Goal: Transaction & Acquisition: Purchase product/service

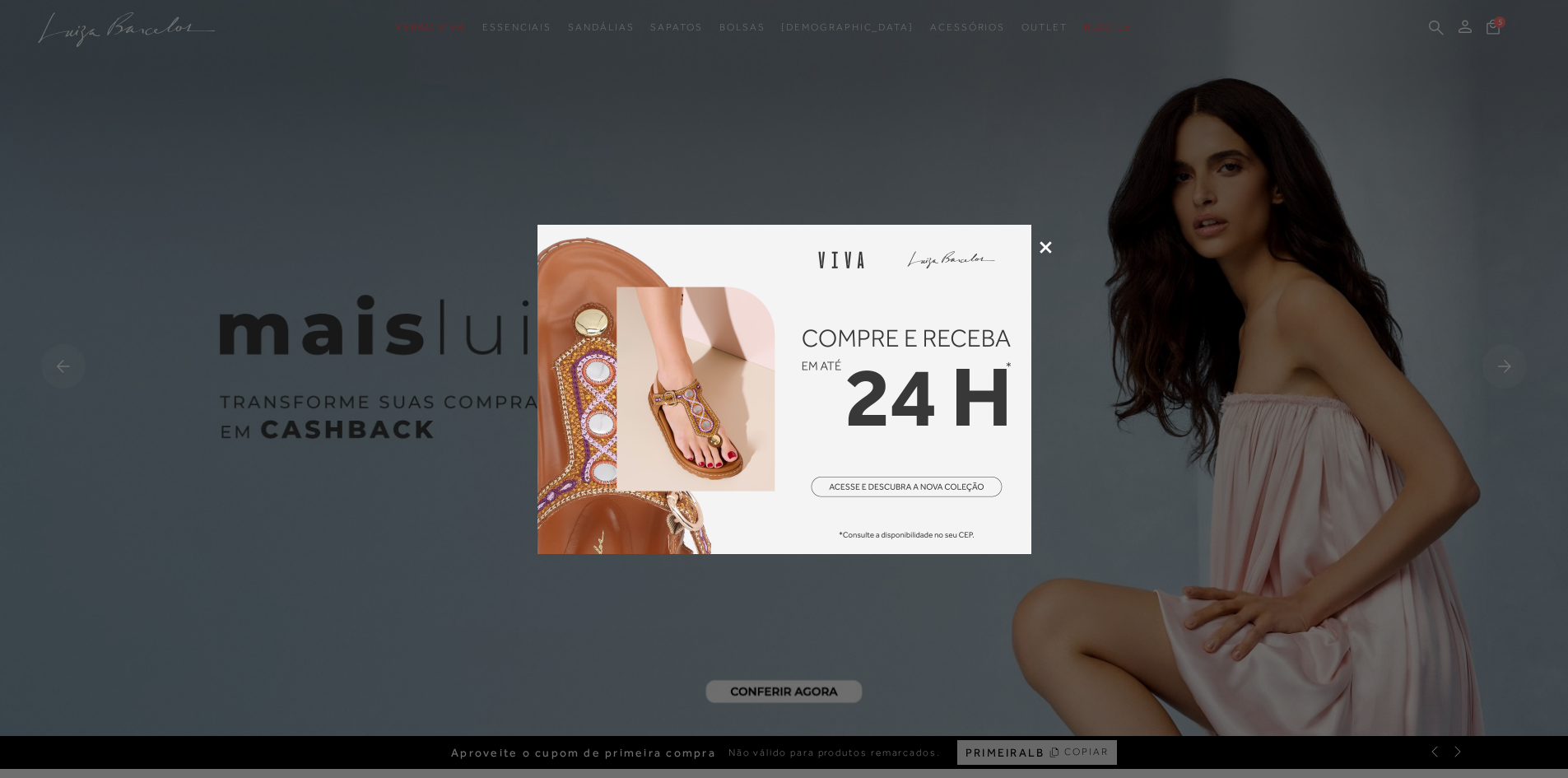
click at [1043, 242] on icon at bounding box center [1046, 247] width 12 height 12
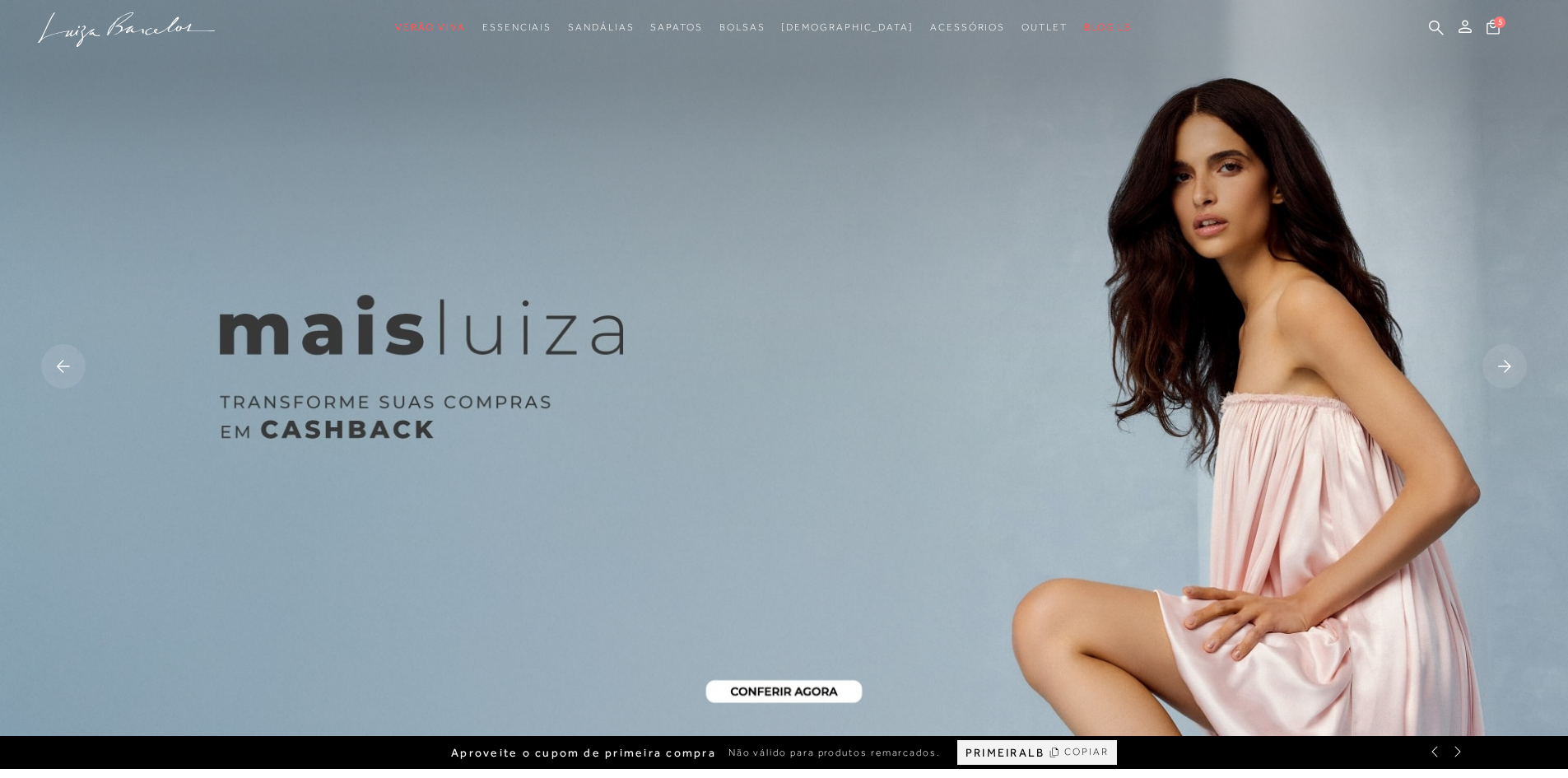
click at [1498, 365] on rect at bounding box center [1505, 366] width 44 height 44
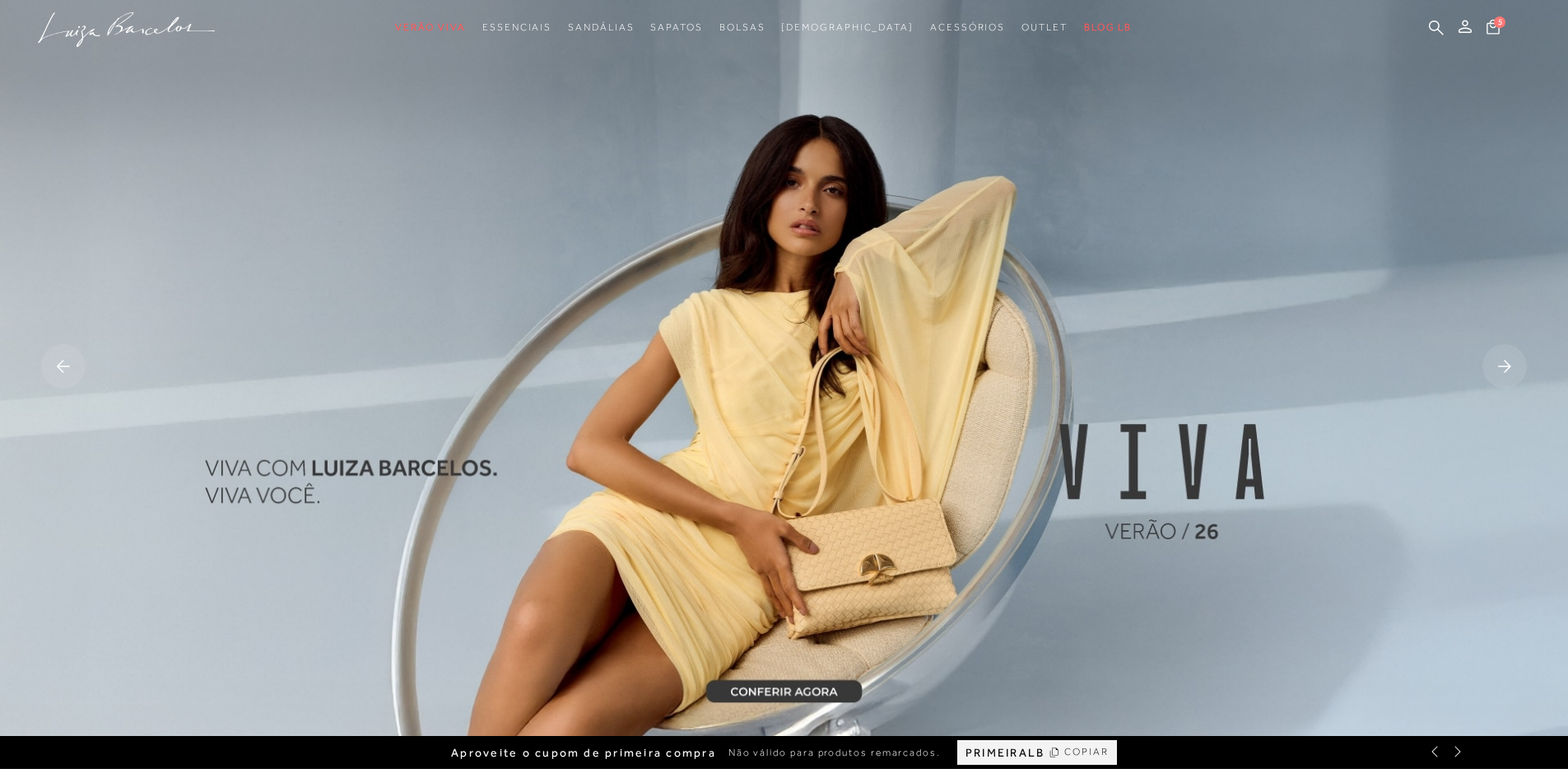
click at [1498, 365] on rect at bounding box center [1505, 366] width 44 height 44
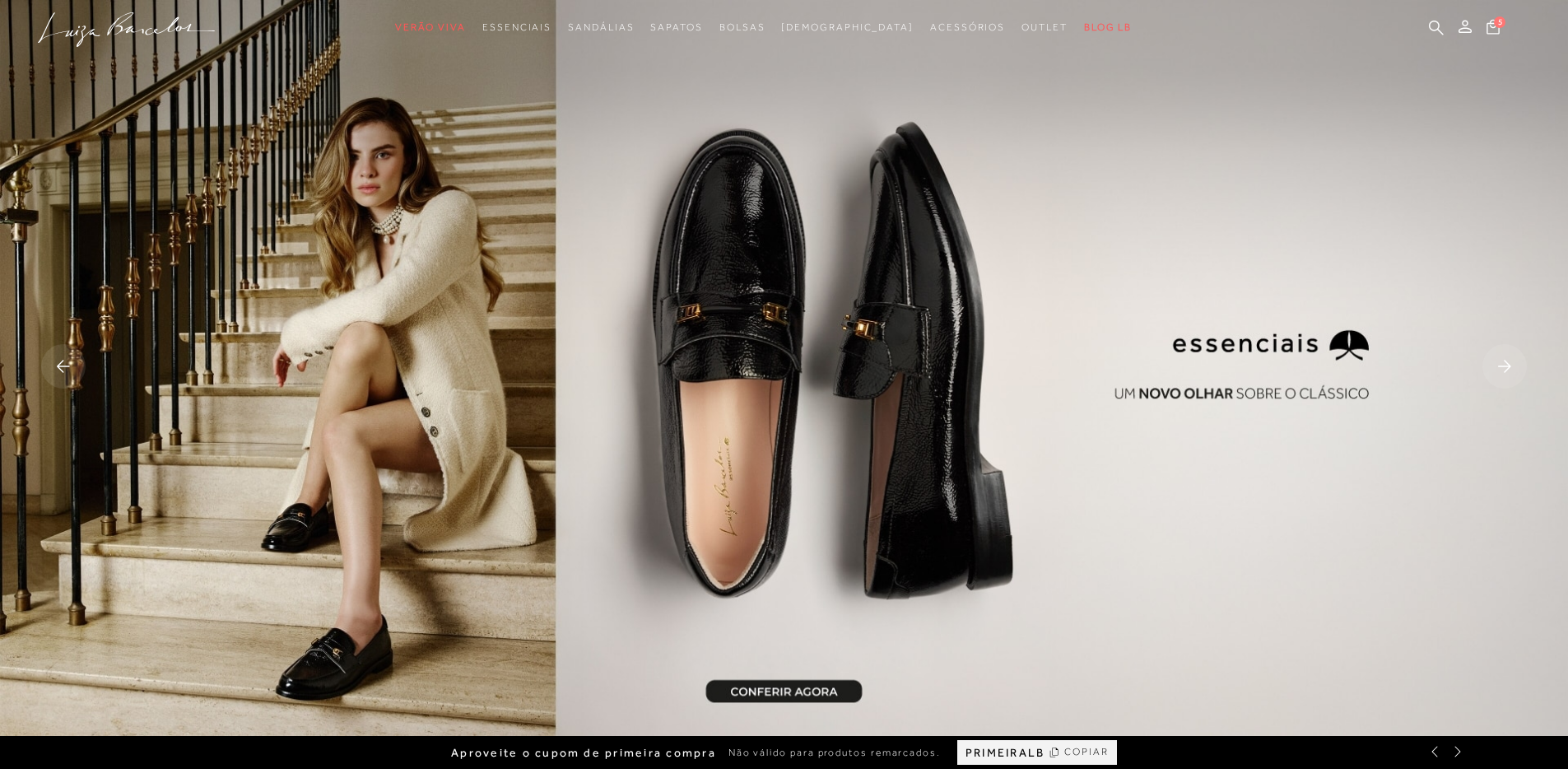
click at [1498, 365] on rect at bounding box center [1505, 366] width 44 height 44
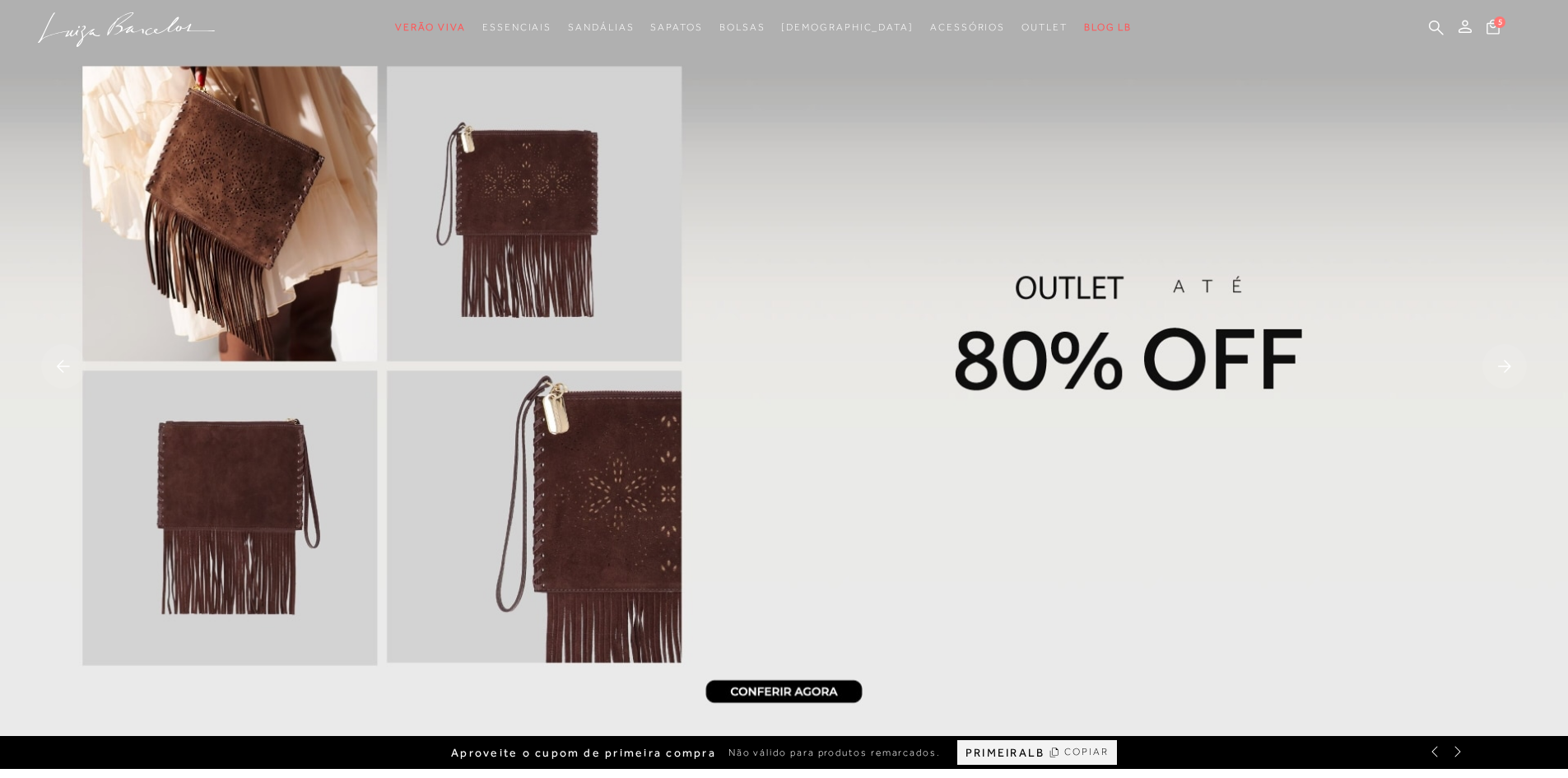
click at [1277, 345] on img at bounding box center [784, 368] width 1568 height 736
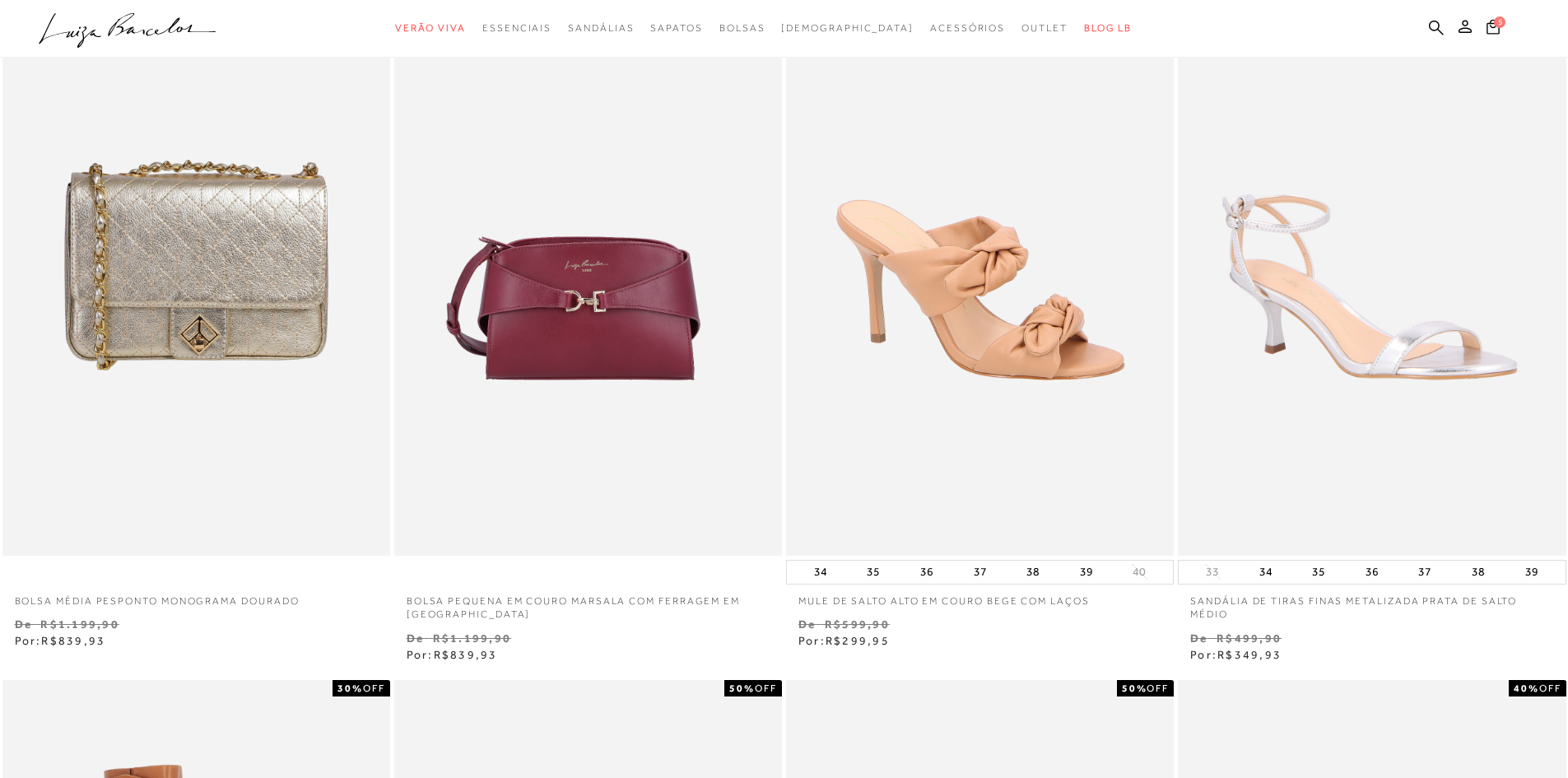
scroll to position [56, 0]
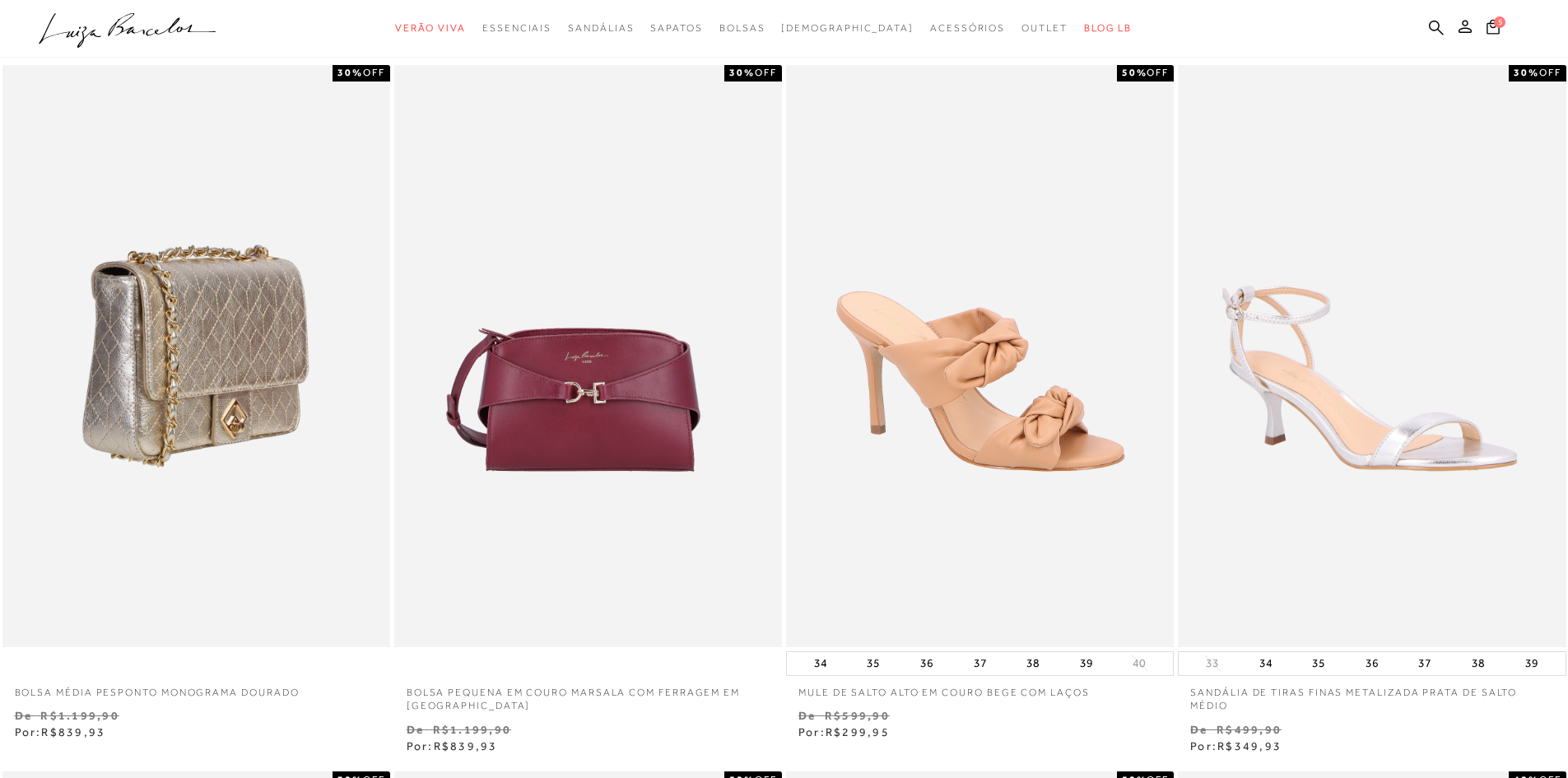
click at [235, 333] on img at bounding box center [198, 356] width 386 height 582
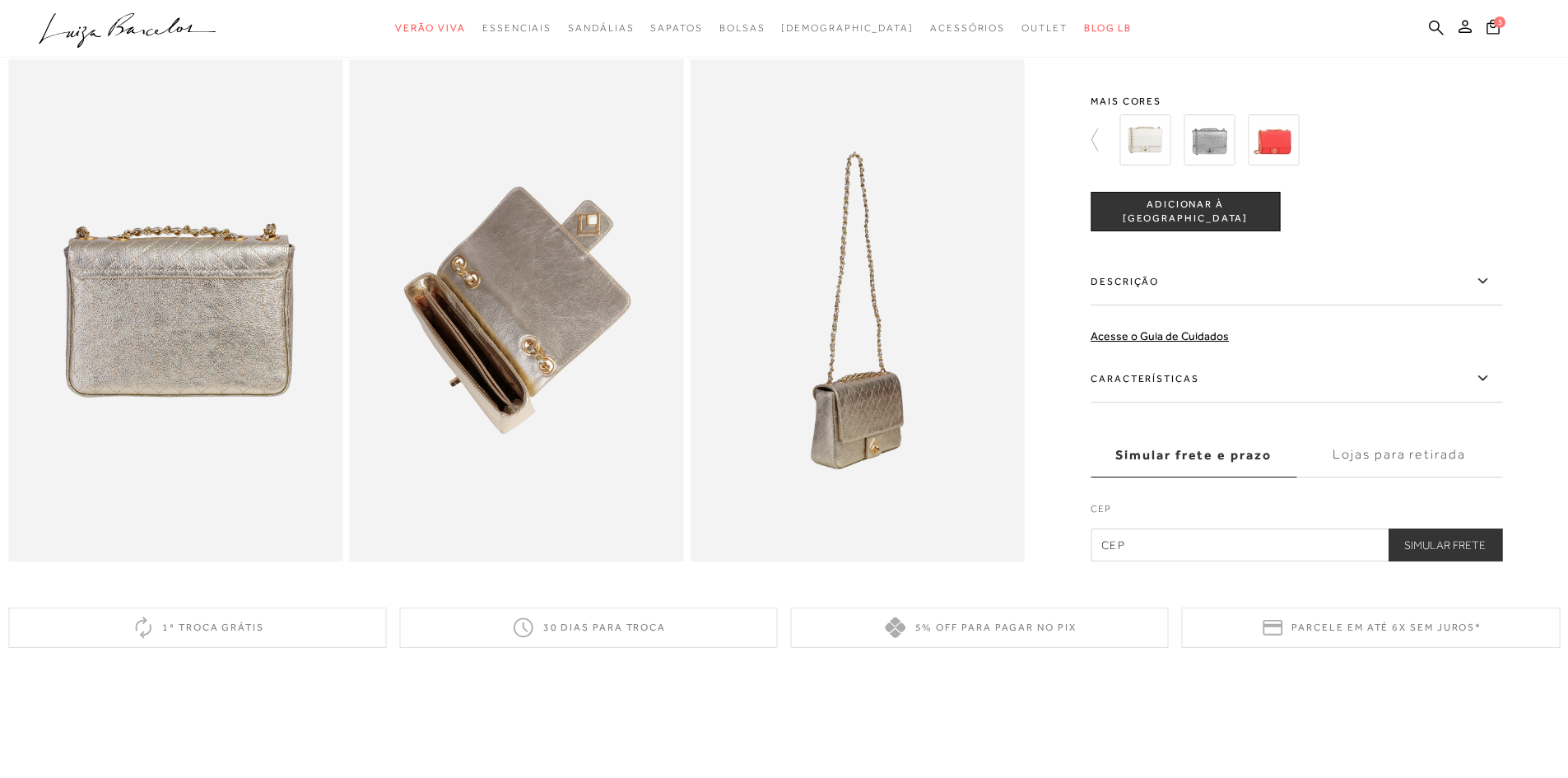
scroll to position [738, 0]
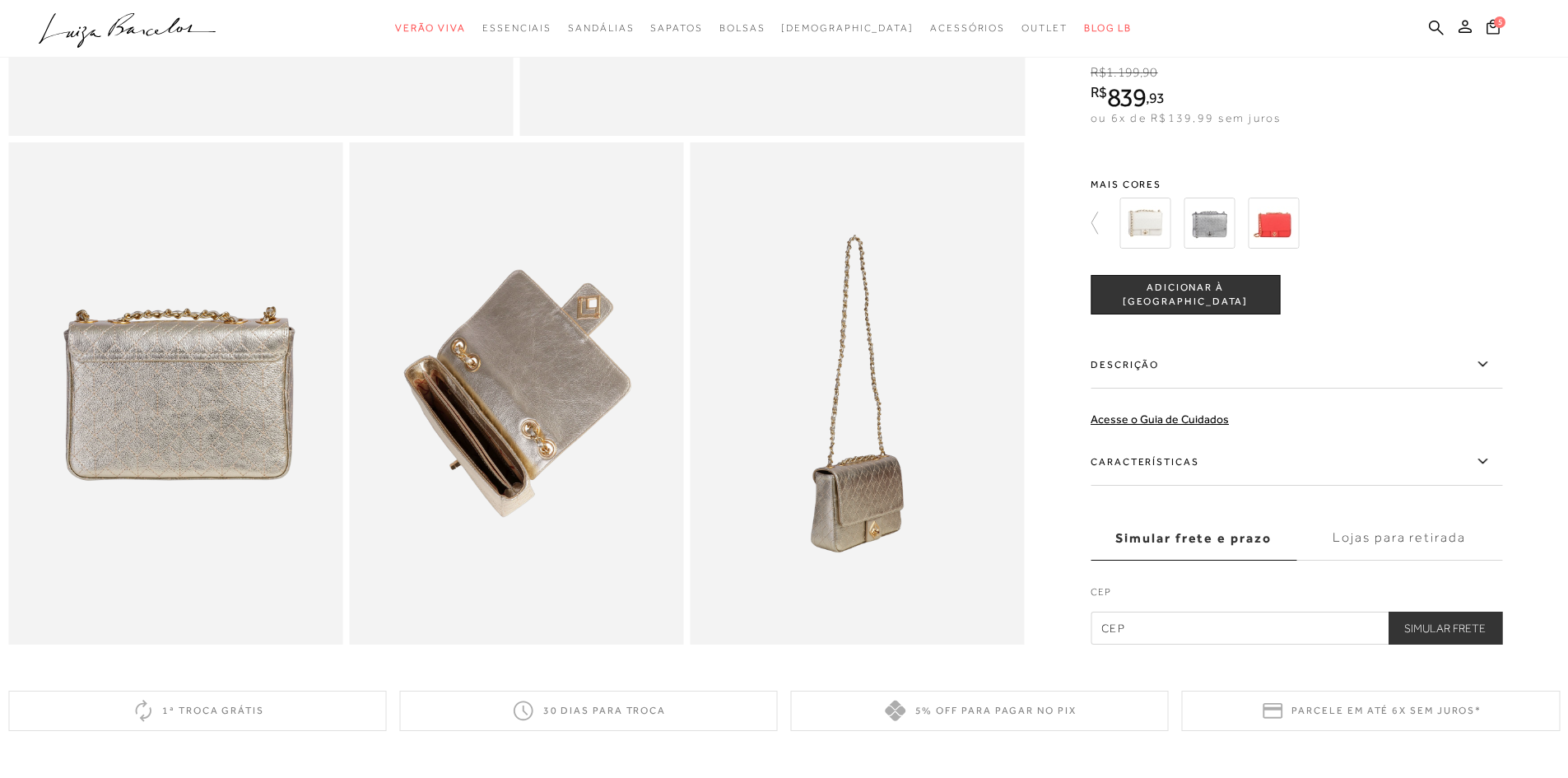
click at [1484, 375] on icon at bounding box center [1482, 363] width 19 height 20
click at [0, 0] on input "Descrição" at bounding box center [0, 0] width 0 height 0
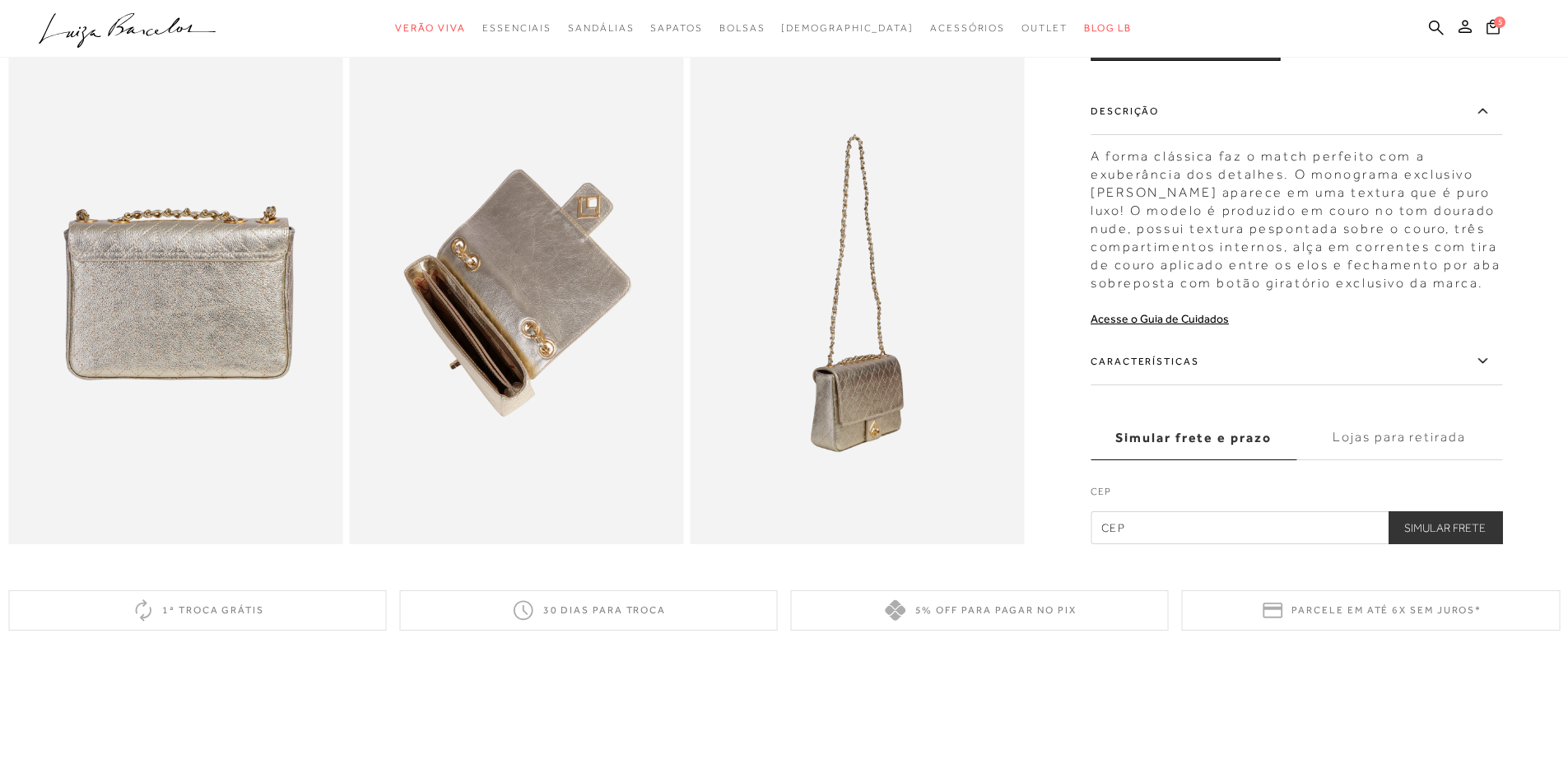
scroll to position [842, 0]
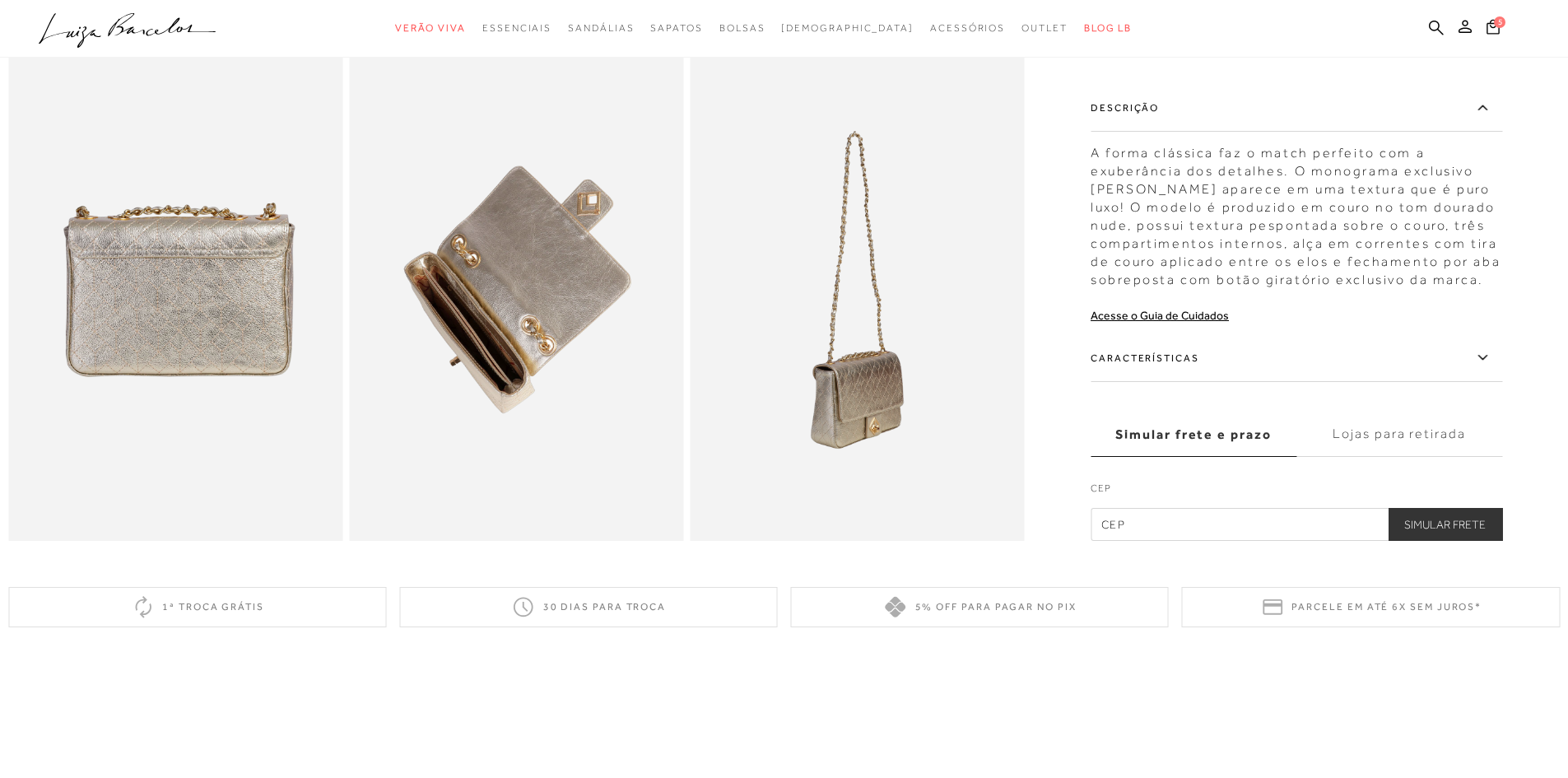
click at [1489, 368] on icon at bounding box center [1482, 357] width 19 height 20
click at [0, 0] on input "Características" at bounding box center [0, 0] width 0 height 0
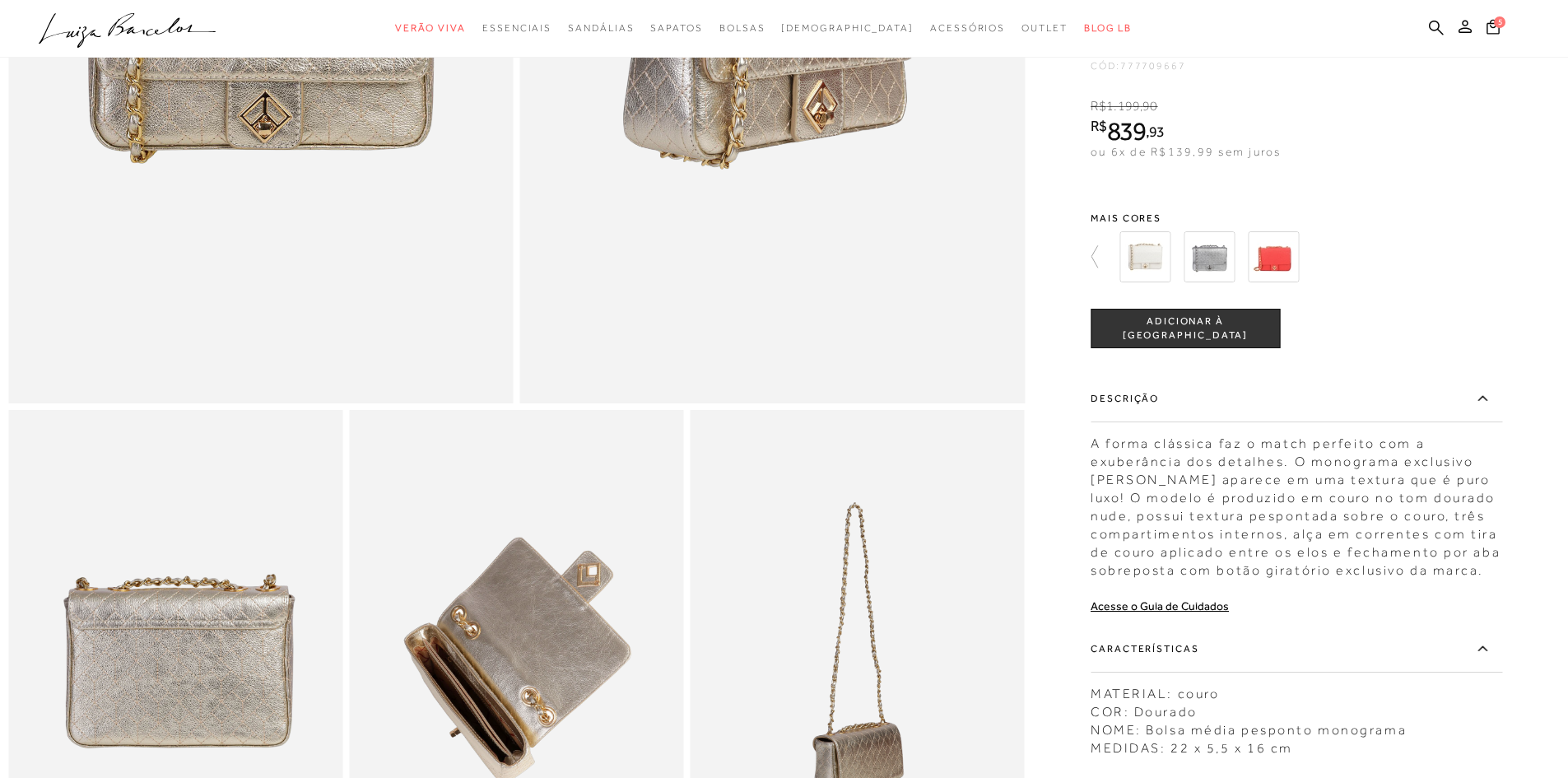
scroll to position [554, 0]
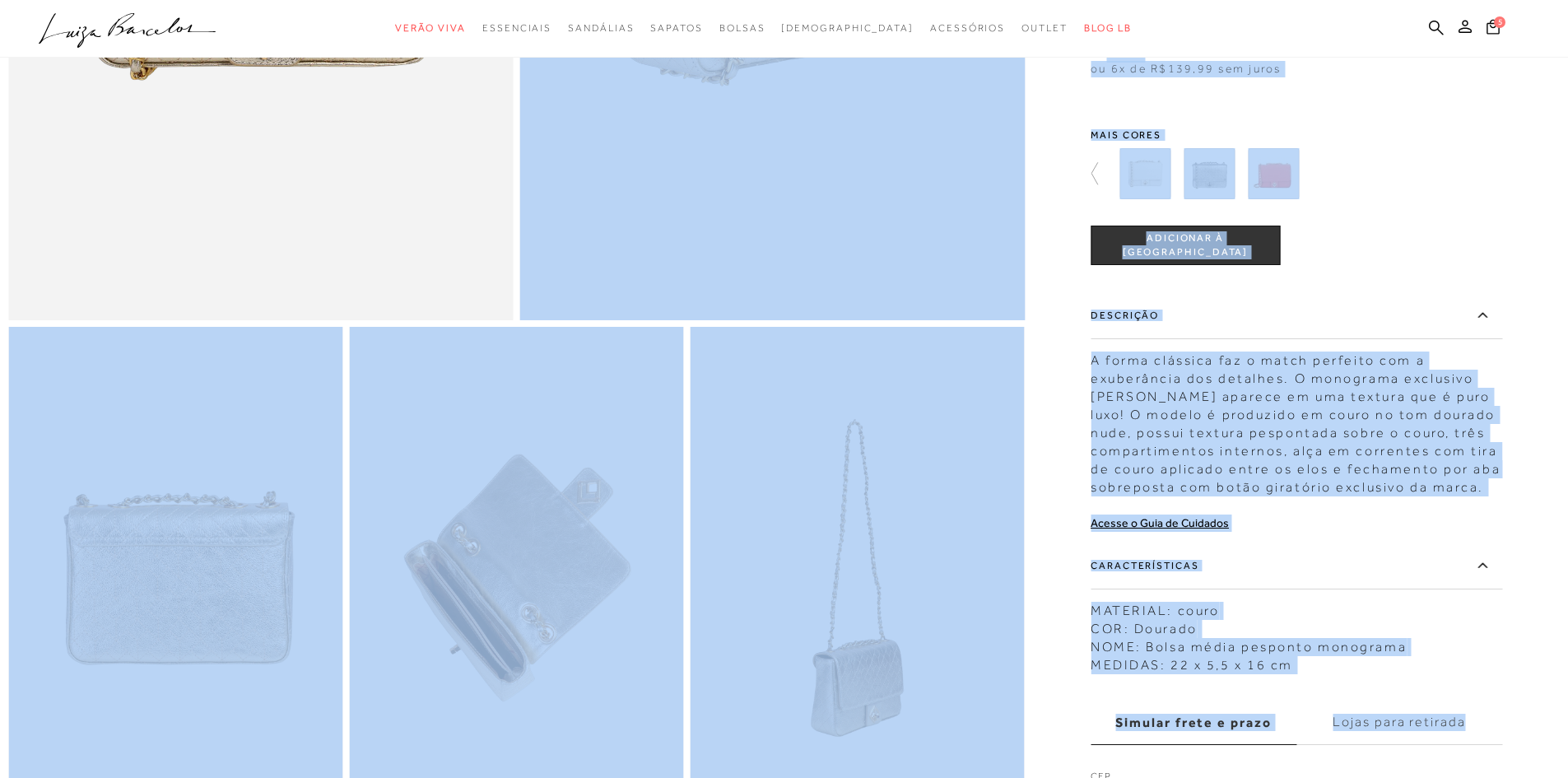
drag, startPoint x: 1564, startPoint y: 322, endPoint x: 1564, endPoint y: 344, distance: 22.0
click at [1564, 344] on div "Home Outlet Bolsa média pesponto monograma dourado" at bounding box center [784, 196] width 1568 height 1500
click at [1560, 344] on div at bounding box center [783, 195] width 1551 height 1266
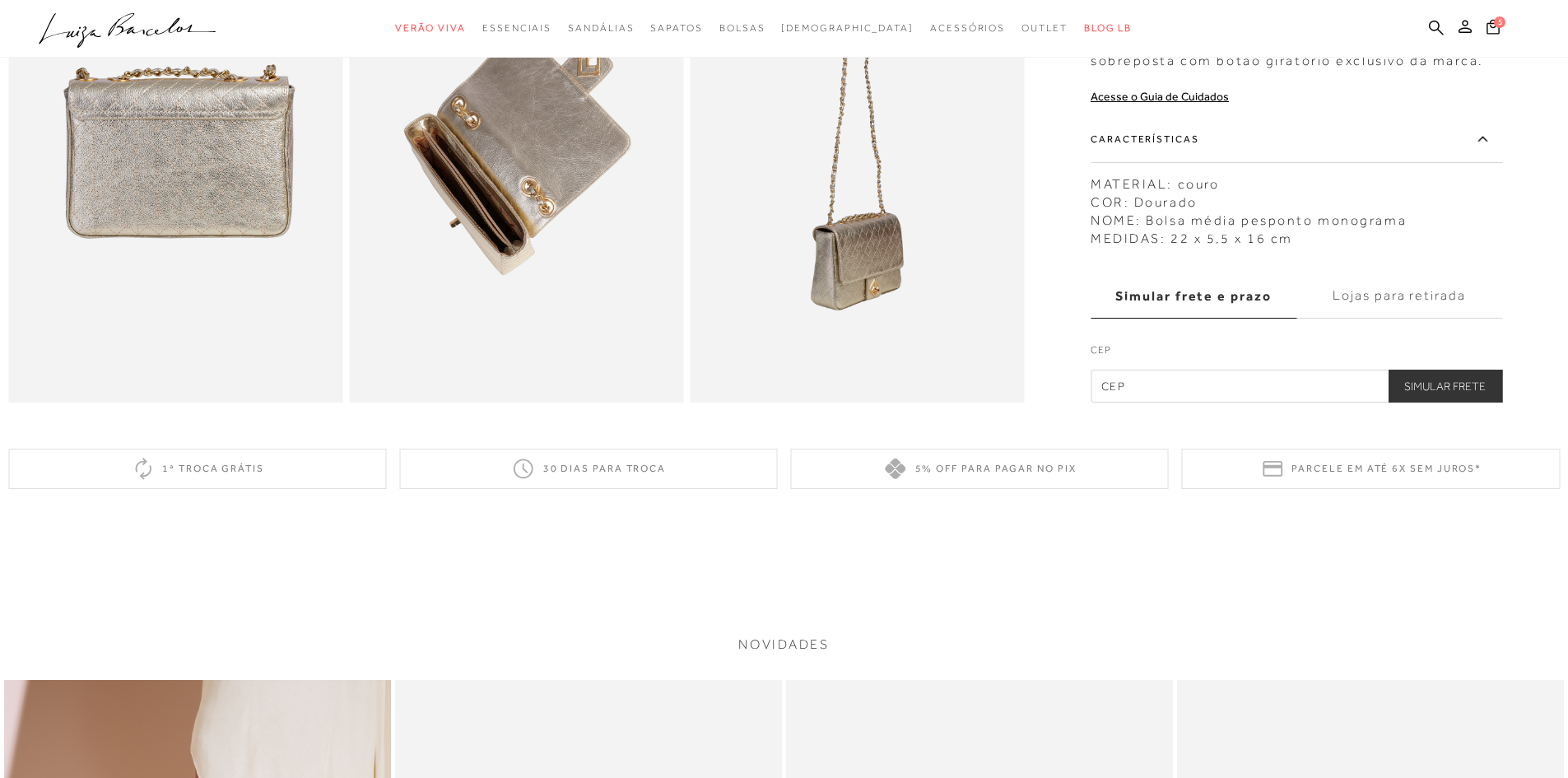
scroll to position [1006, 0]
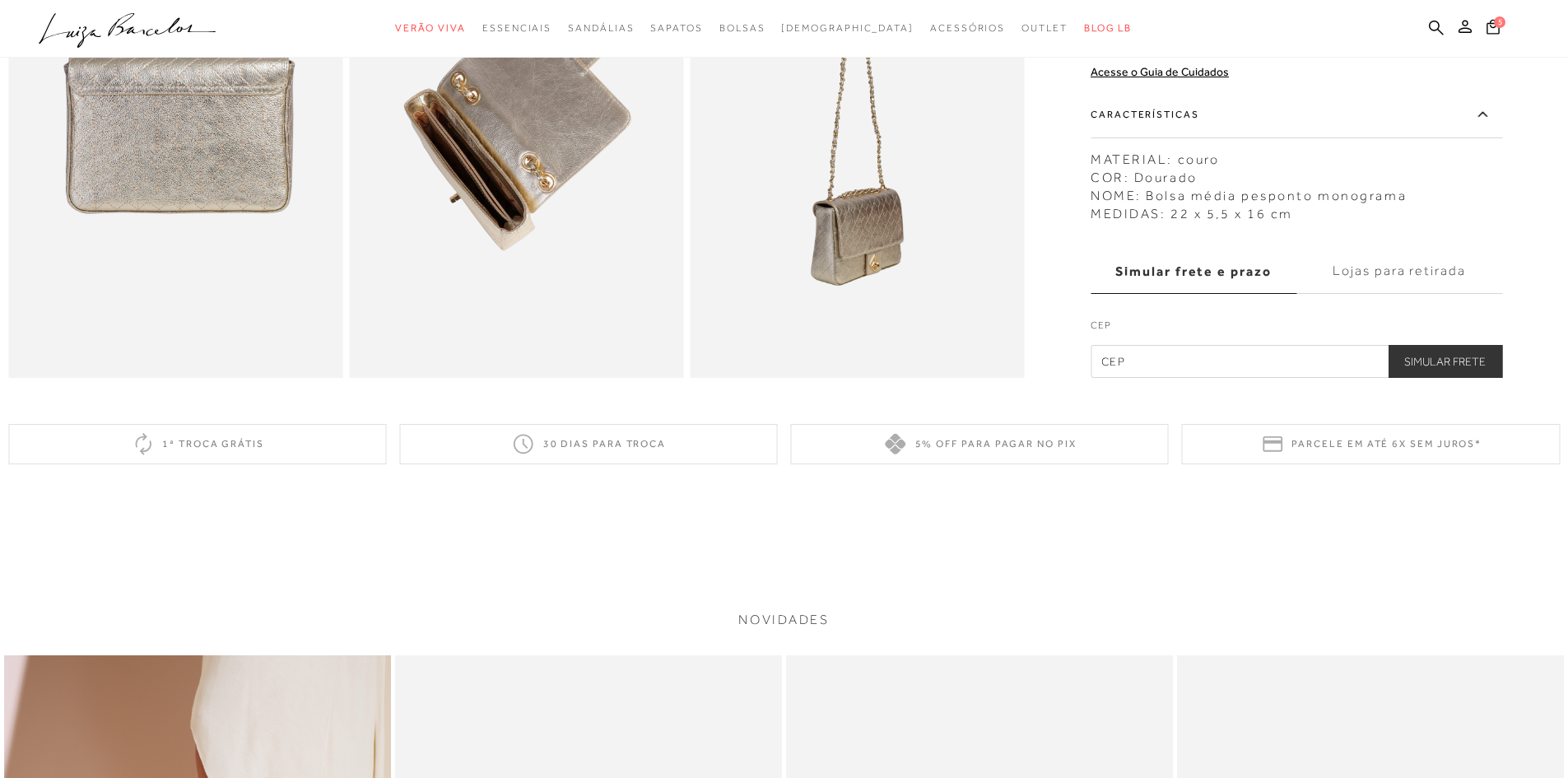
click at [1144, 378] on input "text" at bounding box center [1296, 361] width 412 height 33
type input "29090-100"
click at [1418, 377] on button "Simular Frete" at bounding box center [1445, 361] width 115 height 33
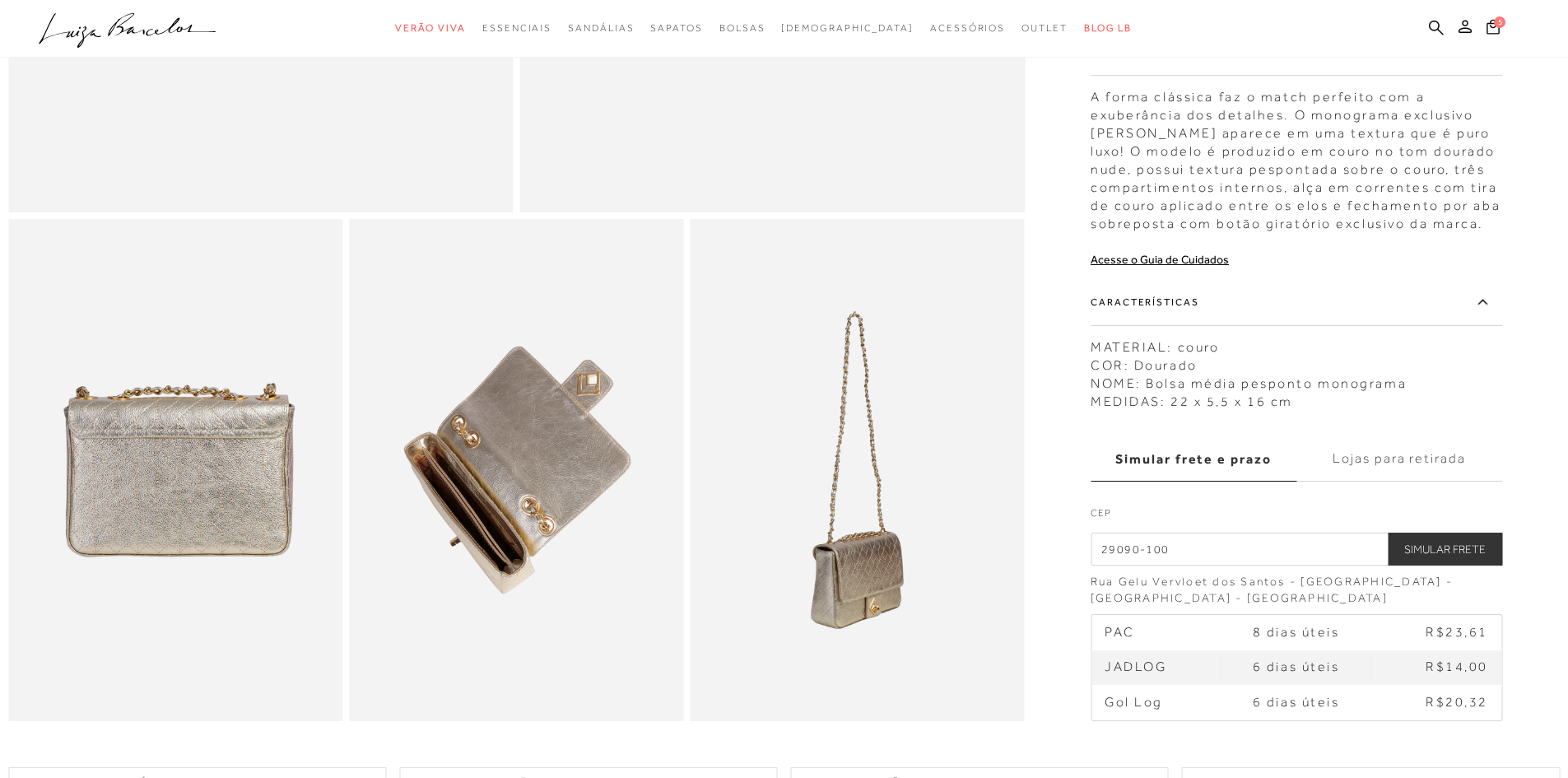
scroll to position [512, 0]
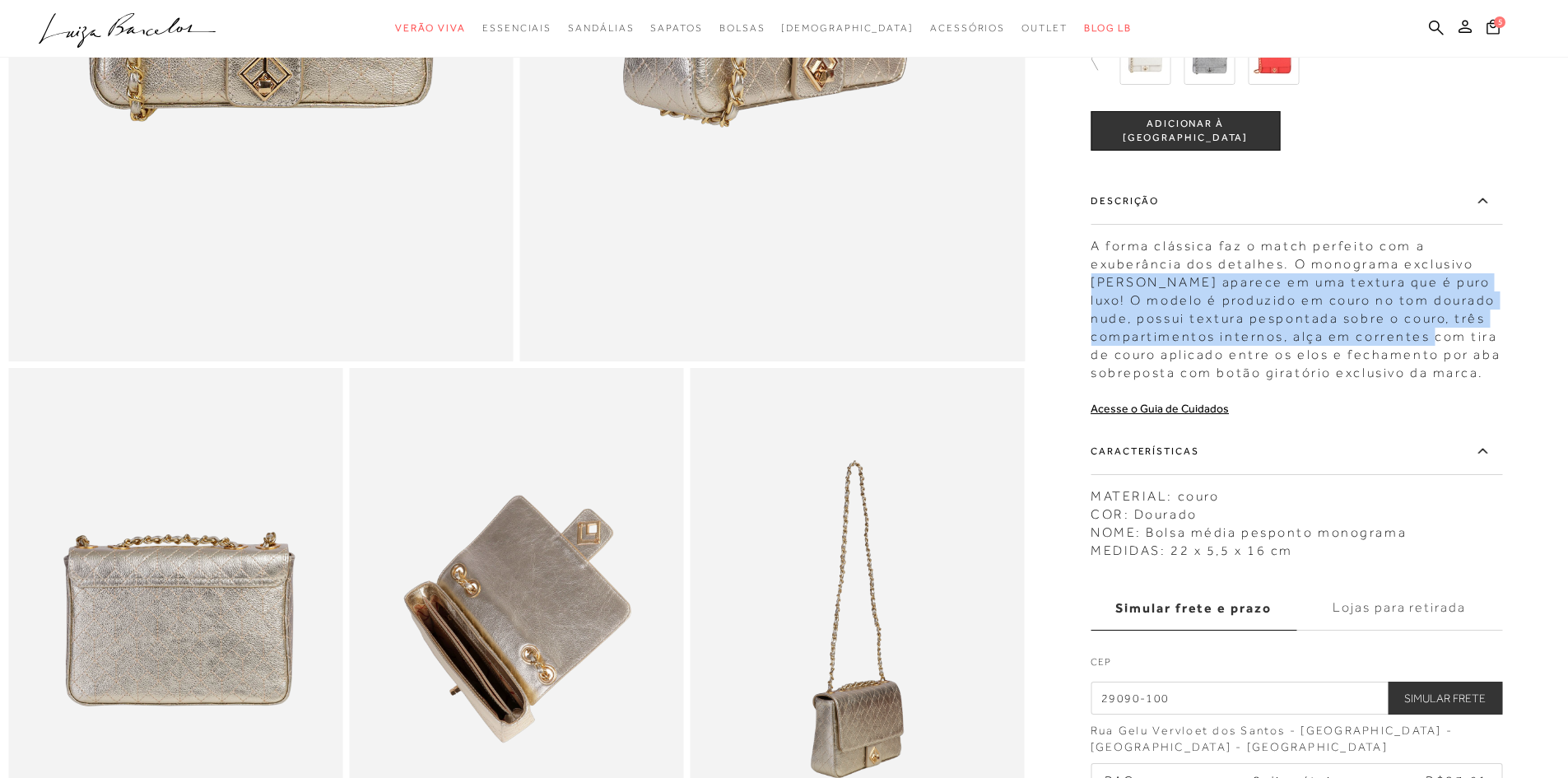
drag, startPoint x: 1550, startPoint y: 119, endPoint x: 1544, endPoint y: 62, distance: 57.3
click at [1544, 62] on div at bounding box center [783, 236] width 1551 height 1266
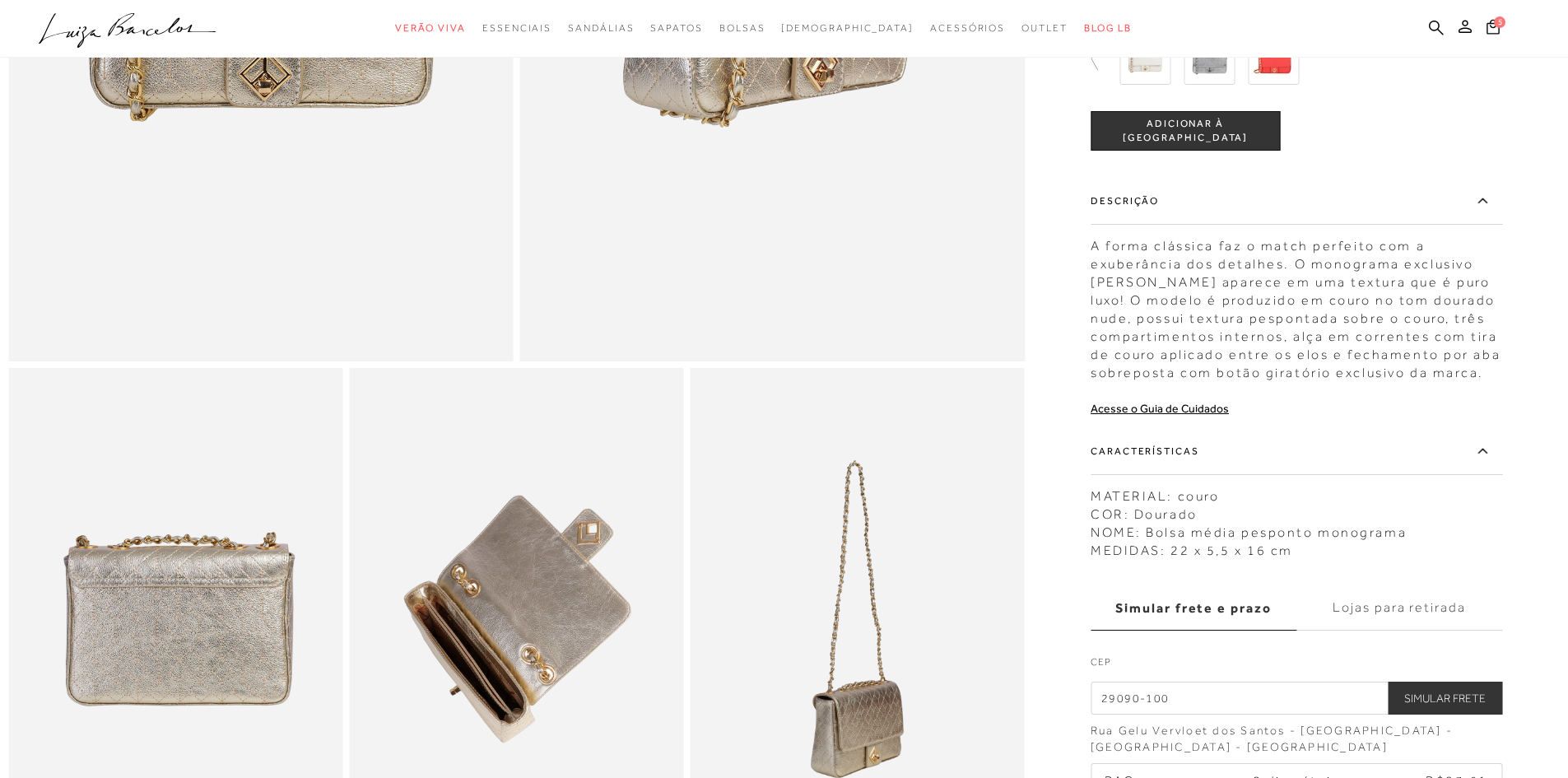
click at [1372, 445] on div "Bolsa média pesponto monograma dourado CÓD: 777709667 × É necessário selecionar…" at bounding box center [1296, 341] width 412 height 1056
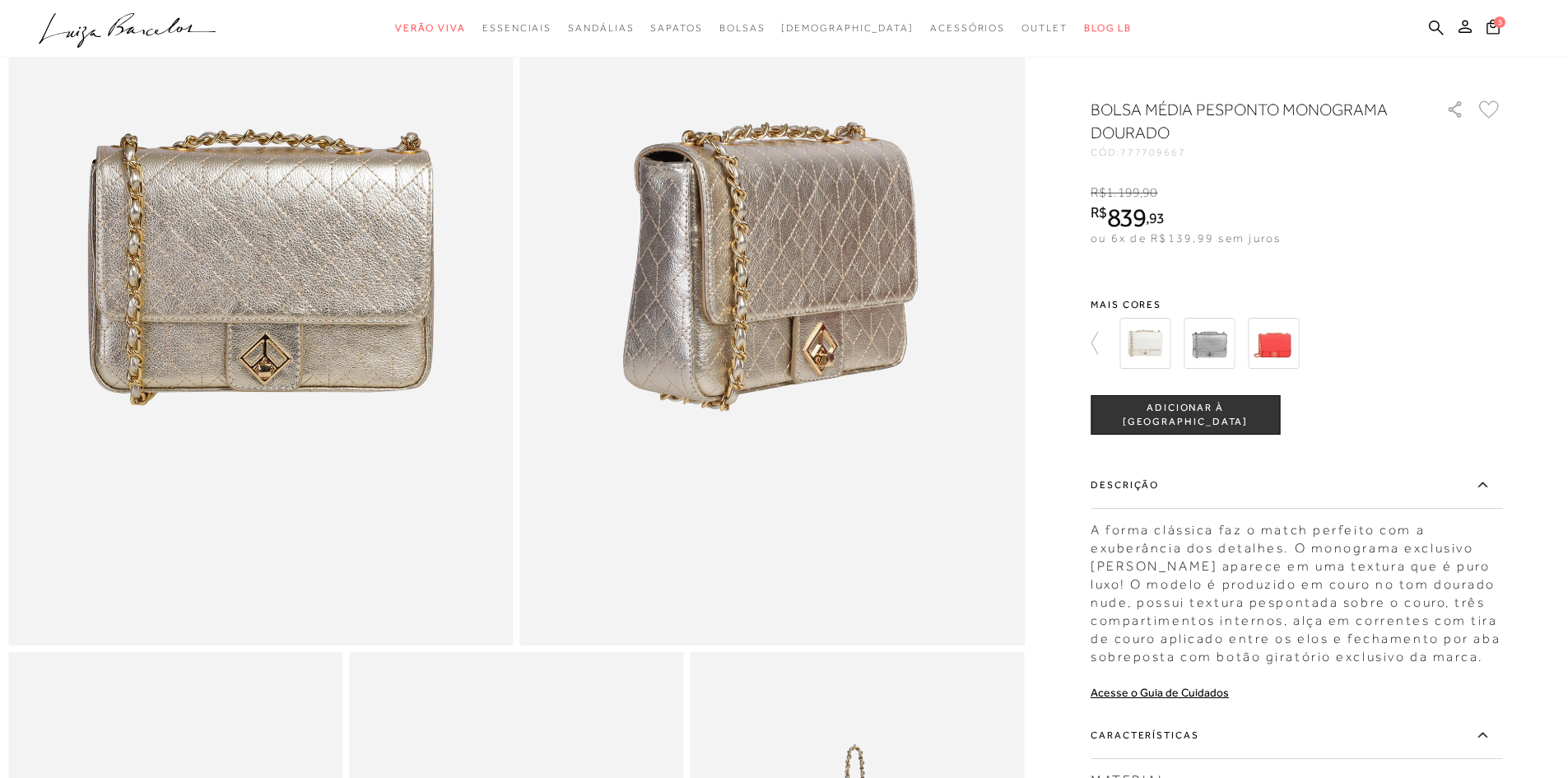
scroll to position [201, 0]
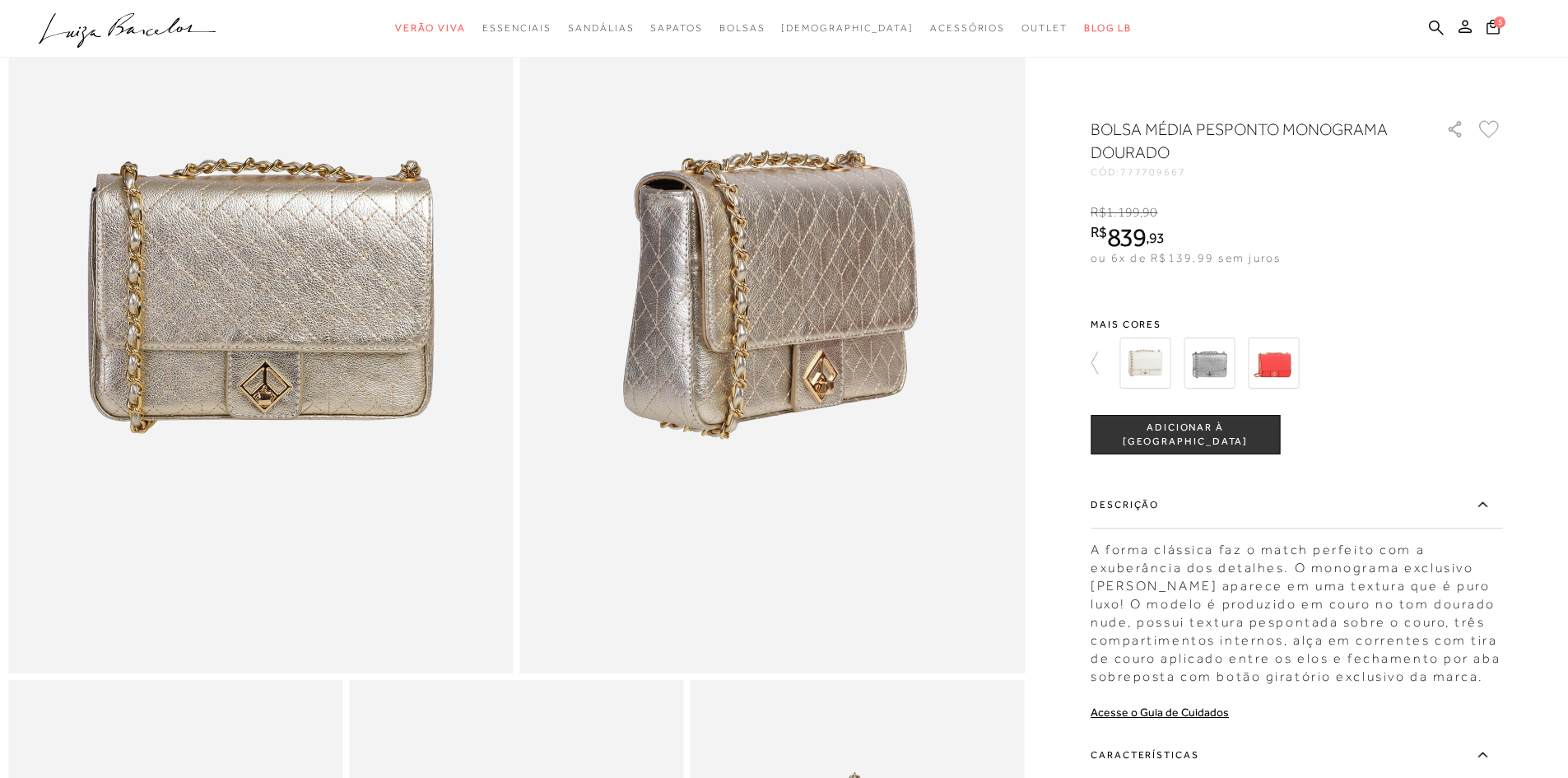
click at [1288, 370] on img at bounding box center [1273, 363] width 51 height 51
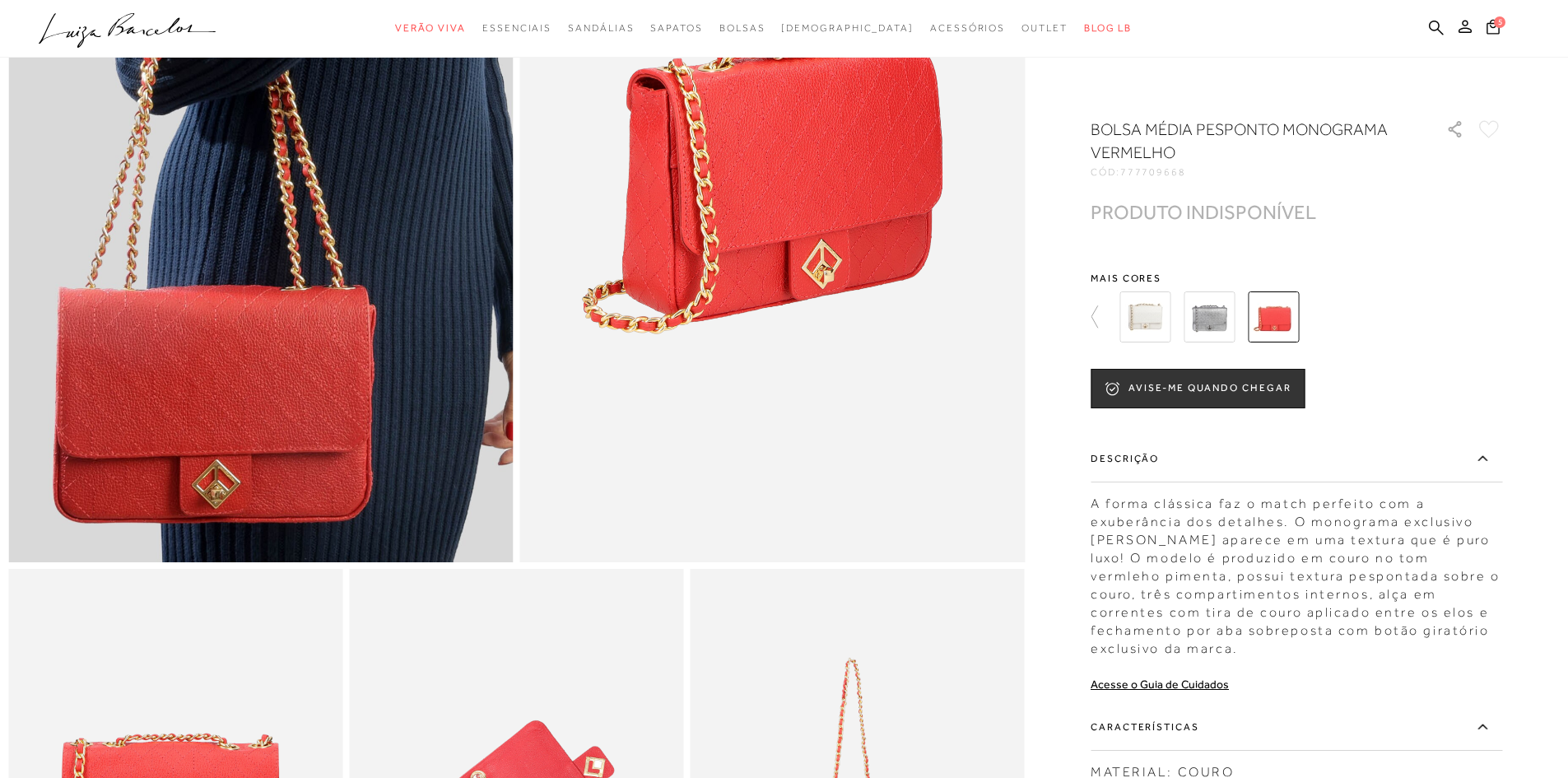
scroll to position [236, 0]
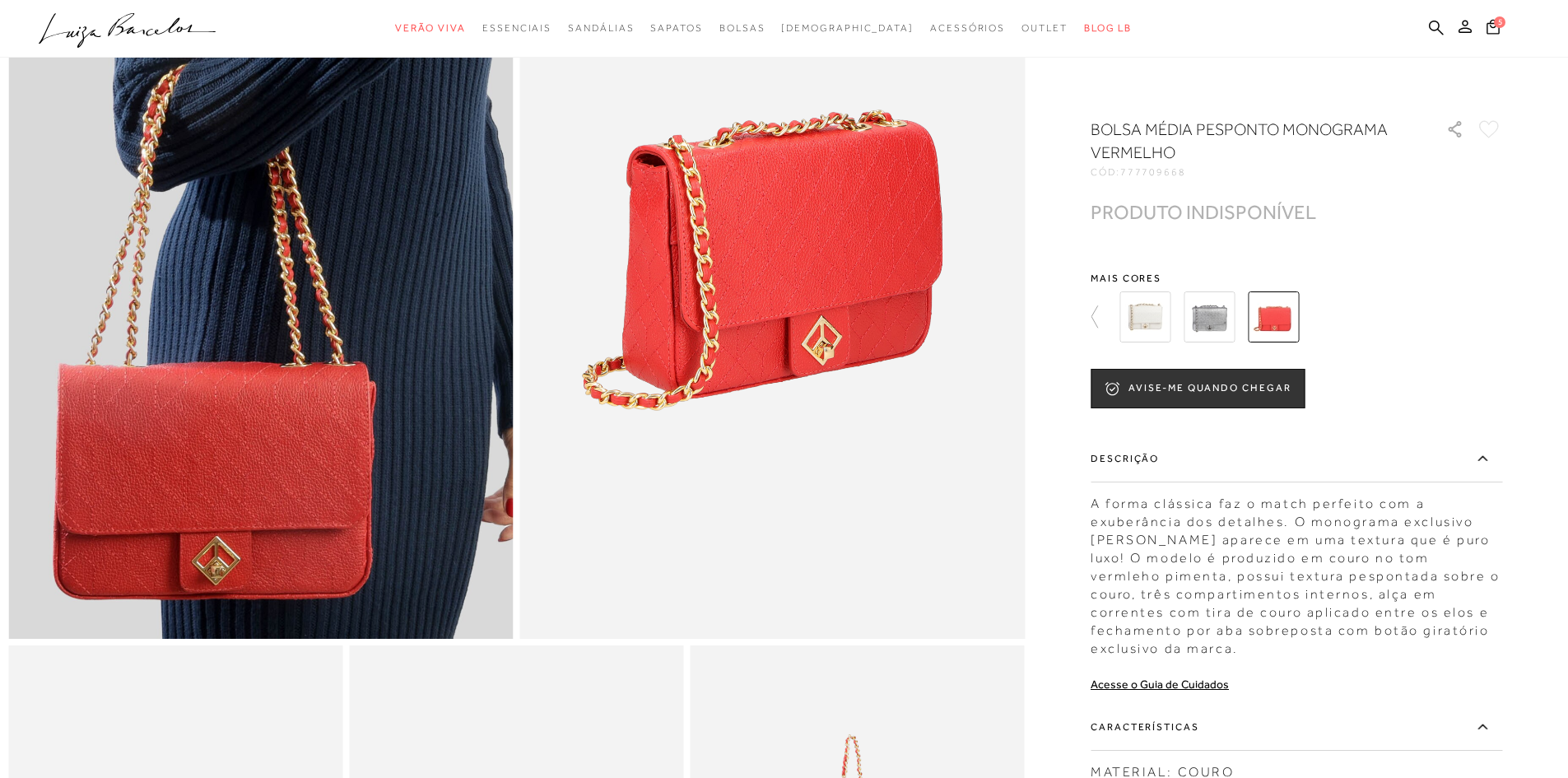
click at [1225, 317] on img at bounding box center [1209, 317] width 51 height 51
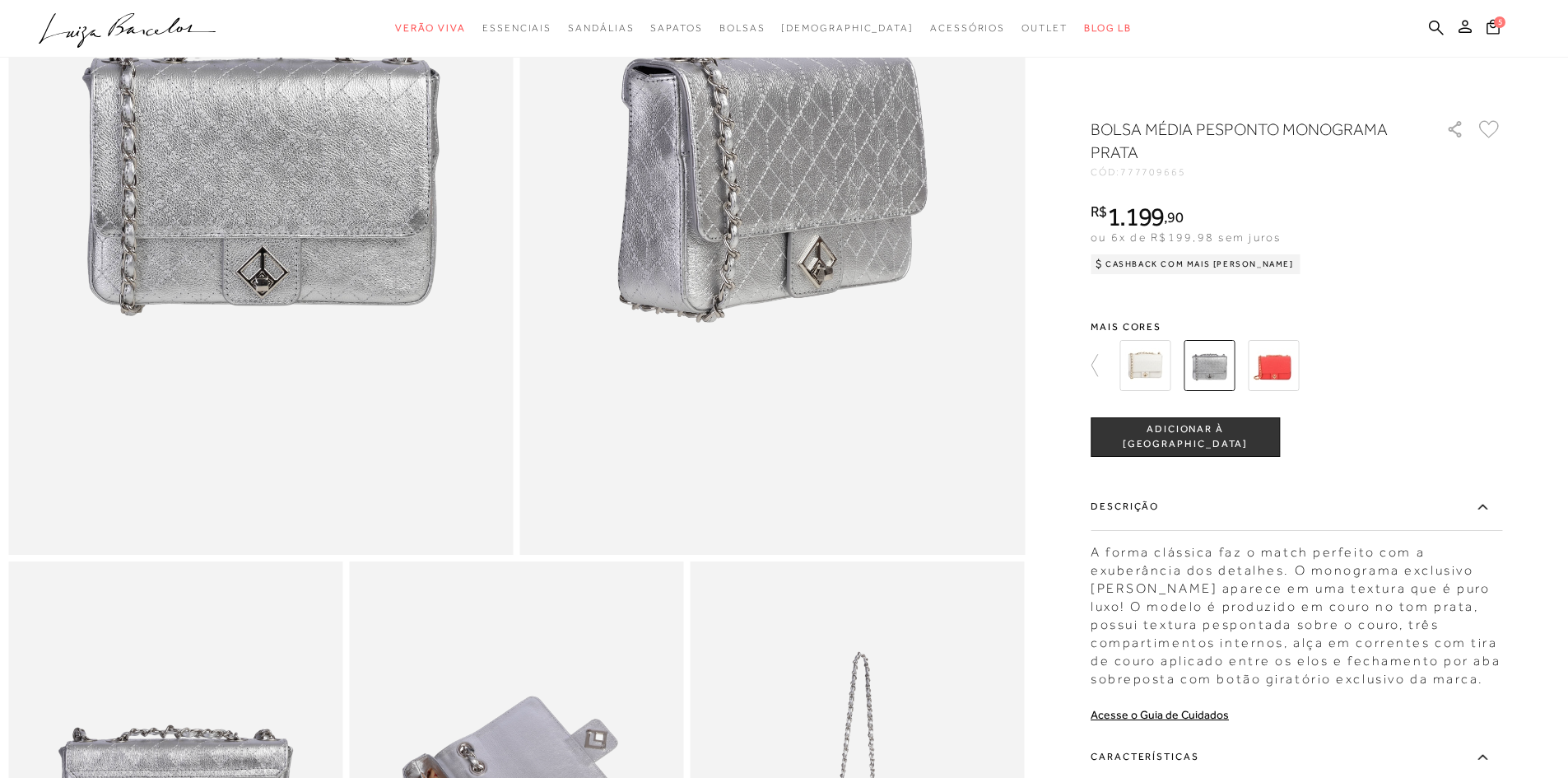
scroll to position [312, 0]
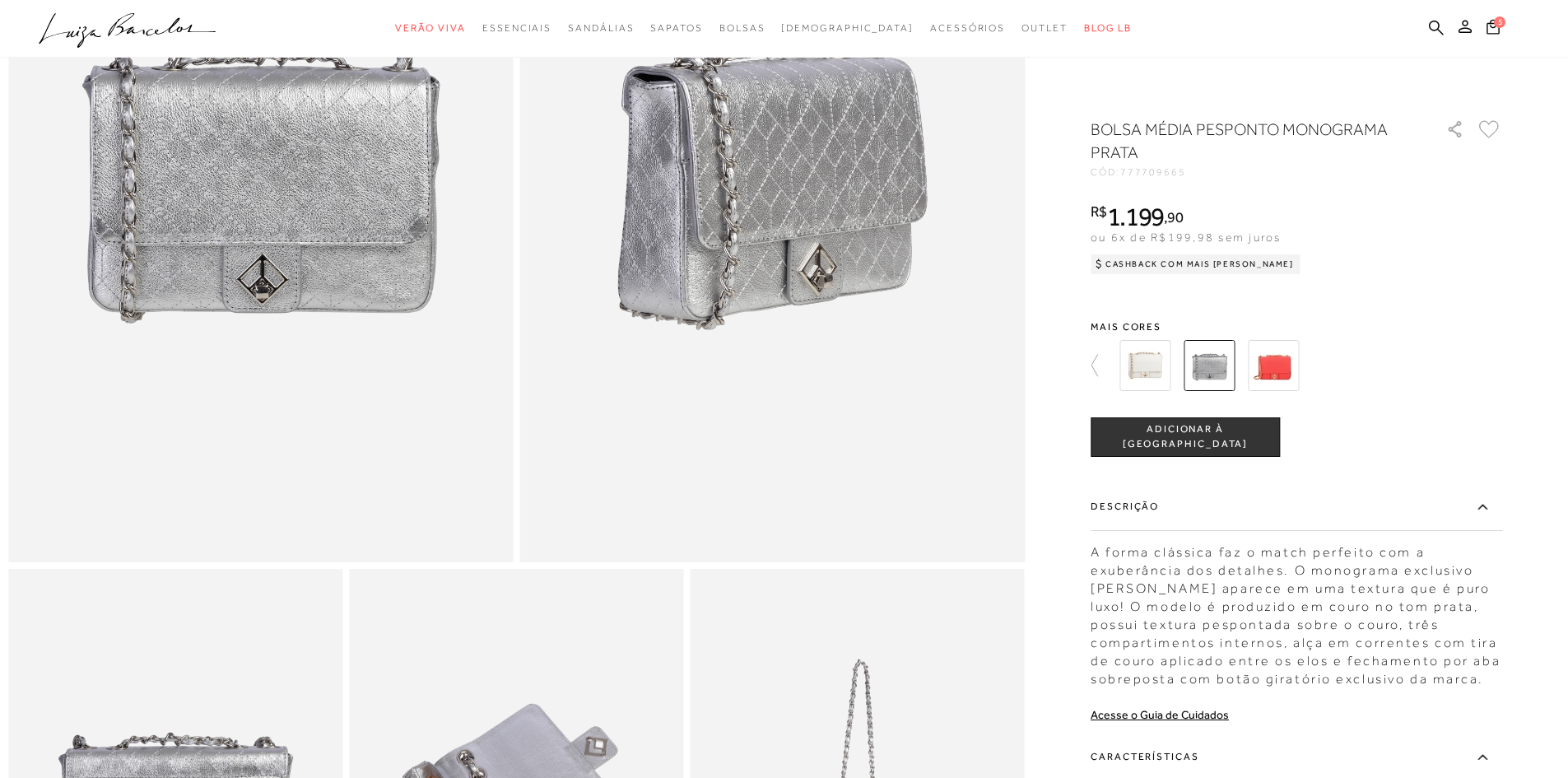
click at [1148, 364] on img at bounding box center [1145, 365] width 51 height 51
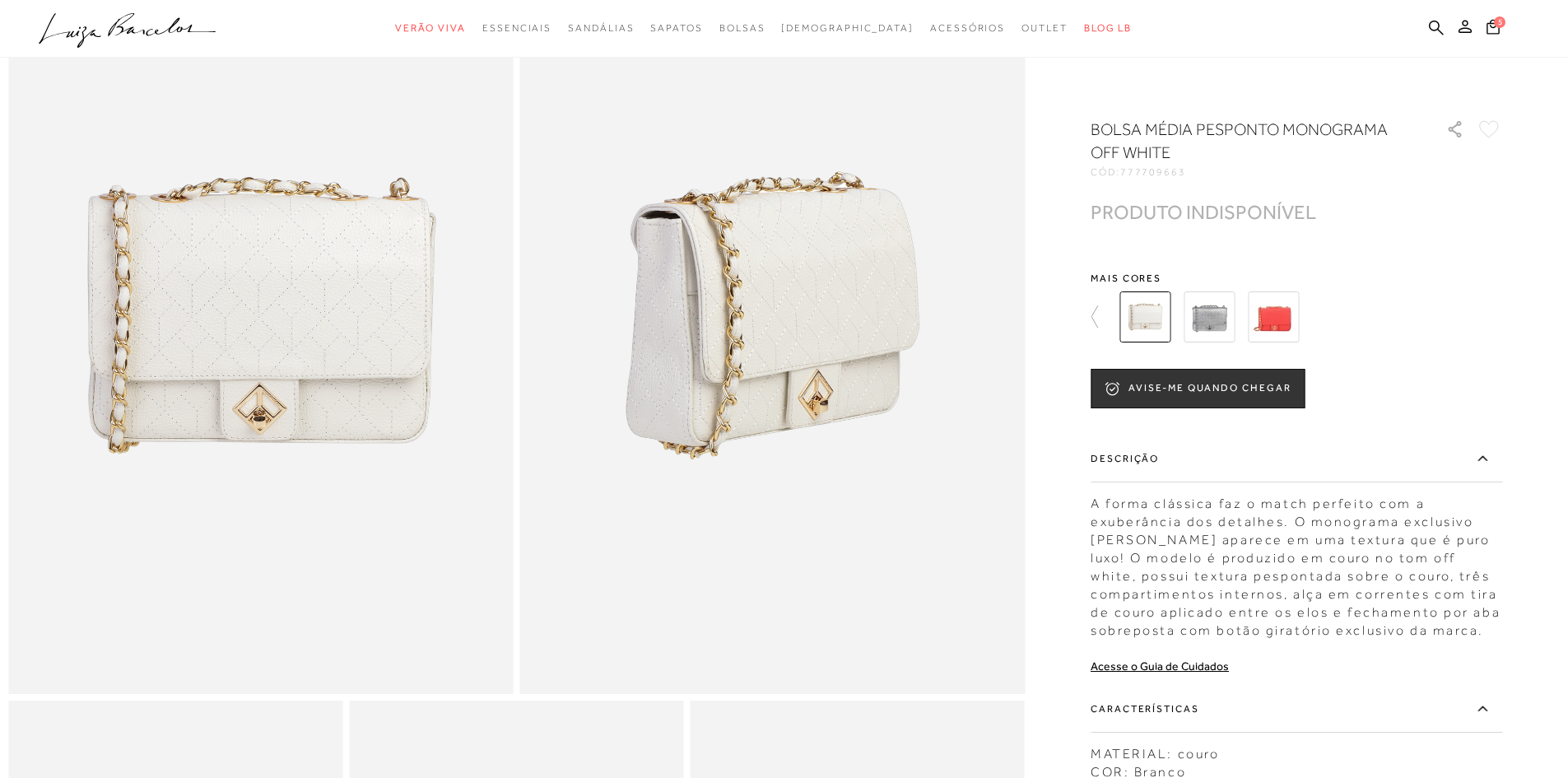
scroll to position [174, 0]
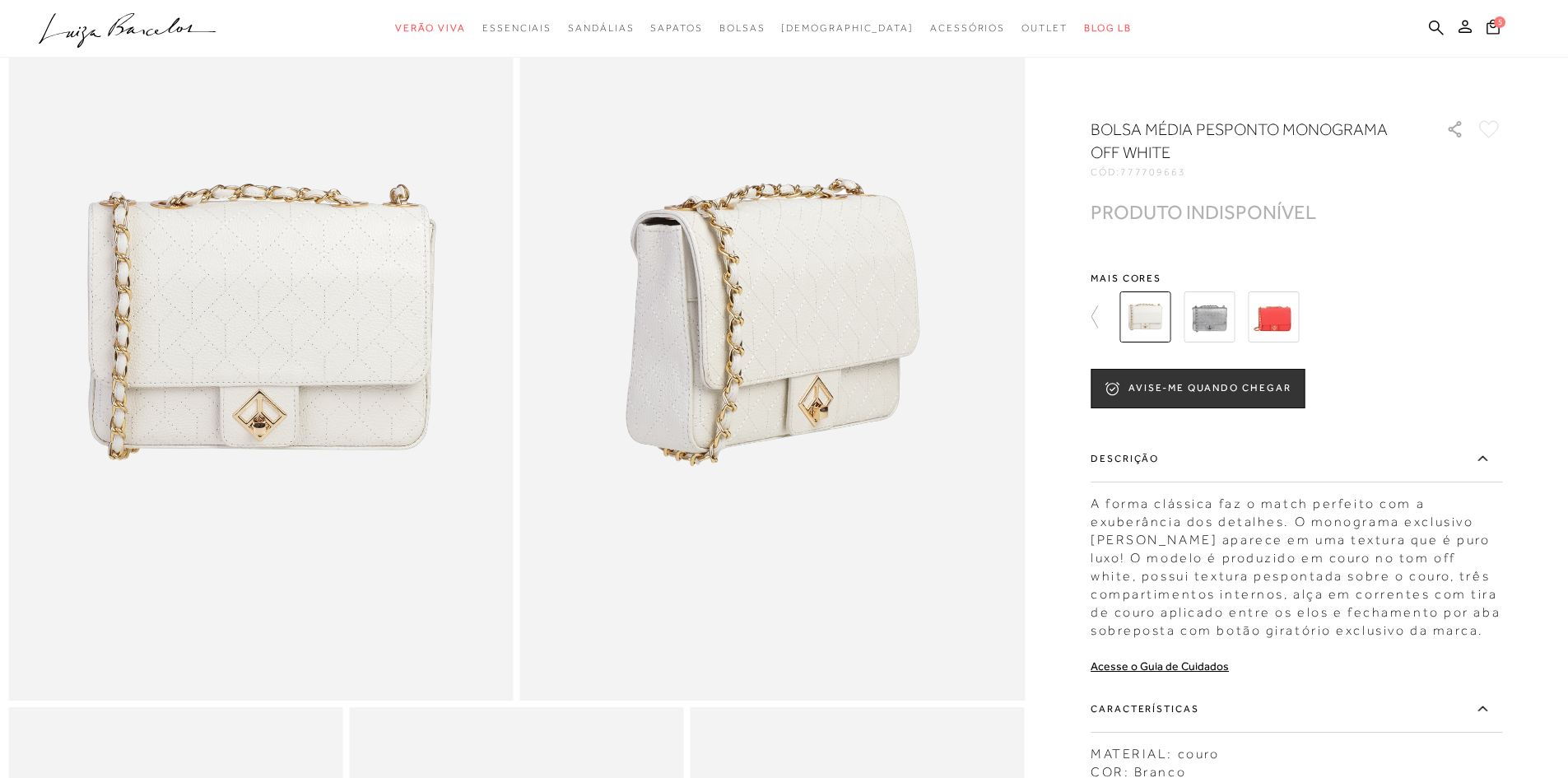
click at [1091, 313] on div at bounding box center [783, 576] width 1551 height 1266
click at [1095, 318] on div at bounding box center [783, 576] width 1551 height 1266
click at [1098, 314] on icon at bounding box center [1094, 316] width 6 height 22
click at [1472, 315] on icon at bounding box center [1461, 317] width 23 height 23
click at [1281, 320] on img at bounding box center [1273, 317] width 51 height 51
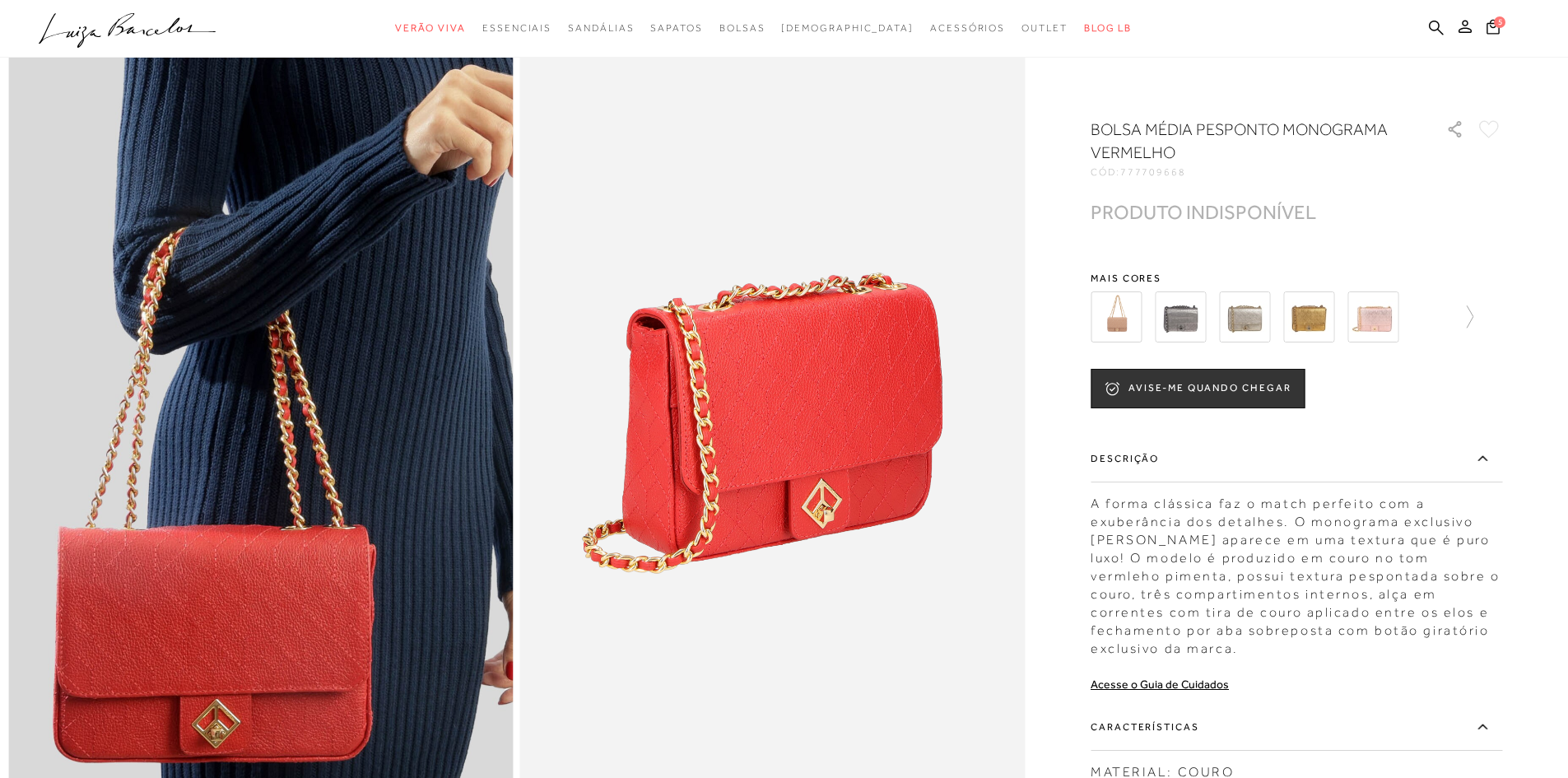
scroll to position [28, 0]
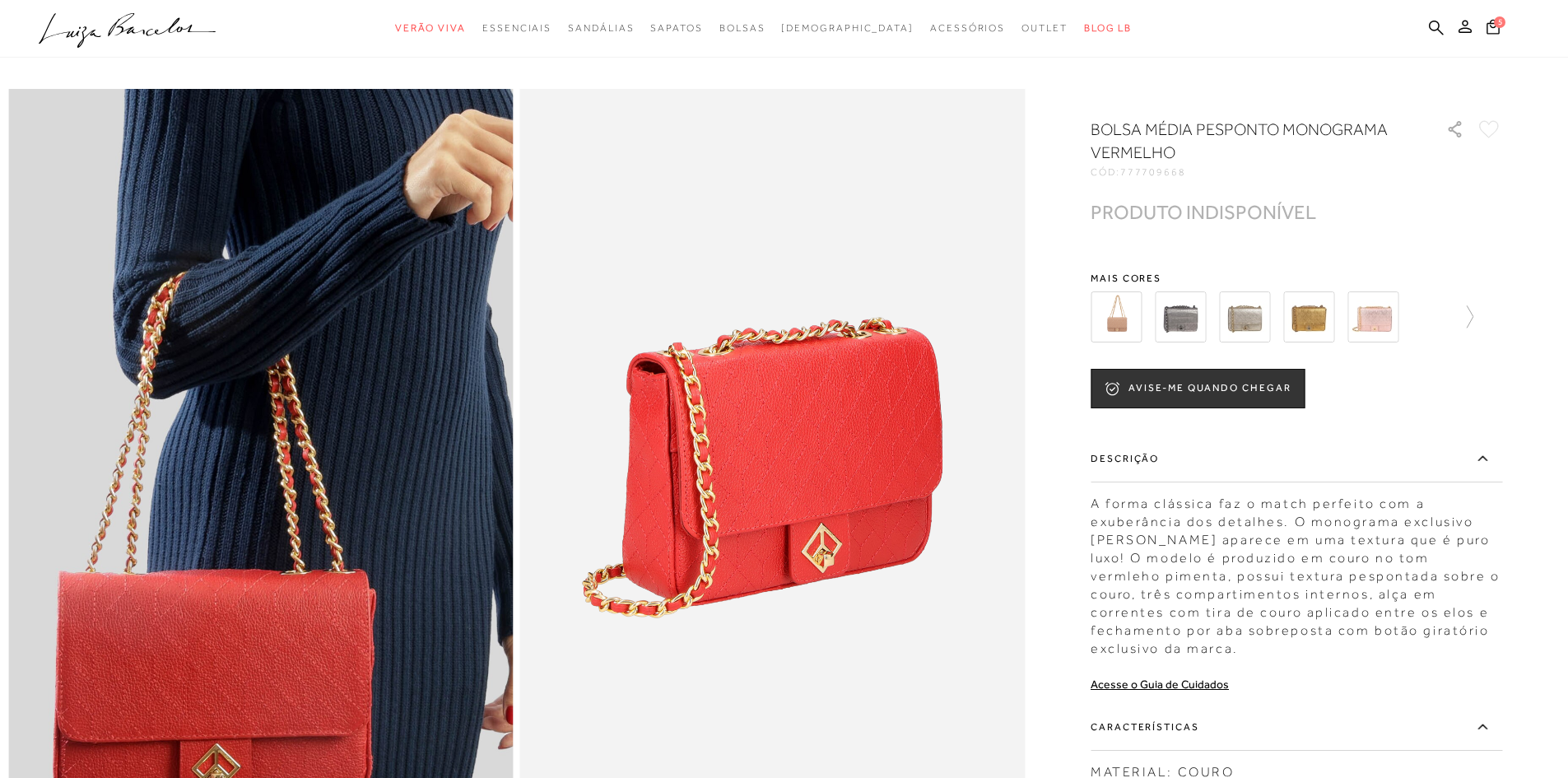
click at [1123, 326] on img at bounding box center [1116, 317] width 51 height 51
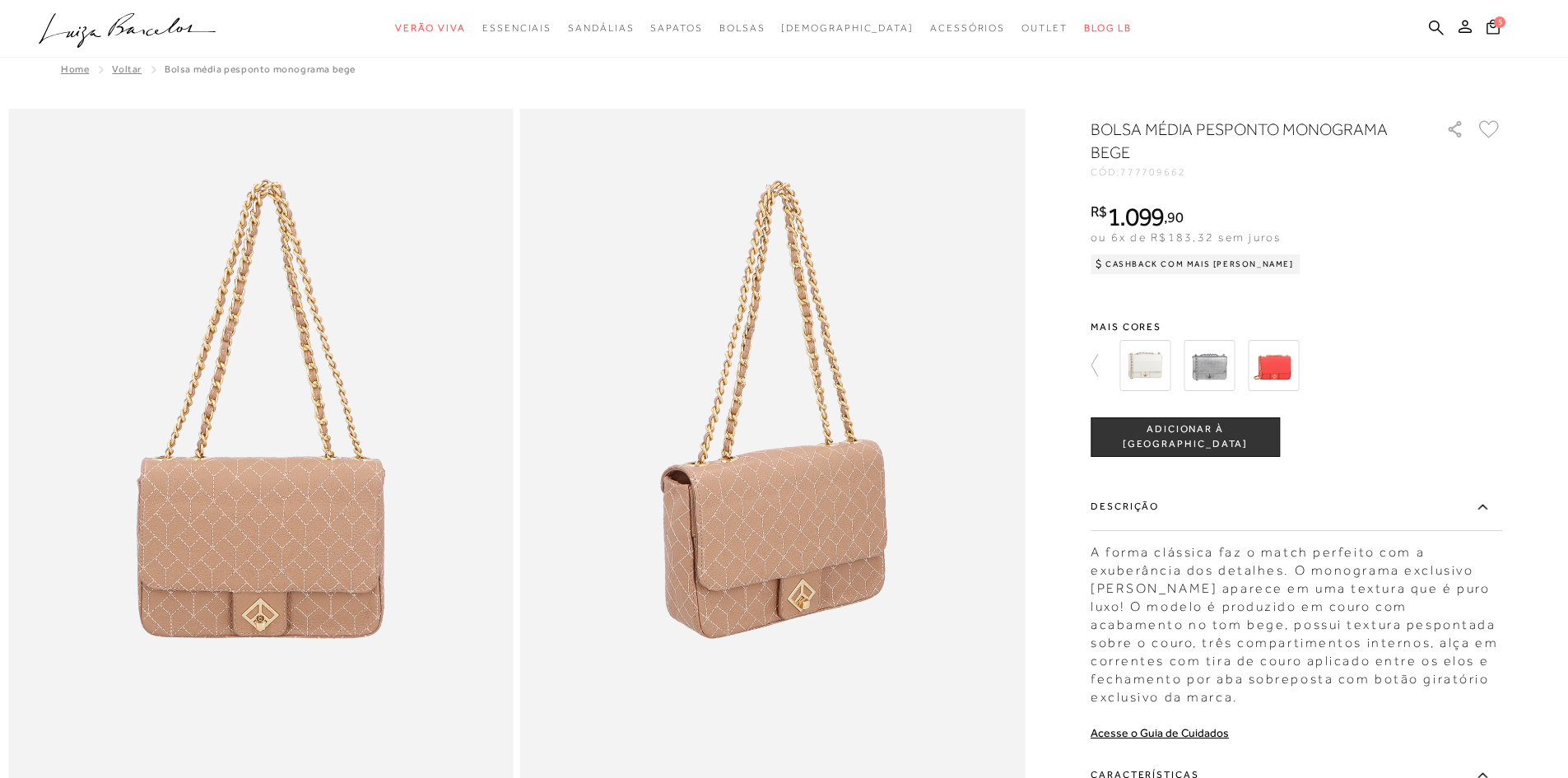
scroll to position [3, 0]
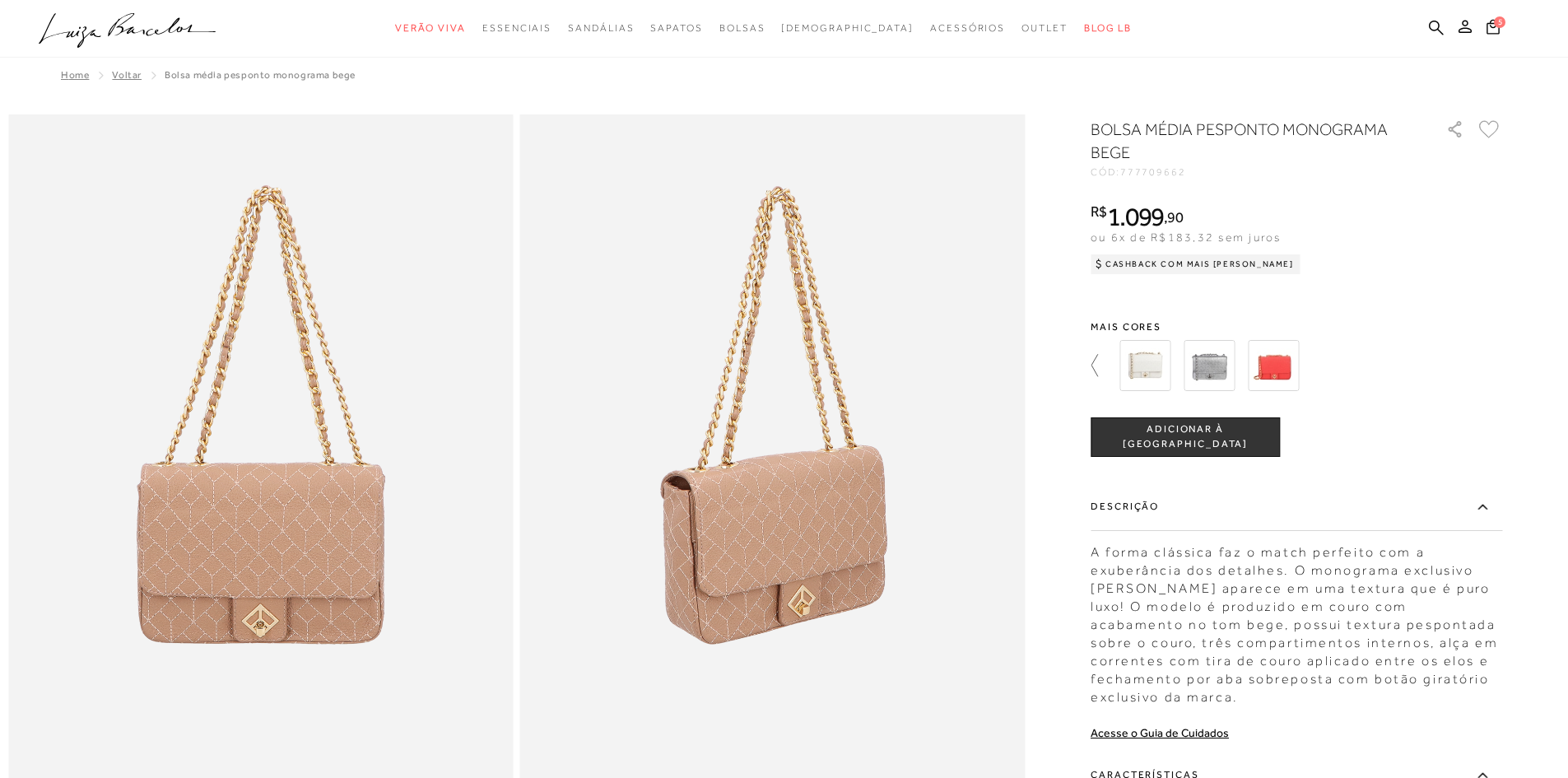
click at [1098, 366] on icon at bounding box center [1094, 364] width 6 height 22
click at [1252, 366] on img at bounding box center [1244, 365] width 51 height 51
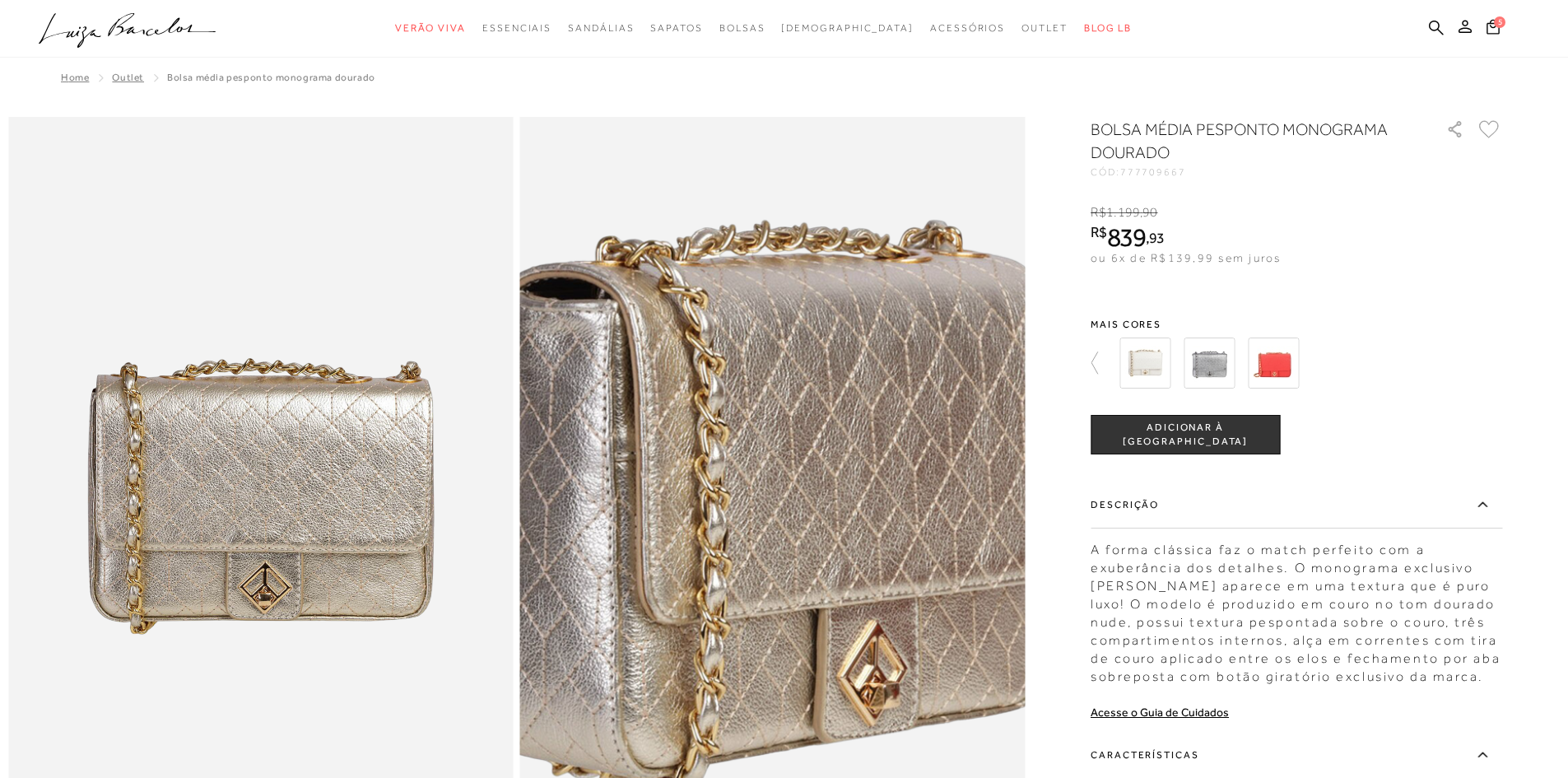
click at [772, 487] on img at bounding box center [776, 509] width 1010 height 1515
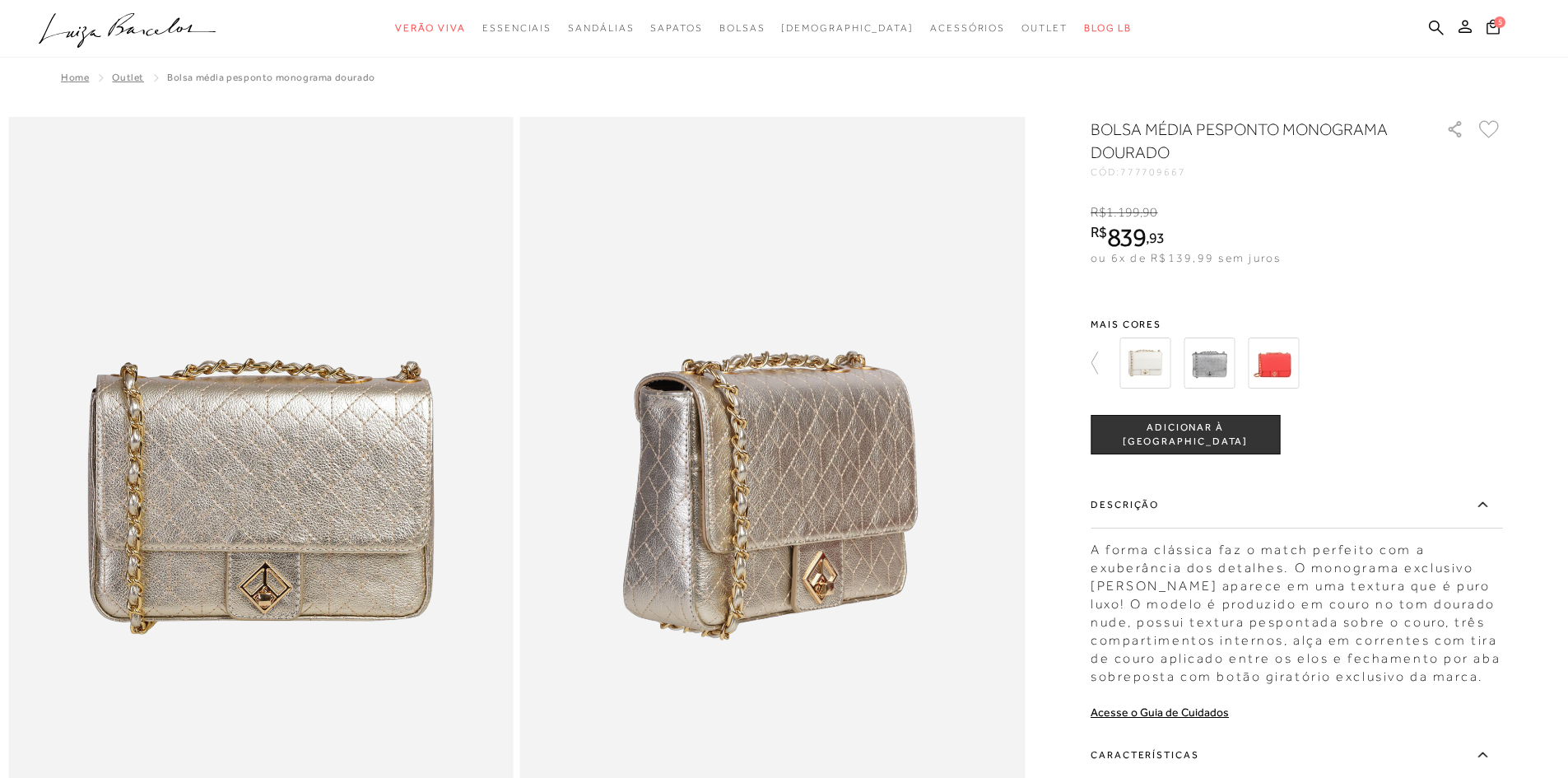
click at [267, 481] on img at bounding box center [260, 496] width 505 height 758
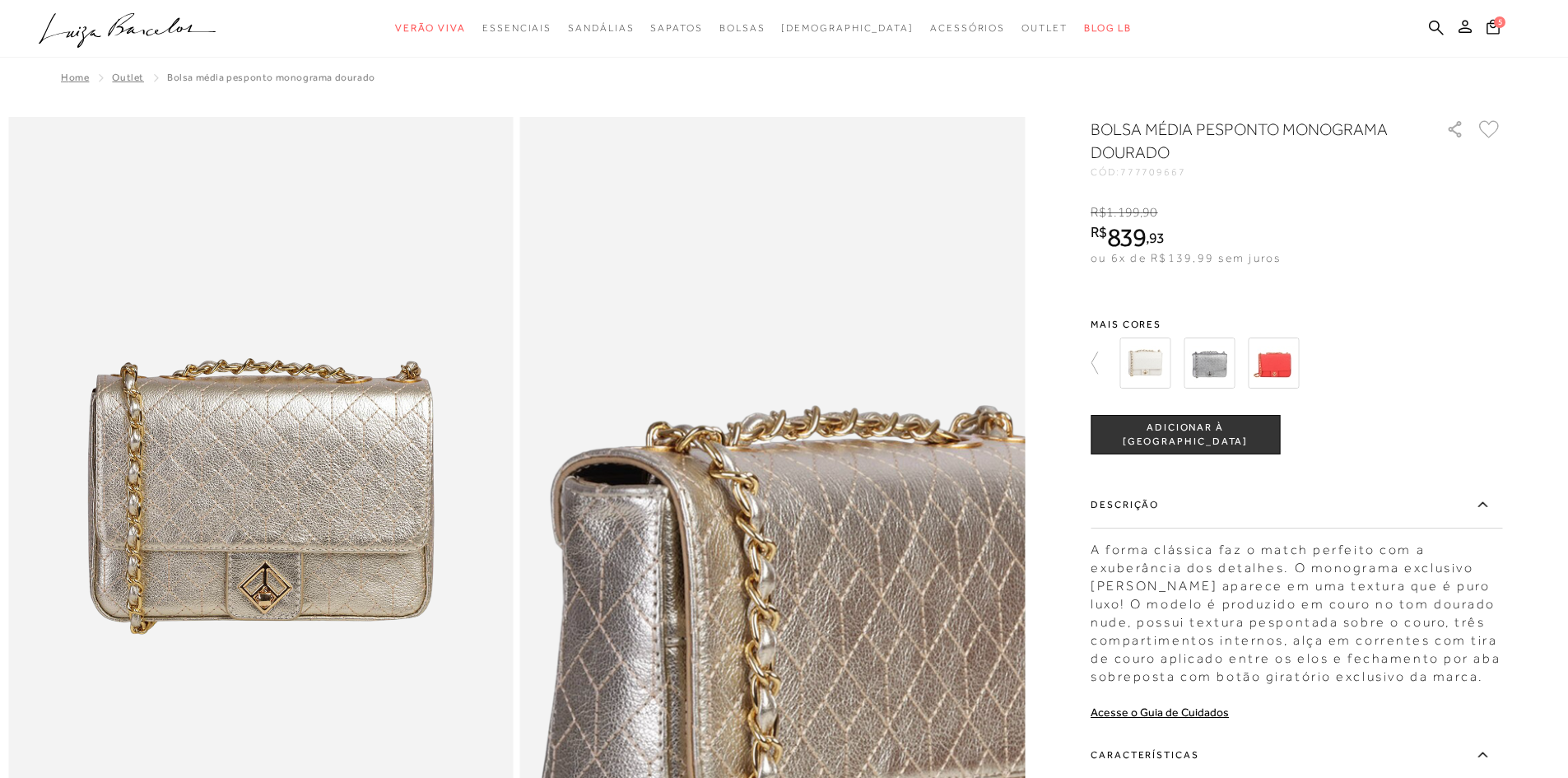
click at [721, 299] on img at bounding box center [826, 695] width 1010 height 1515
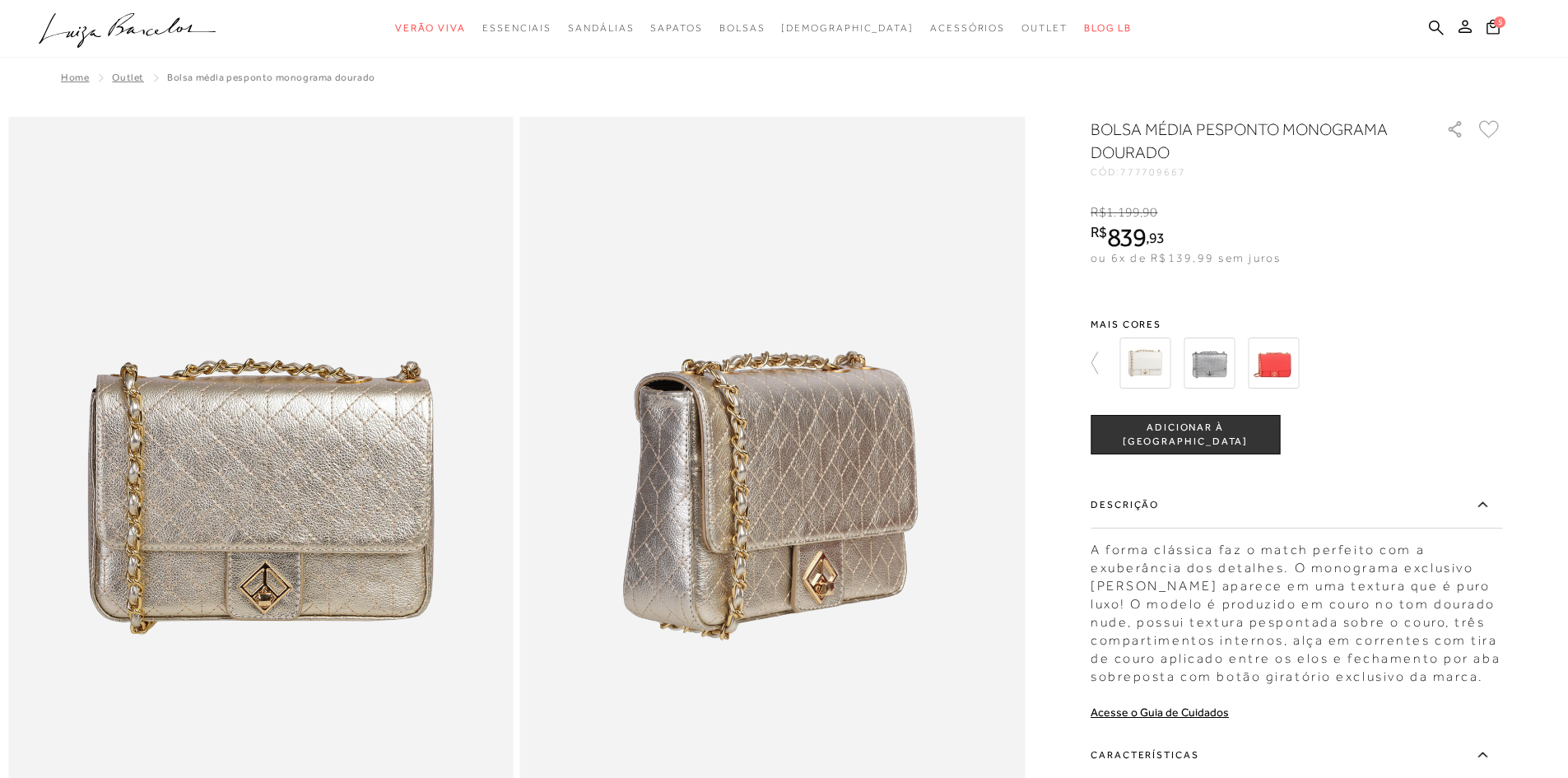
click at [130, 463] on img at bounding box center [260, 496] width 505 height 758
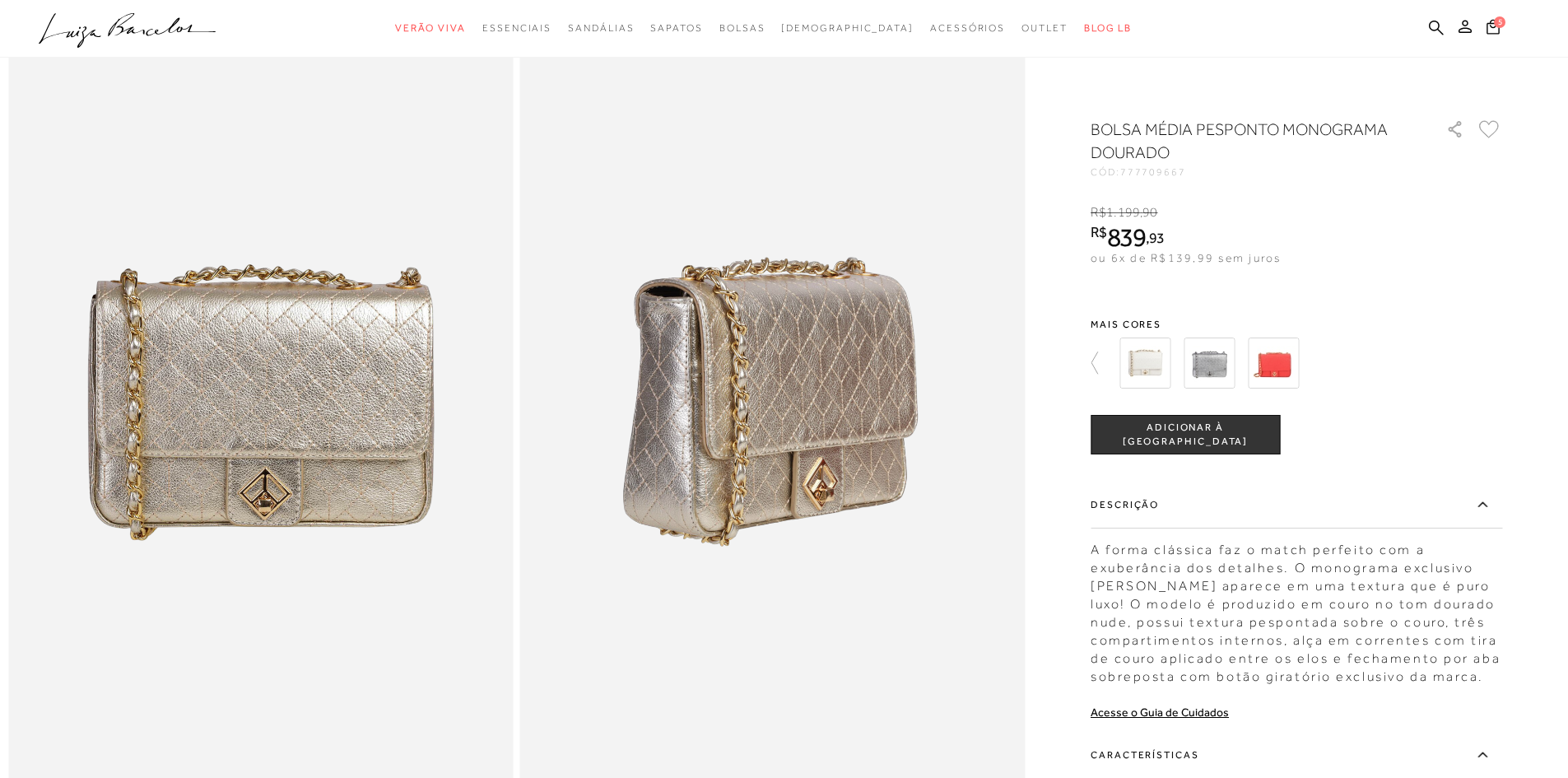
scroll to position [80, 0]
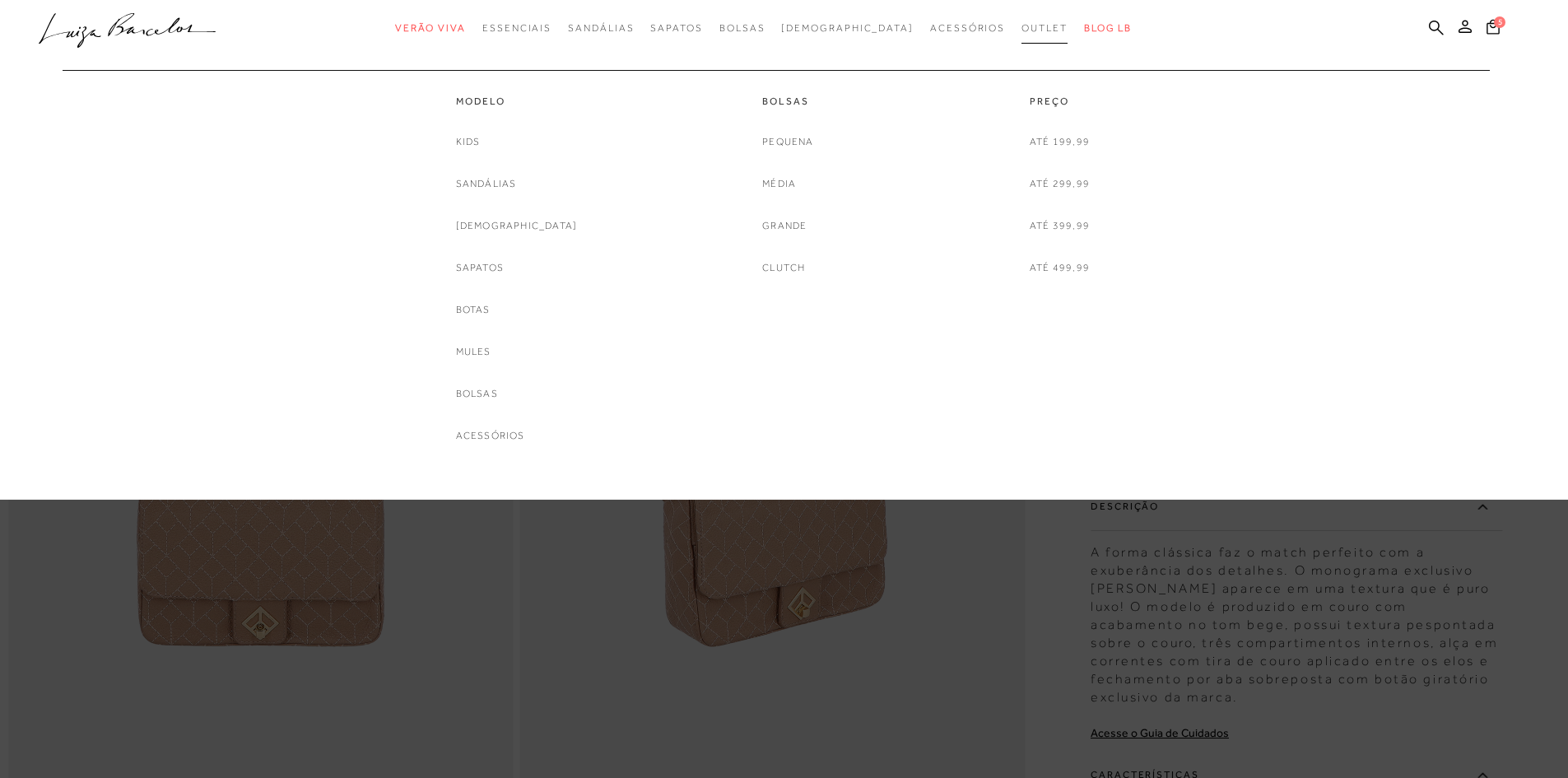
click at [1021, 31] on span "Outlet" at bounding box center [1044, 27] width 46 height 11
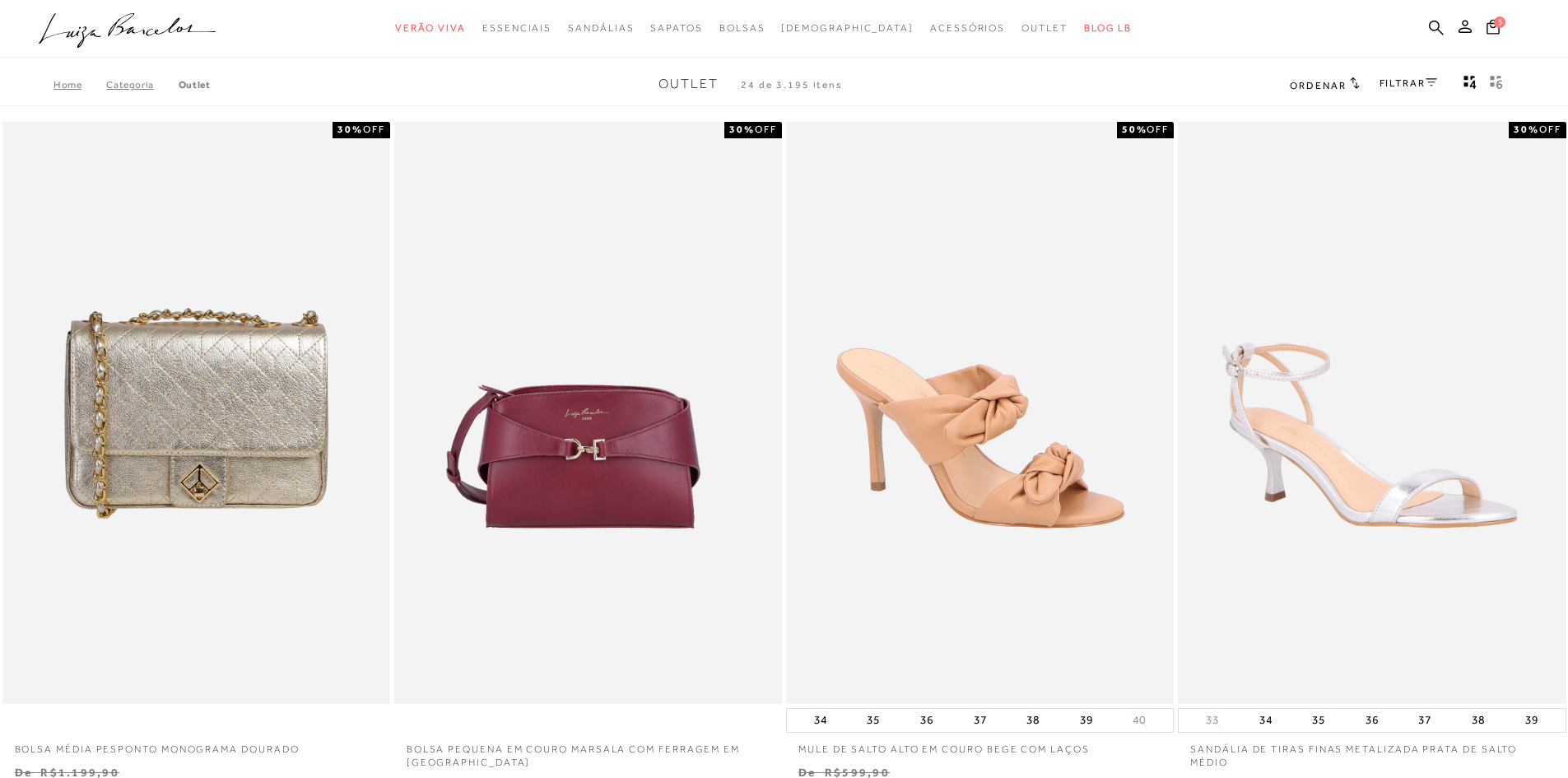
click at [1459, 74] on button "Mostrar 4 produtos por linha" at bounding box center [1470, 85] width 23 height 21
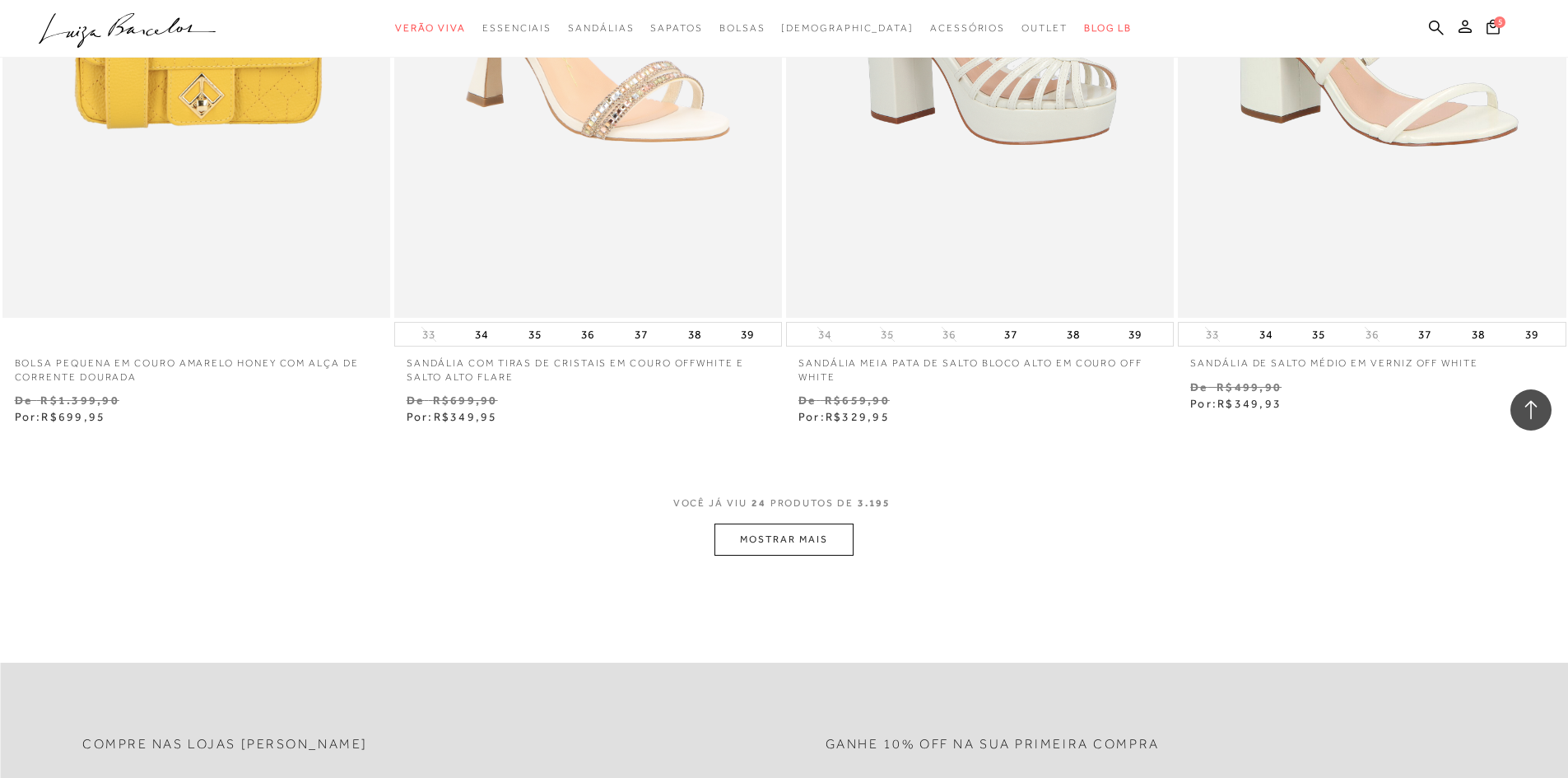
scroll to position [4004, 0]
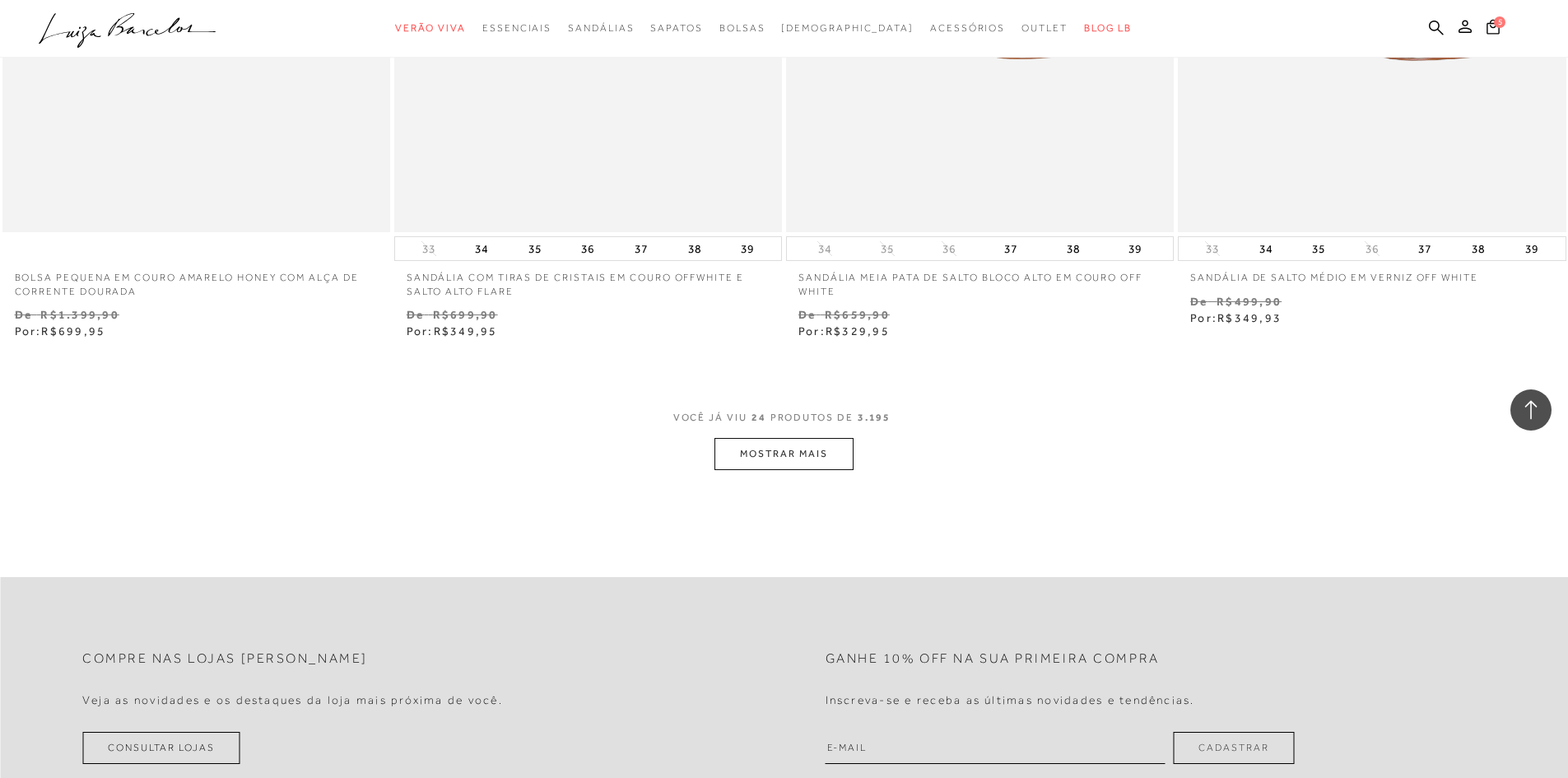
click at [816, 468] on button "MOSTRAR MAIS" at bounding box center [783, 454] width 138 height 32
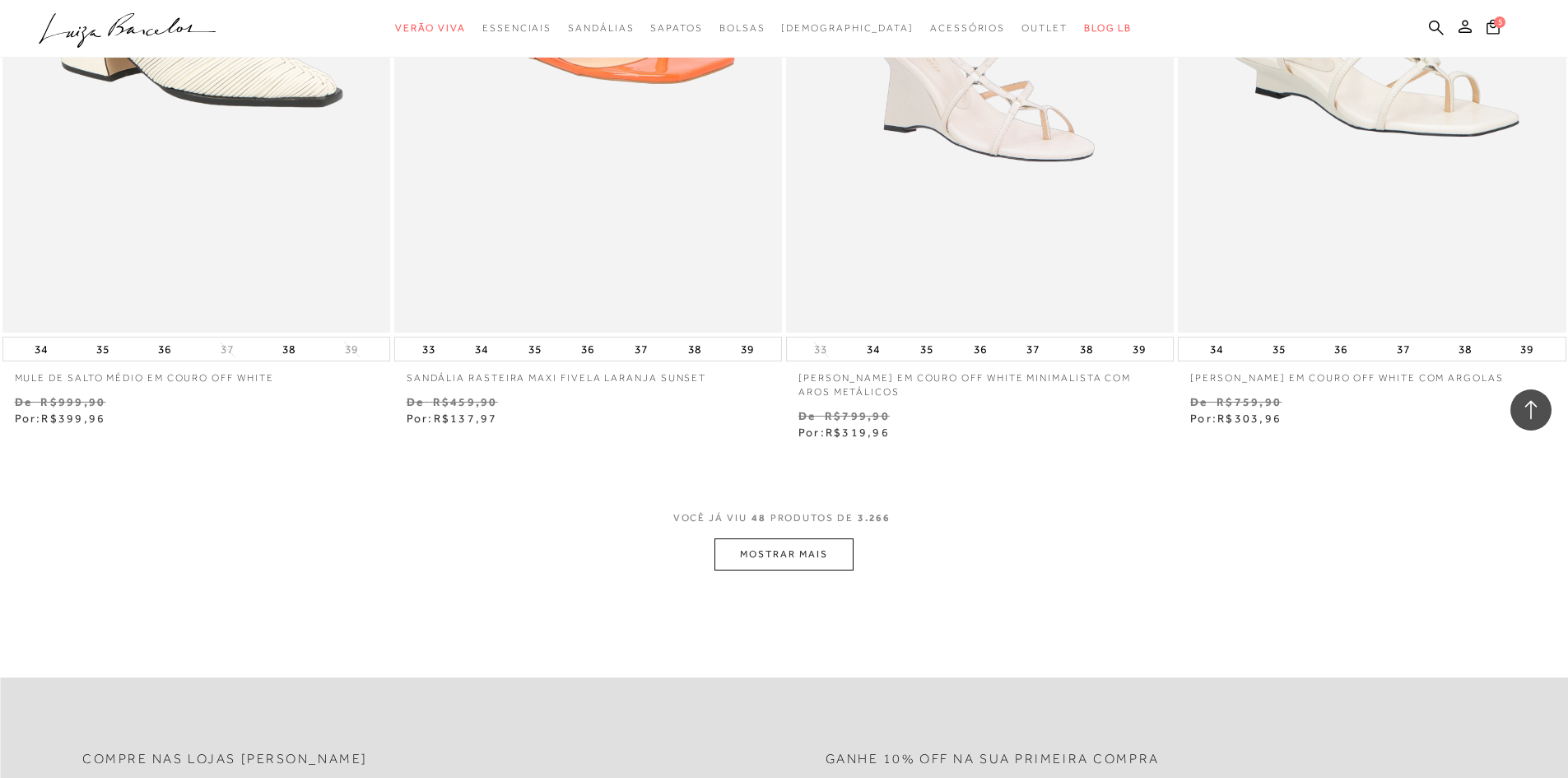
scroll to position [8168, 0]
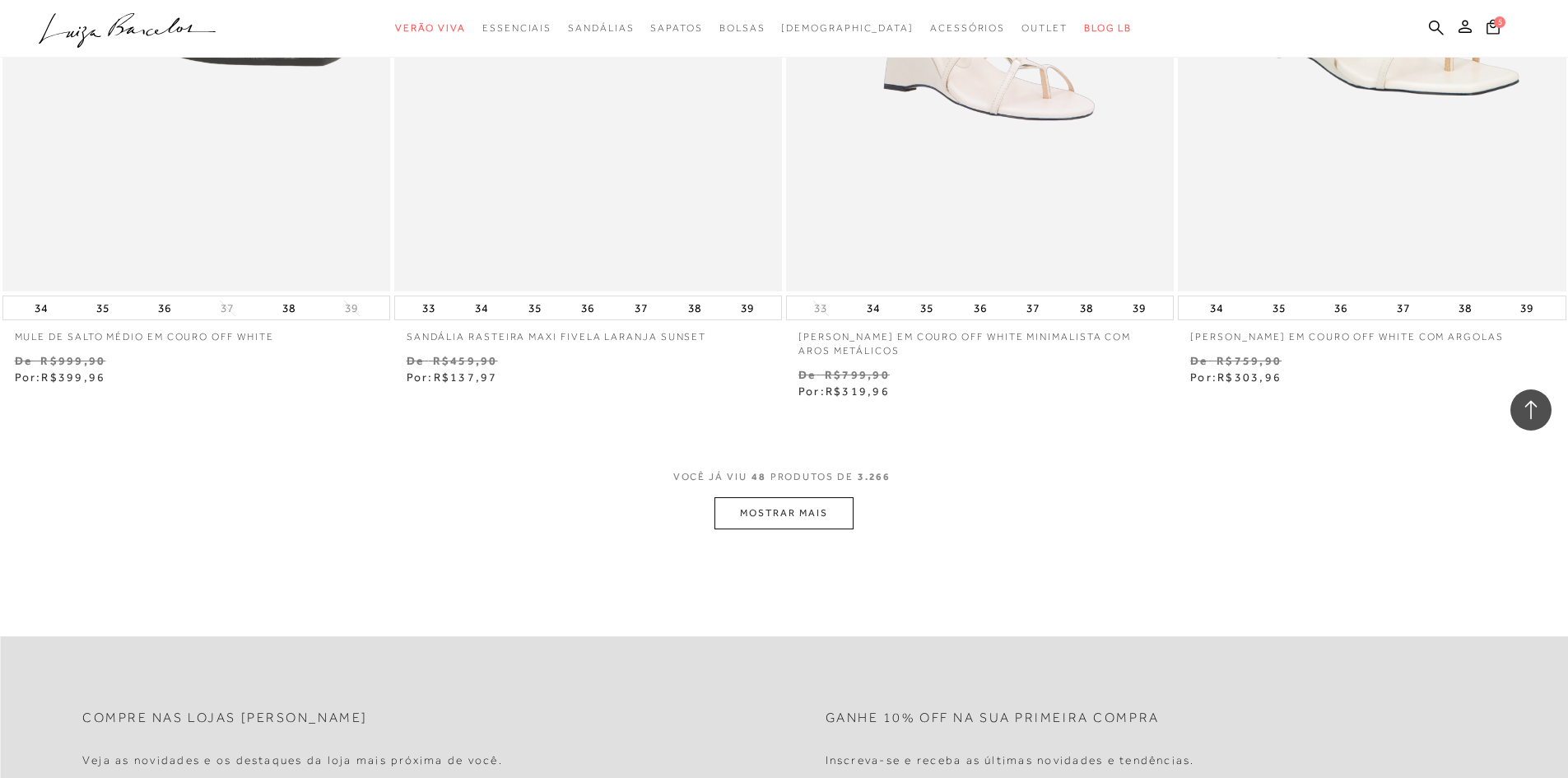
click at [798, 516] on button "MOSTRAR MAIS" at bounding box center [783, 513] width 138 height 32
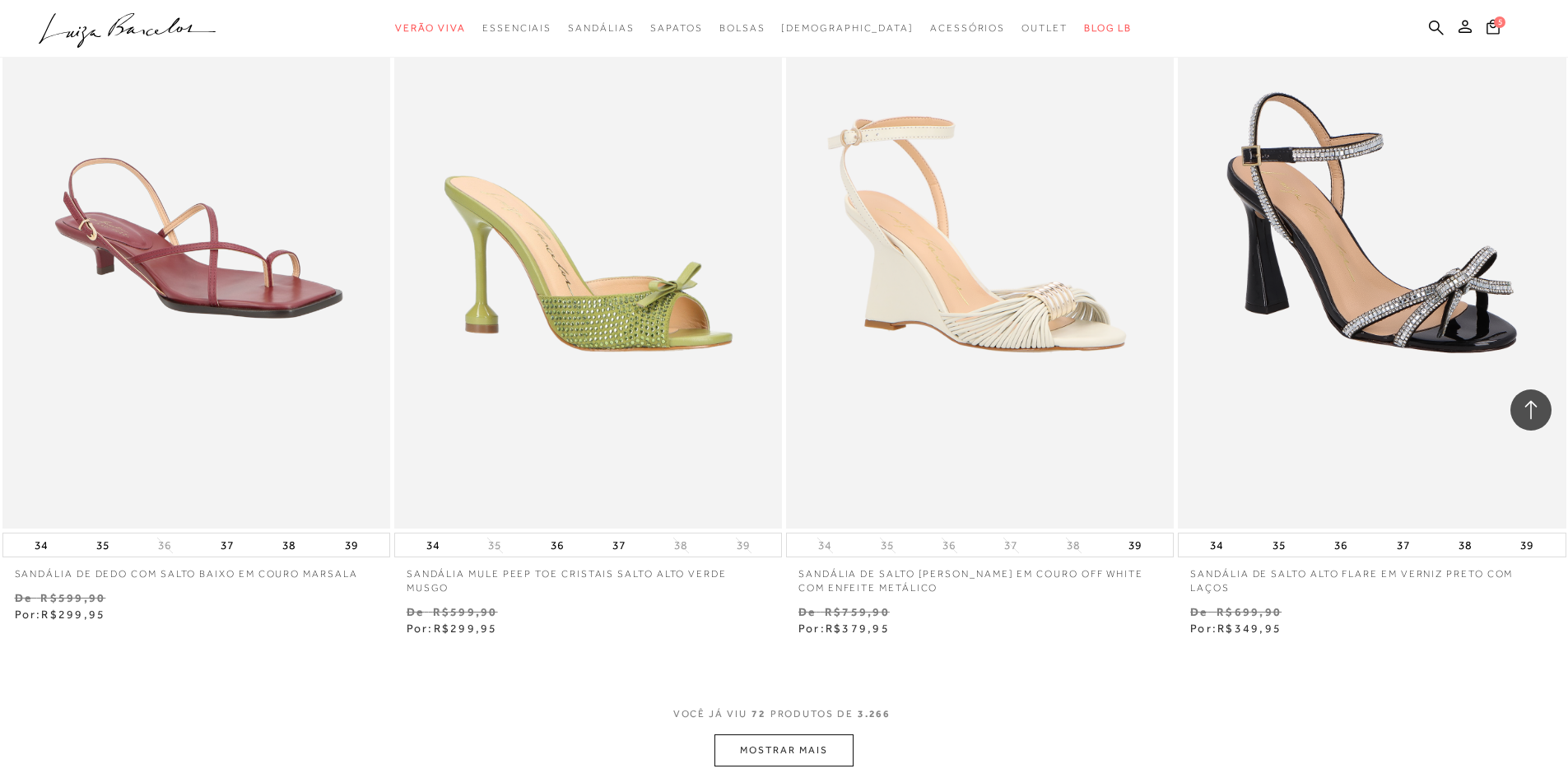
scroll to position [12217, 0]
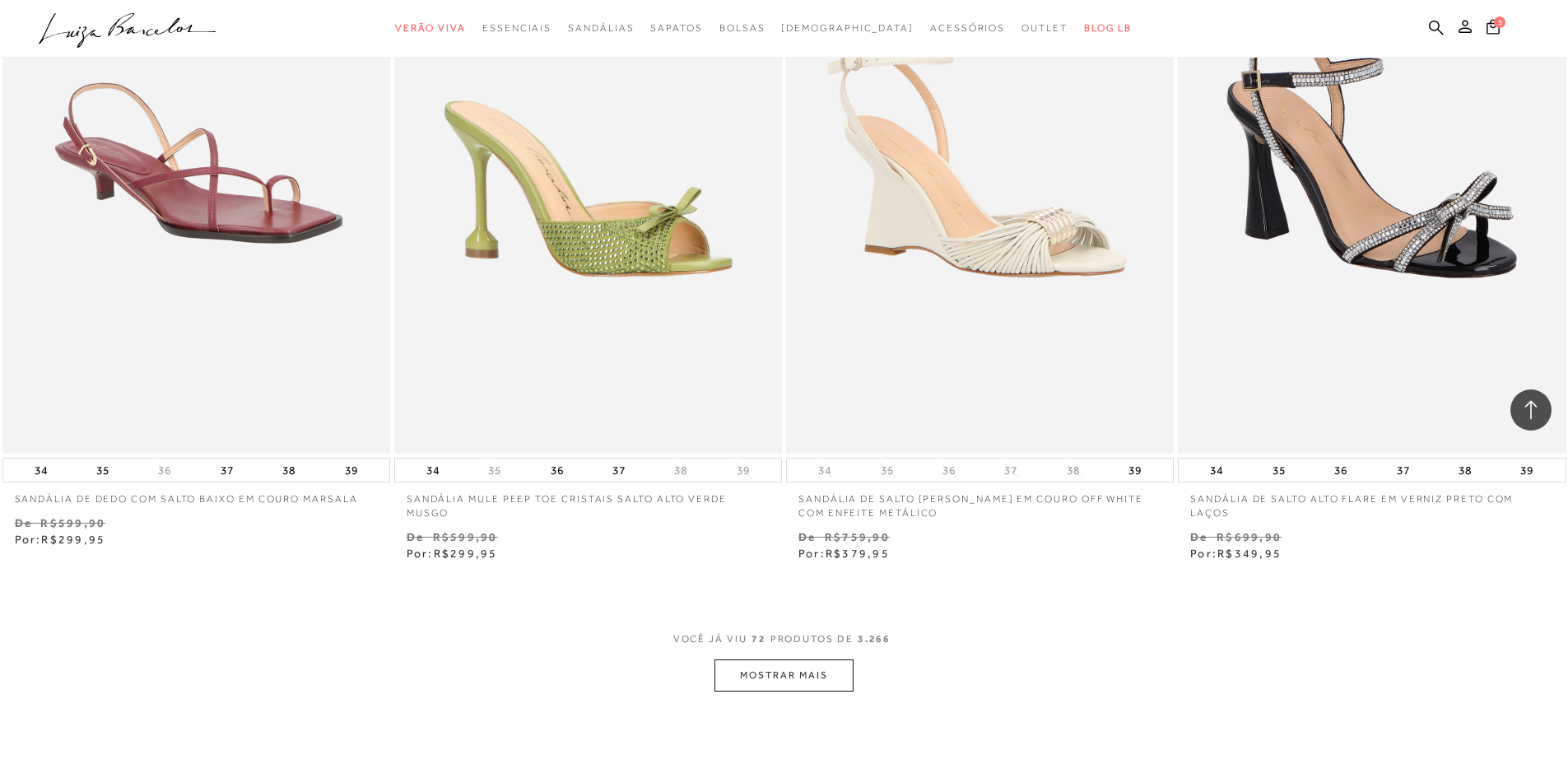
click at [801, 680] on button "MOSTRAR MAIS" at bounding box center [783, 676] width 138 height 32
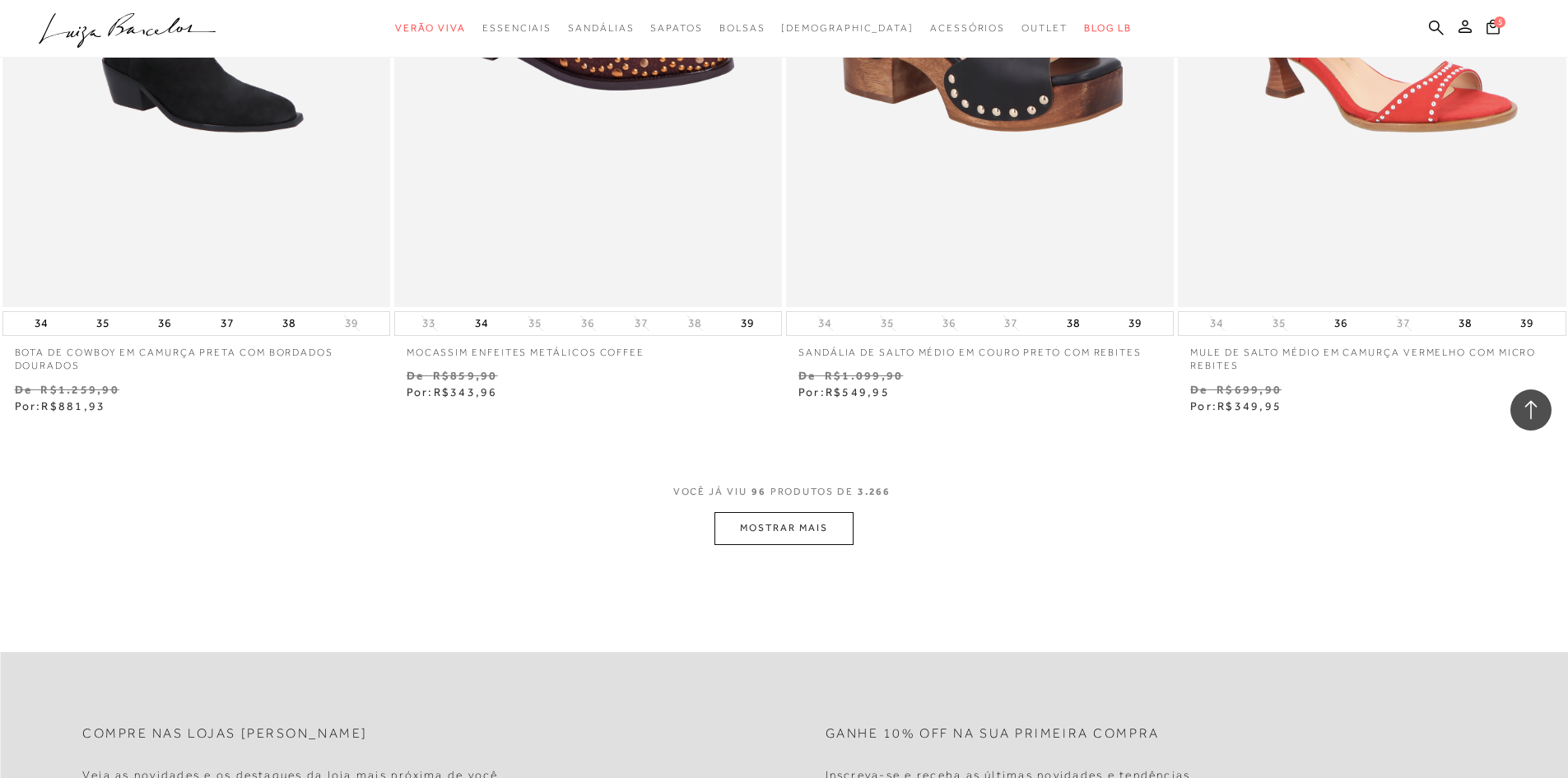
scroll to position [16661, 0]
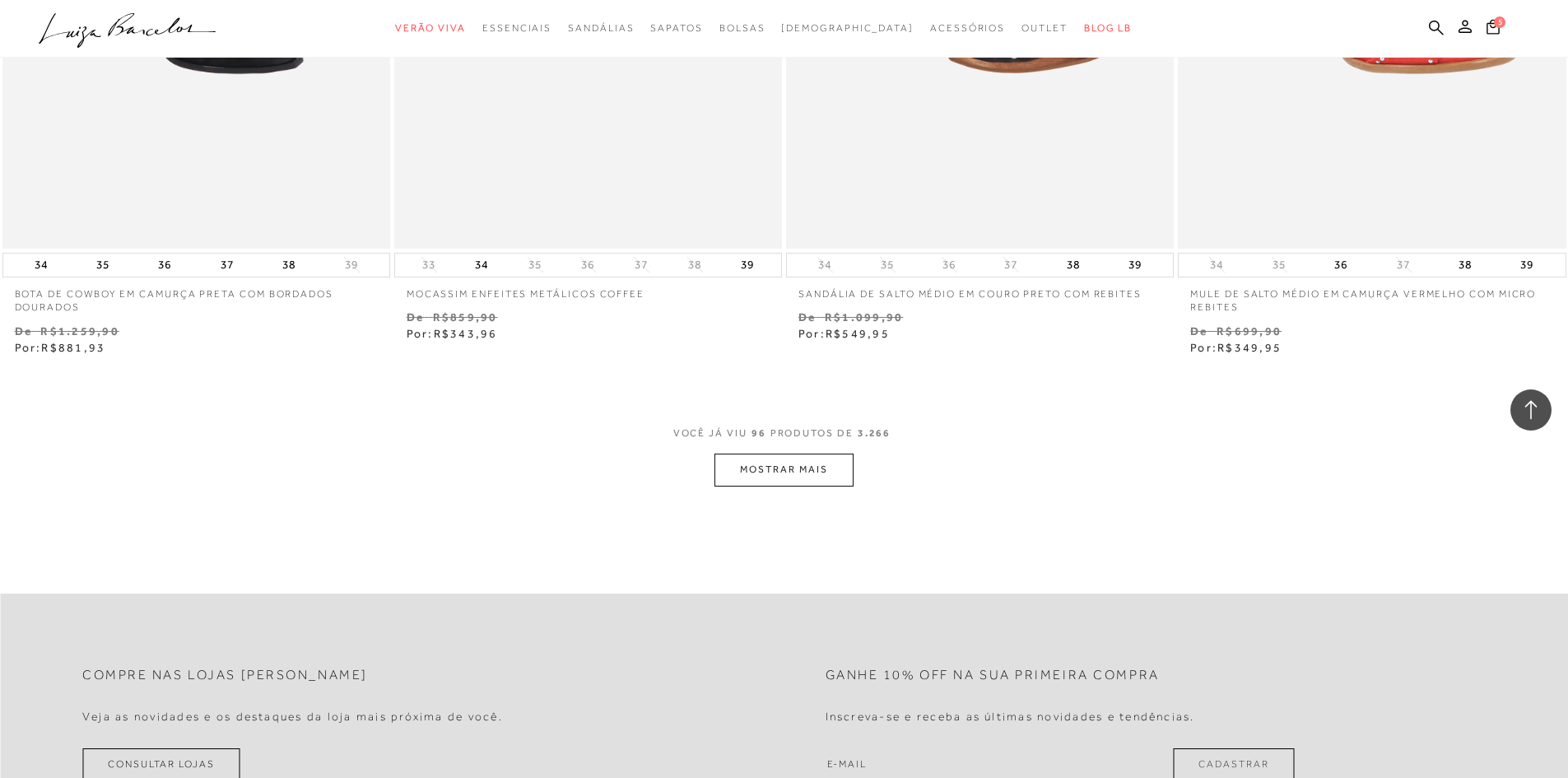
click at [759, 473] on button "MOSTRAR MAIS" at bounding box center [783, 469] width 138 height 32
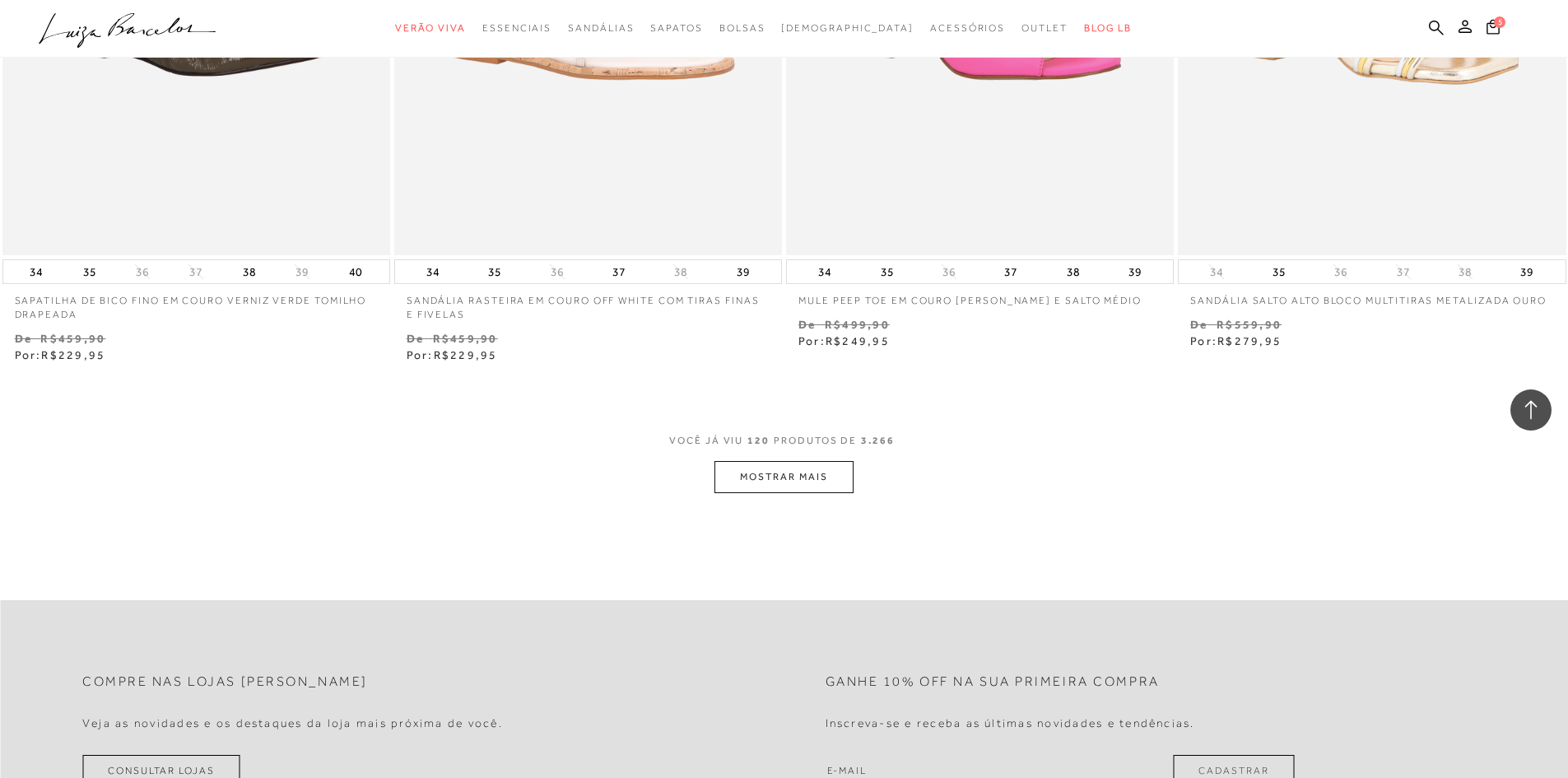
scroll to position [20941, 0]
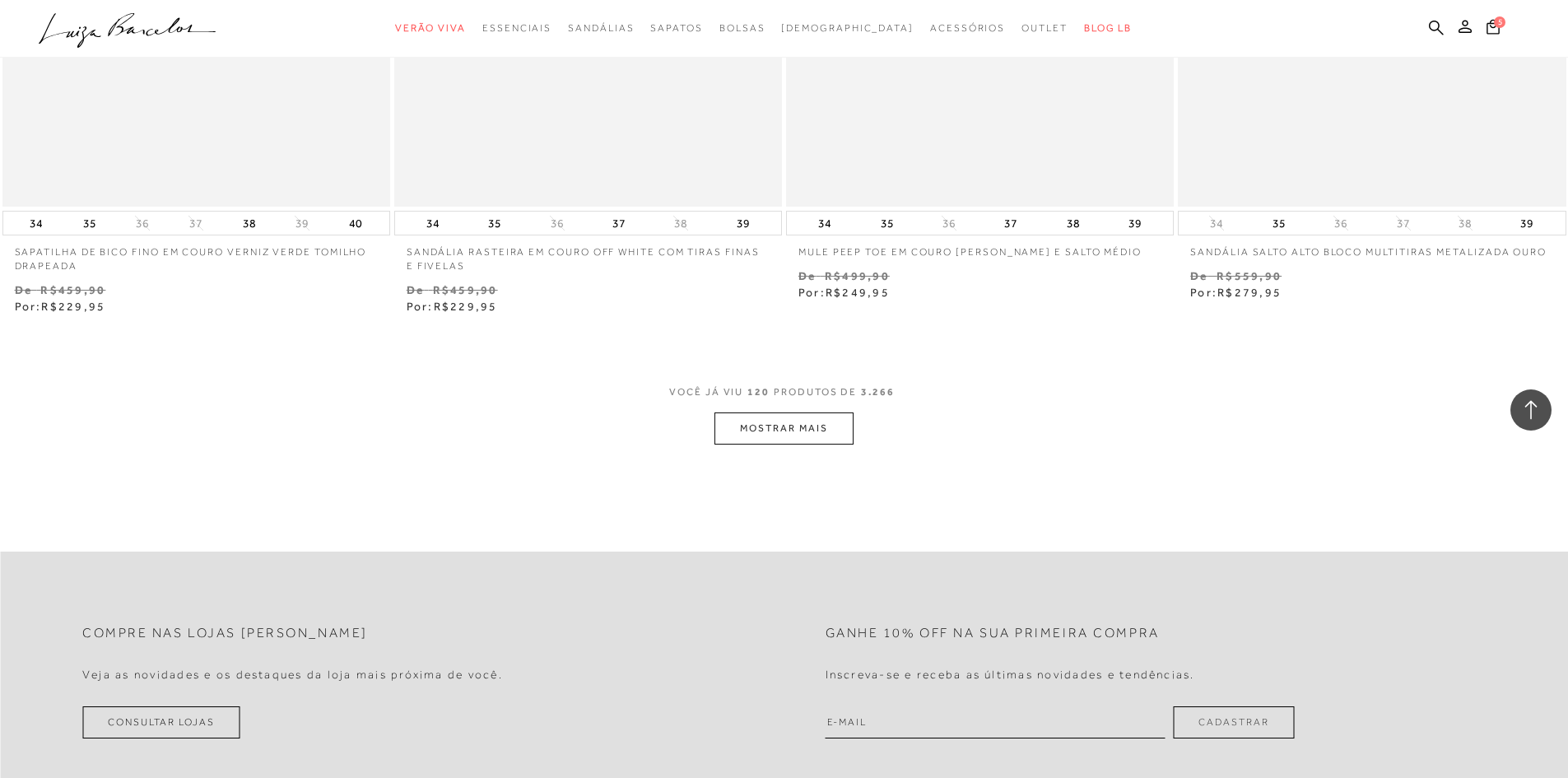
click at [825, 414] on button "MOSTRAR MAIS" at bounding box center [783, 429] width 138 height 32
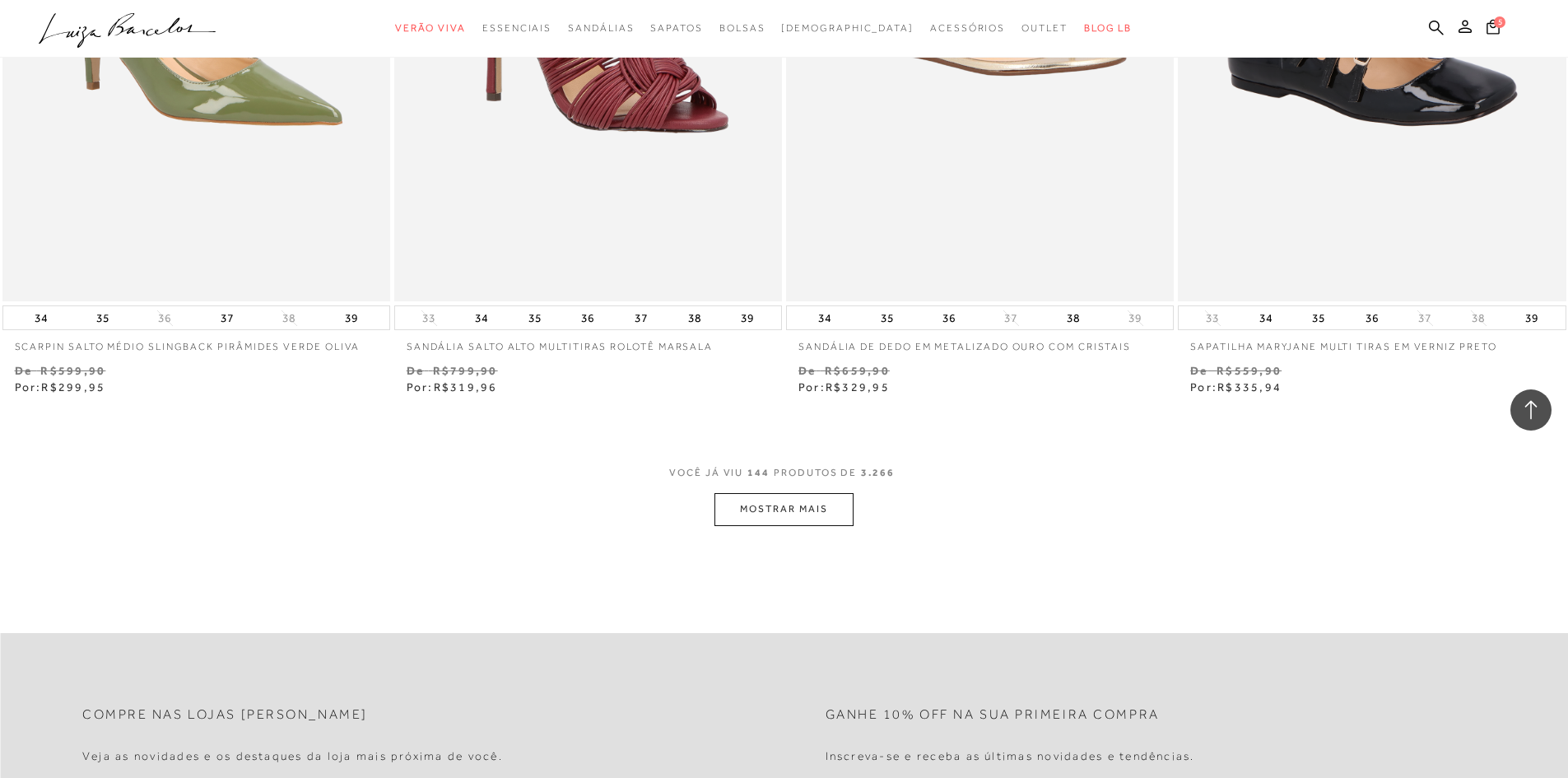
scroll to position [25142, 0]
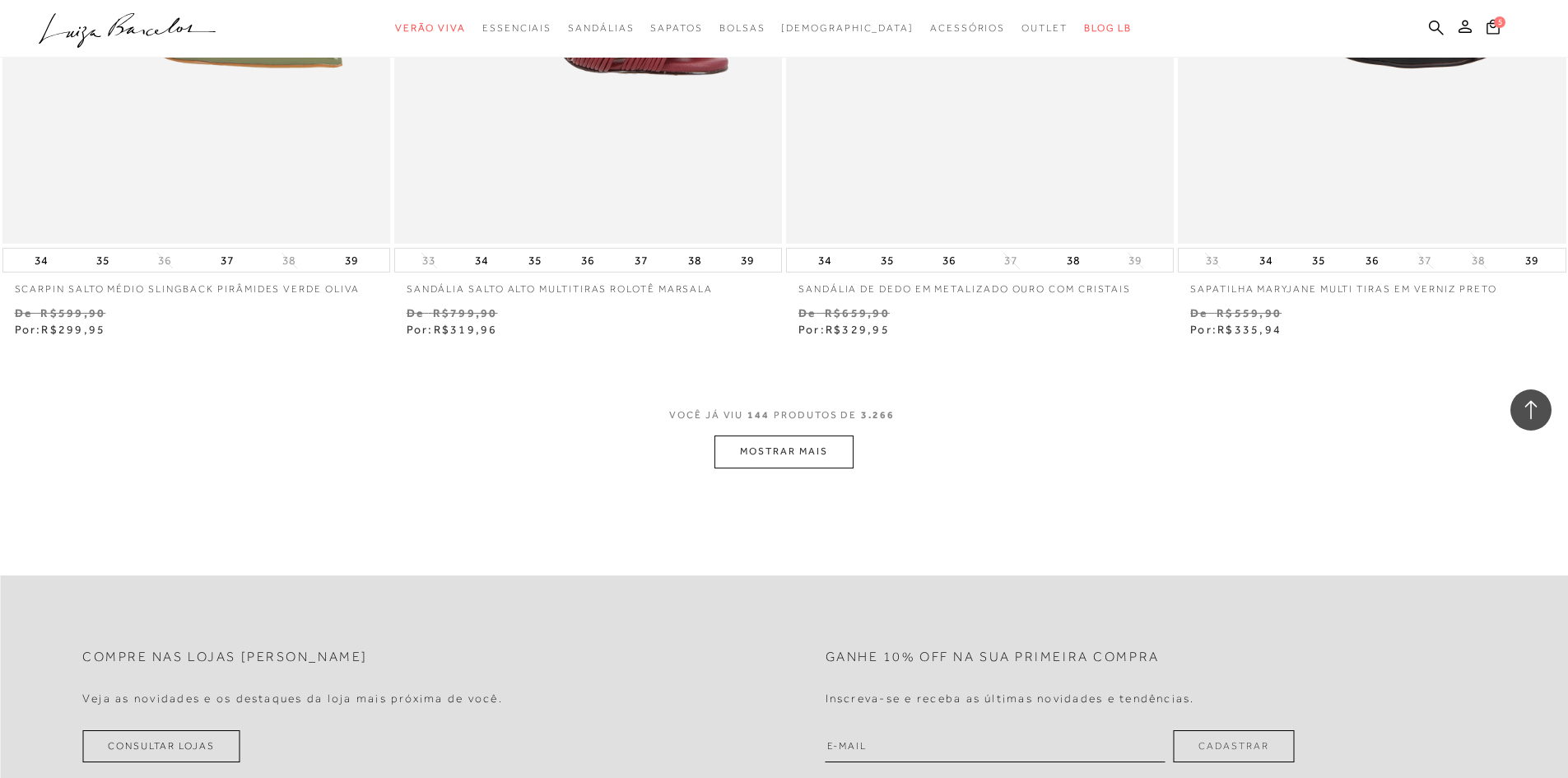
click at [815, 450] on button "MOSTRAR MAIS" at bounding box center [783, 452] width 138 height 32
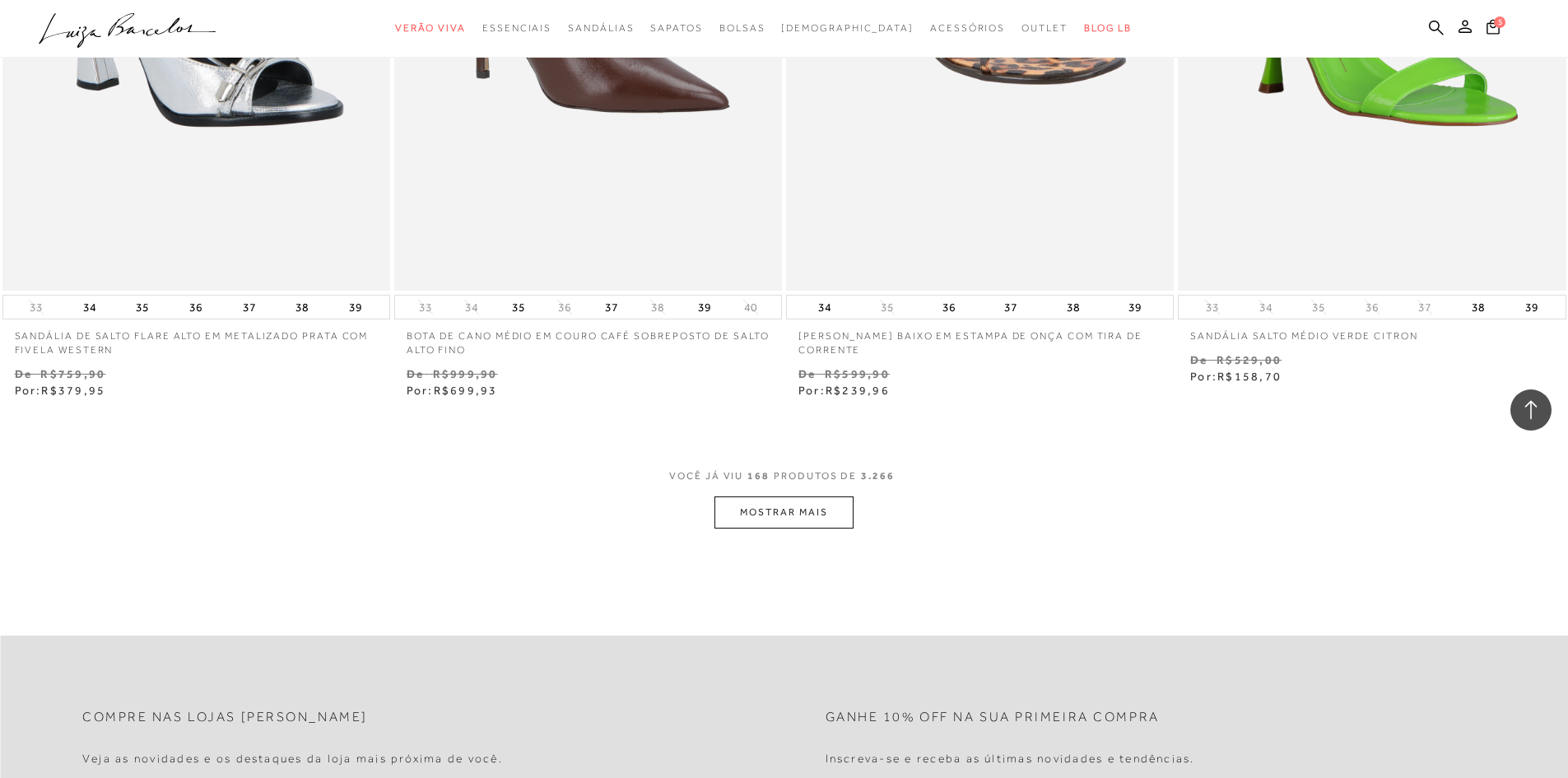
scroll to position [29383, 0]
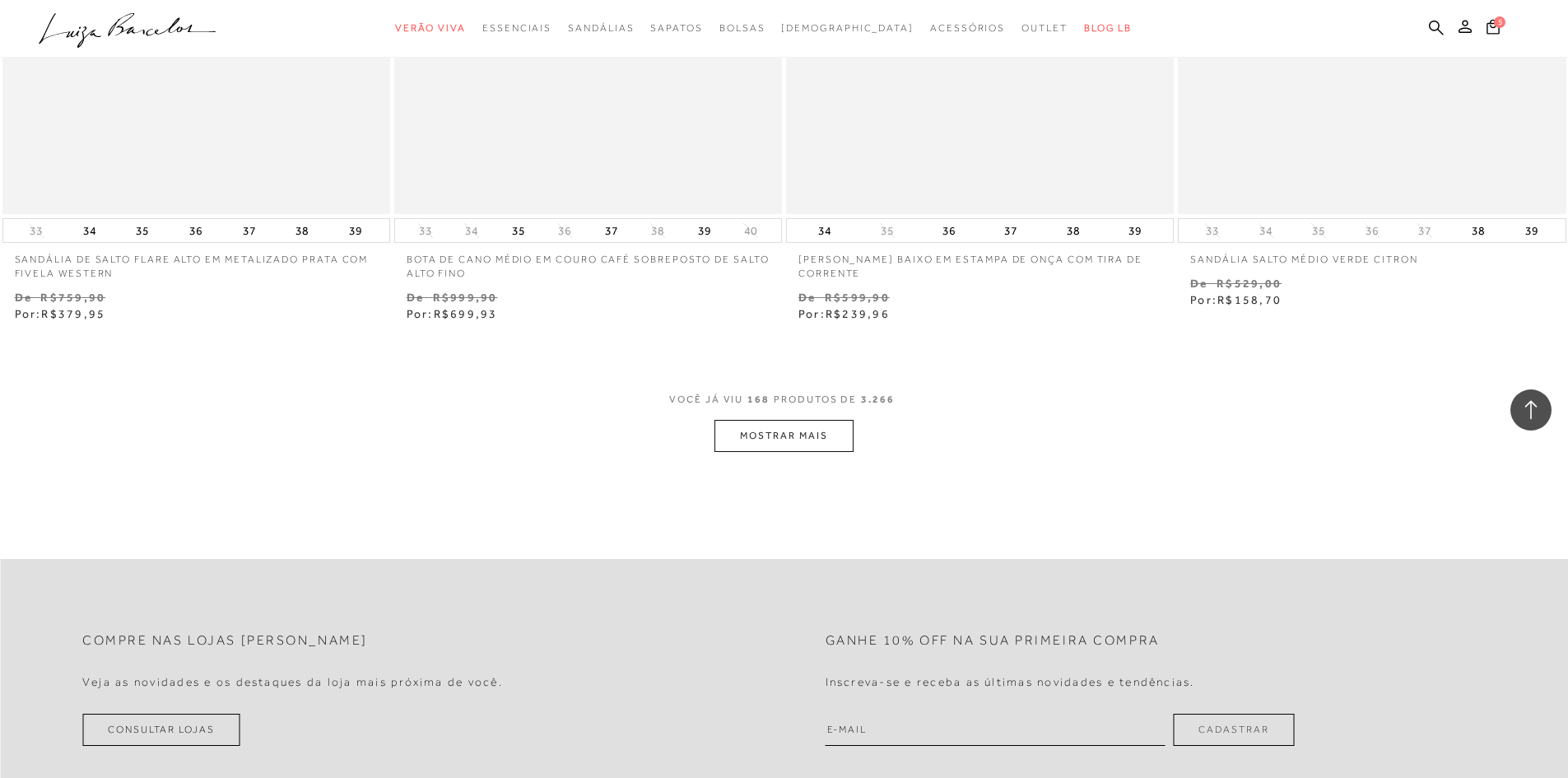
click at [735, 432] on button "MOSTRAR MAIS" at bounding box center [783, 436] width 138 height 32
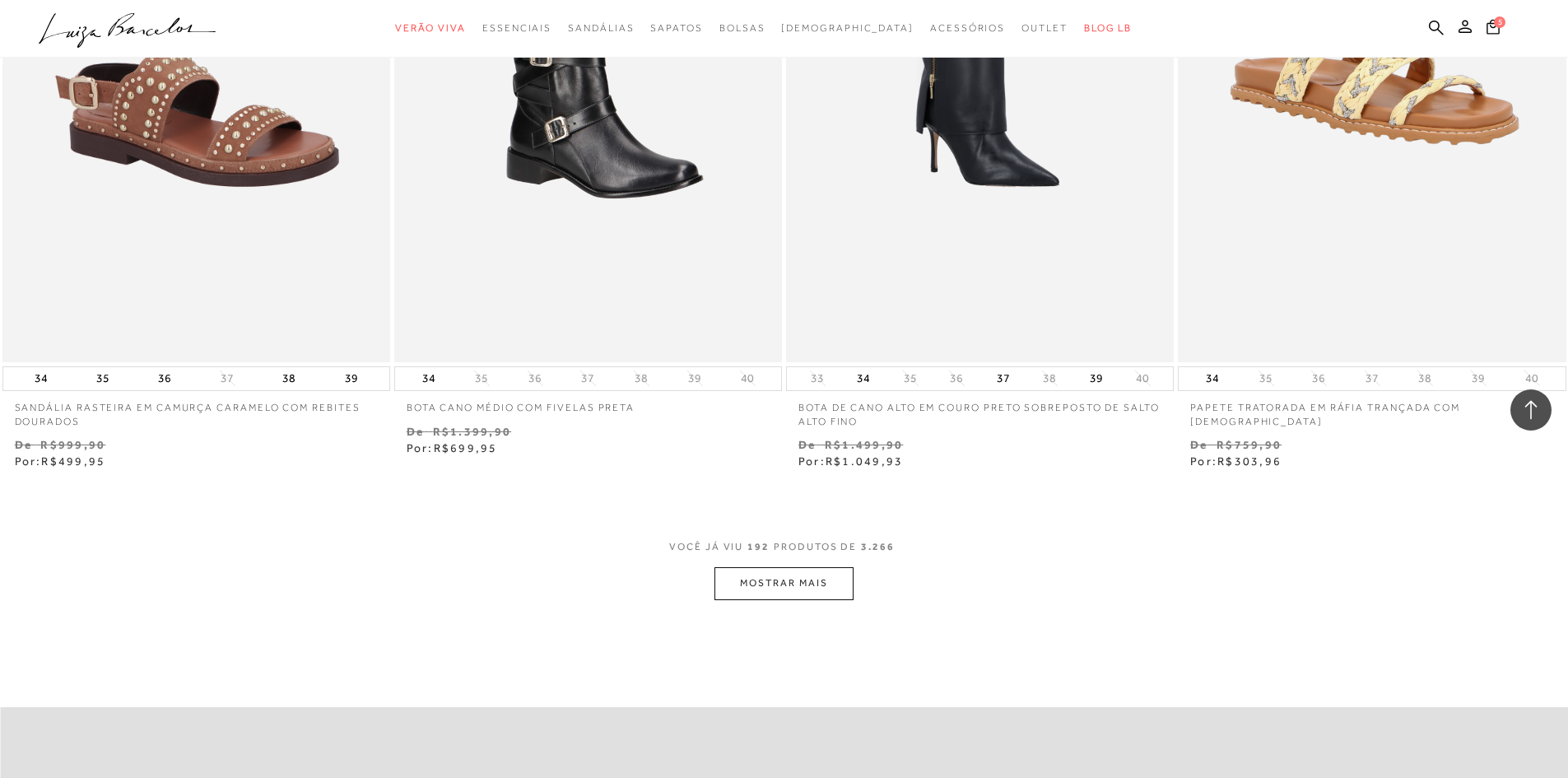
scroll to position [33614, 0]
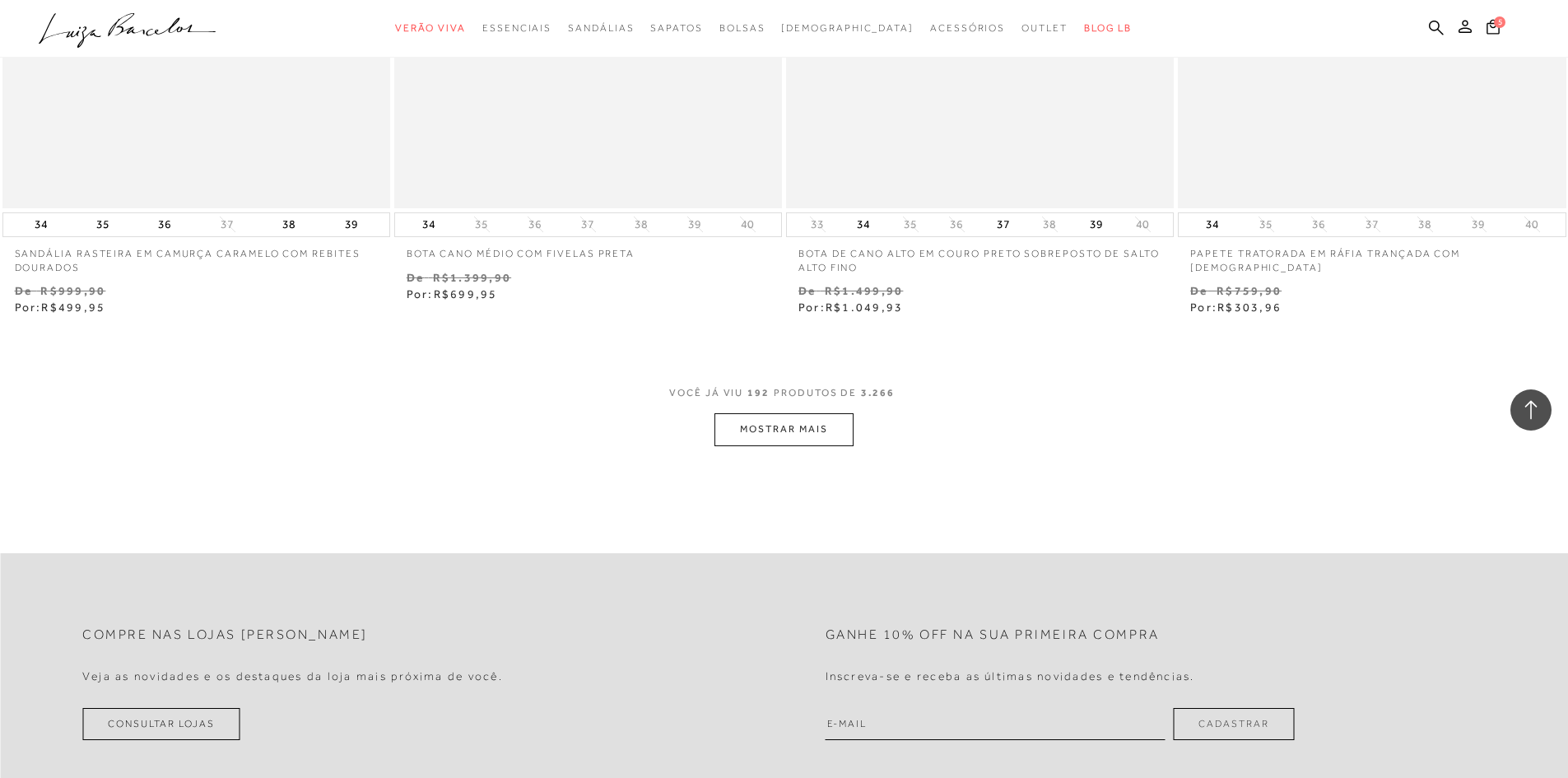
click at [743, 428] on button "MOSTRAR MAIS" at bounding box center [783, 430] width 138 height 32
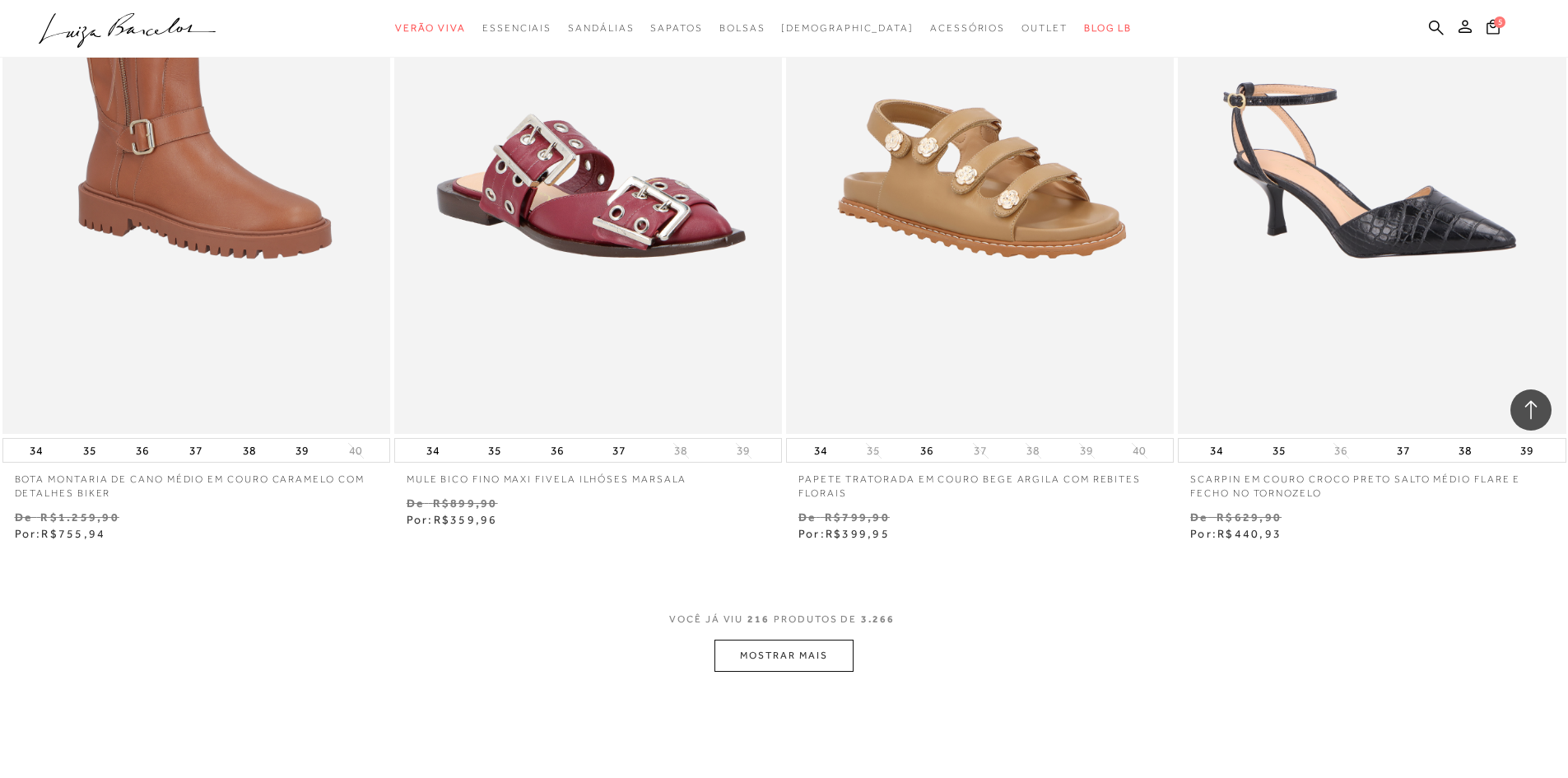
scroll to position [37755, 0]
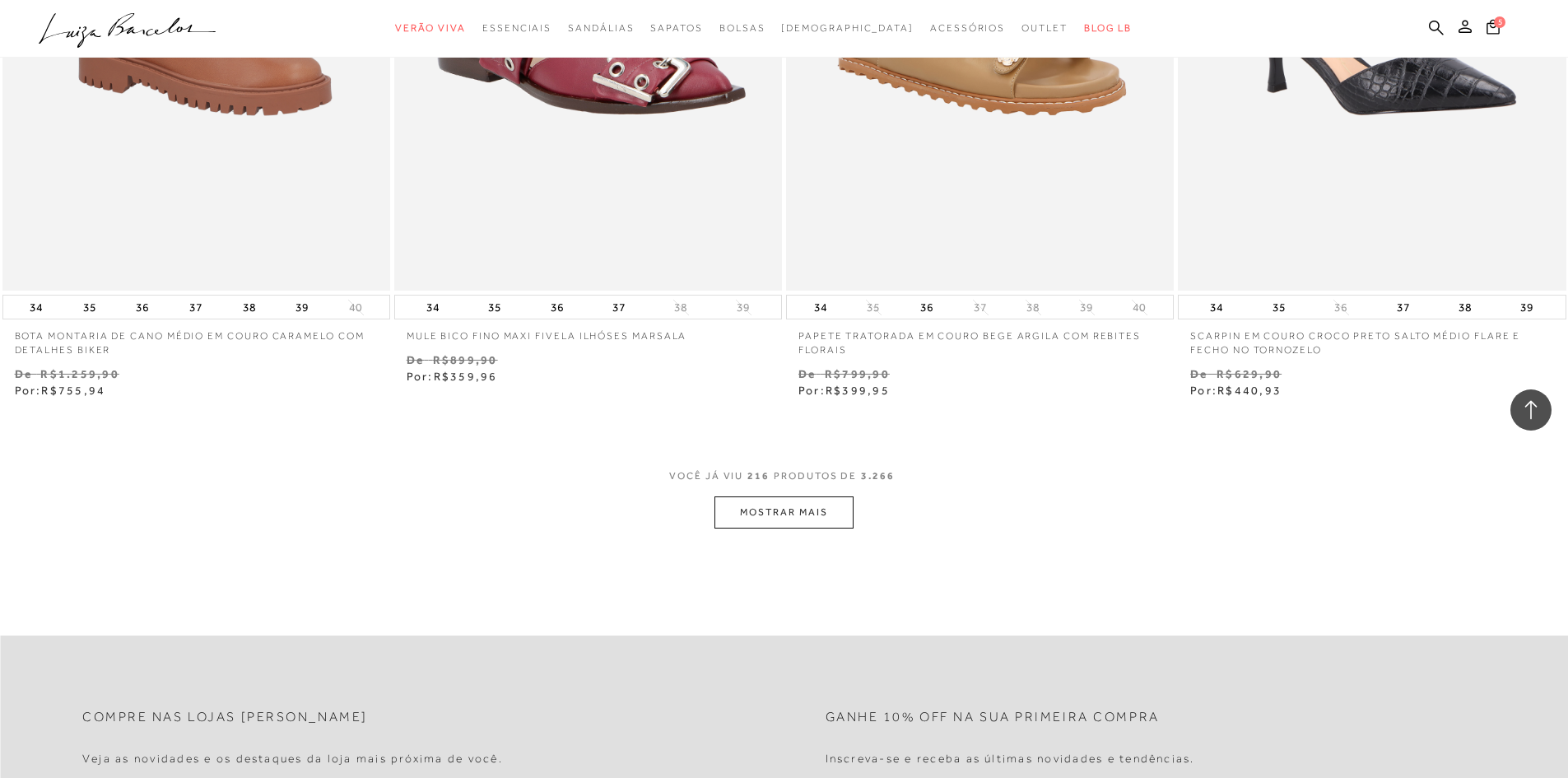
click at [784, 520] on button "MOSTRAR MAIS" at bounding box center [783, 512] width 138 height 32
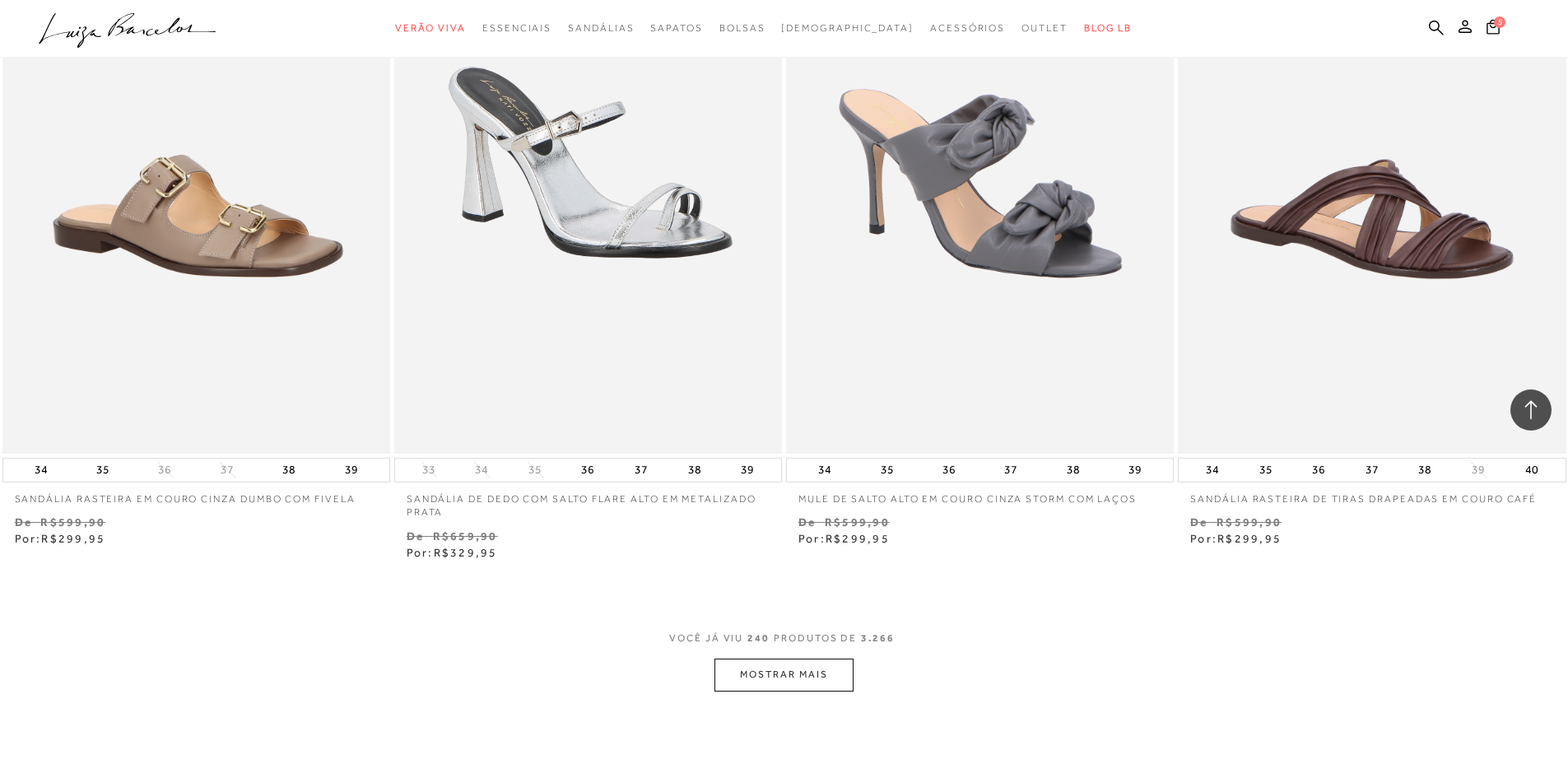
scroll to position [41897, 0]
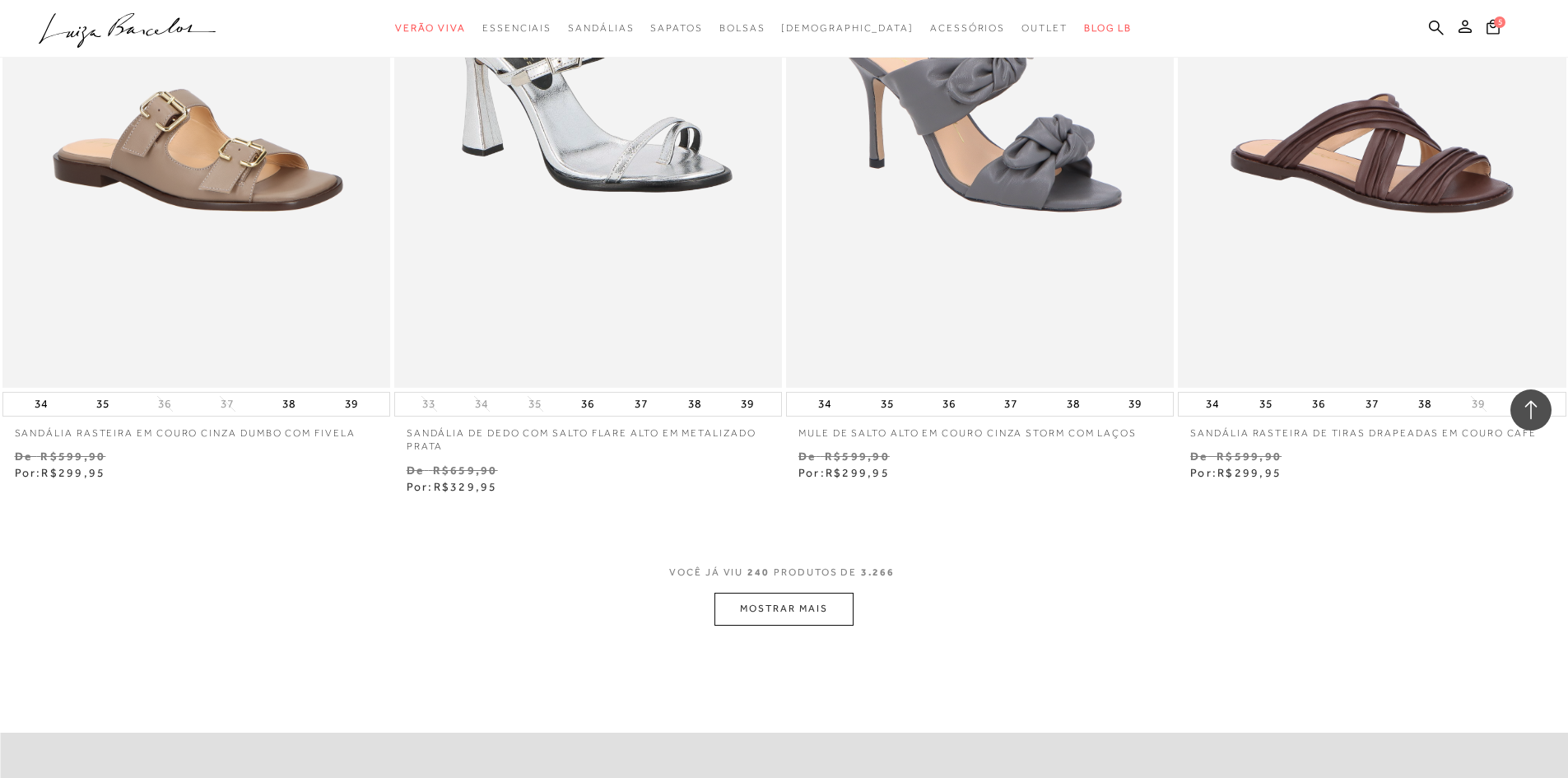
click at [836, 604] on button "MOSTRAR MAIS" at bounding box center [783, 609] width 138 height 32
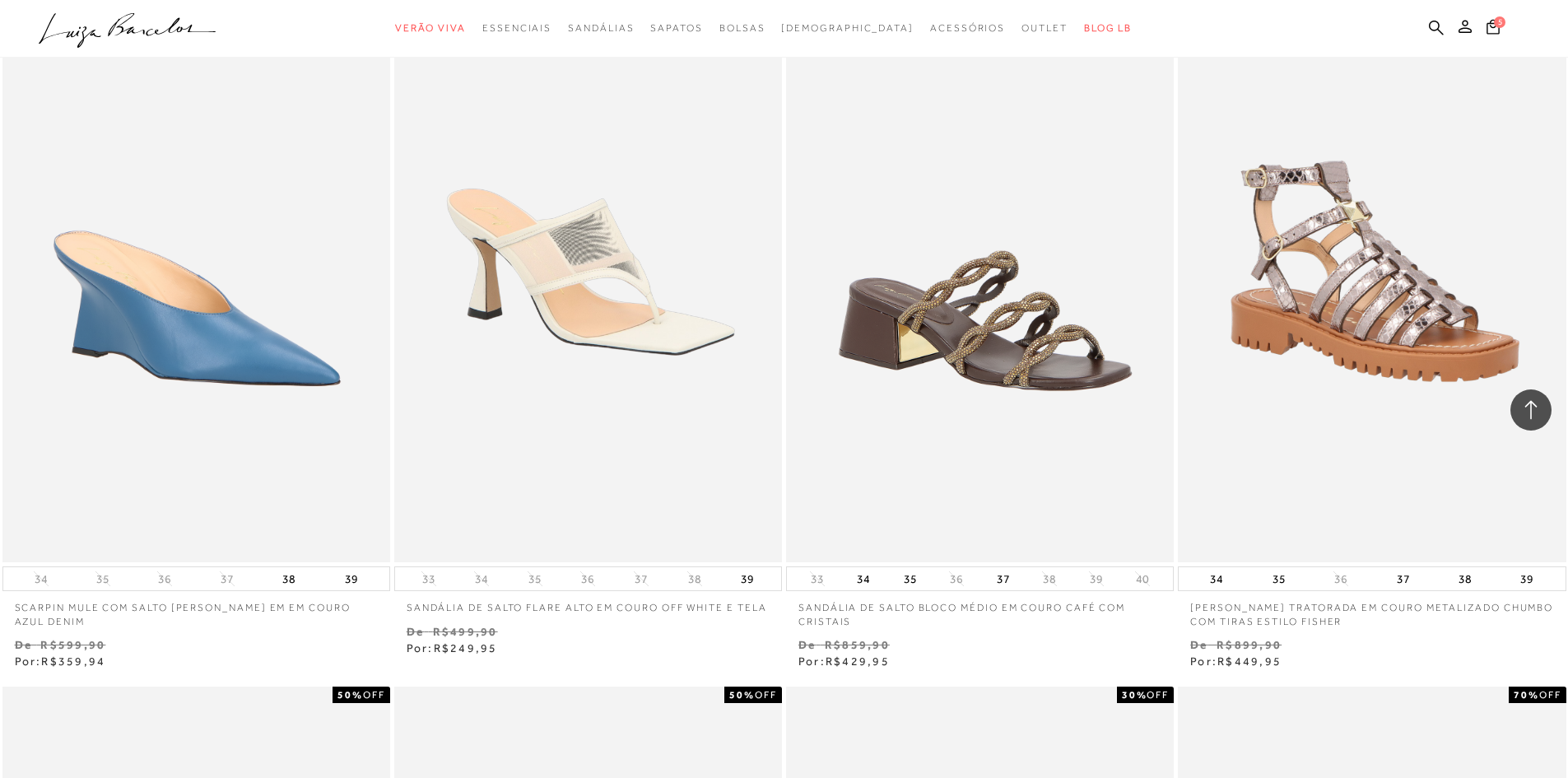
scroll to position [43897, 0]
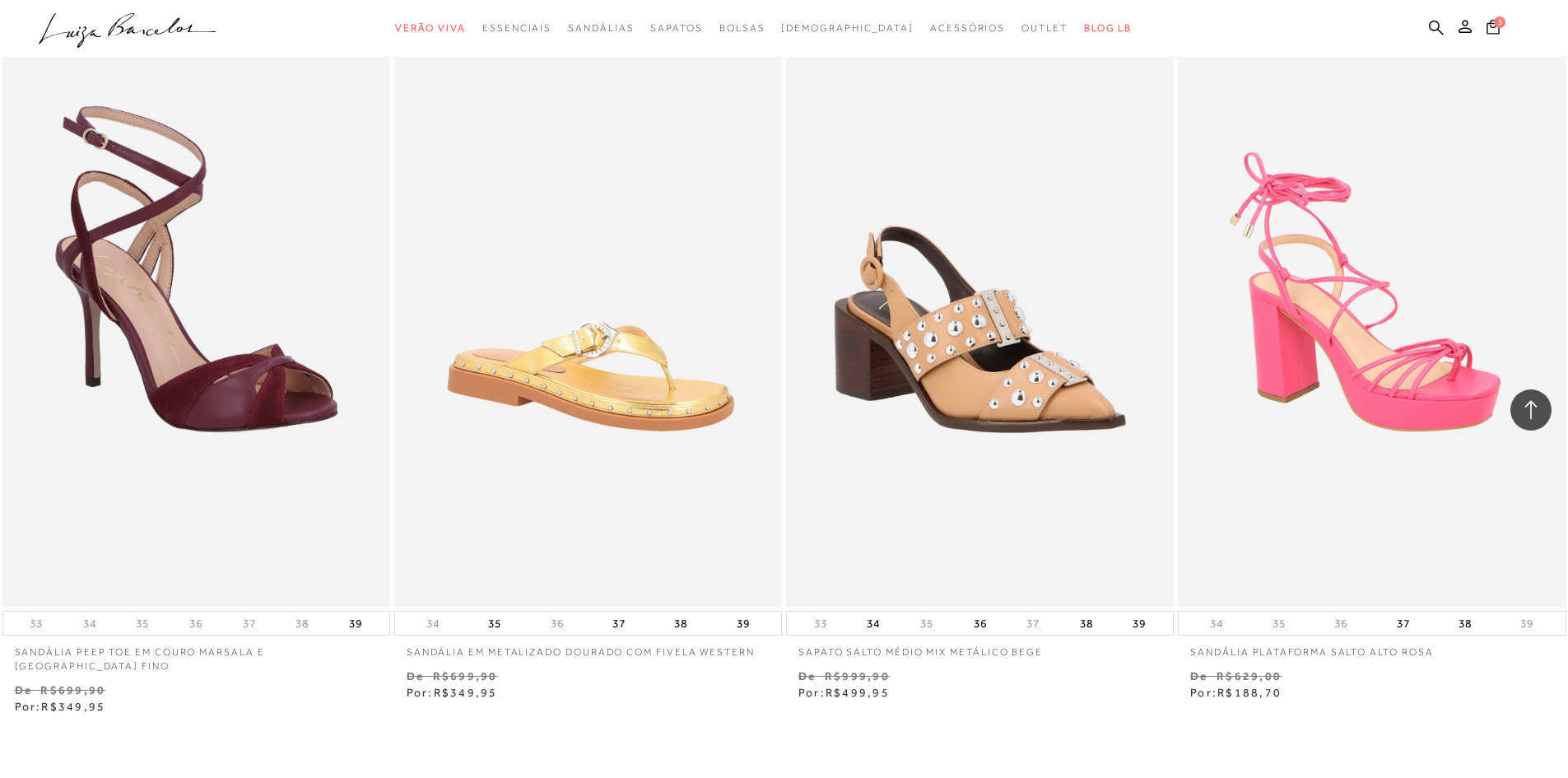
scroll to position [46237, 0]
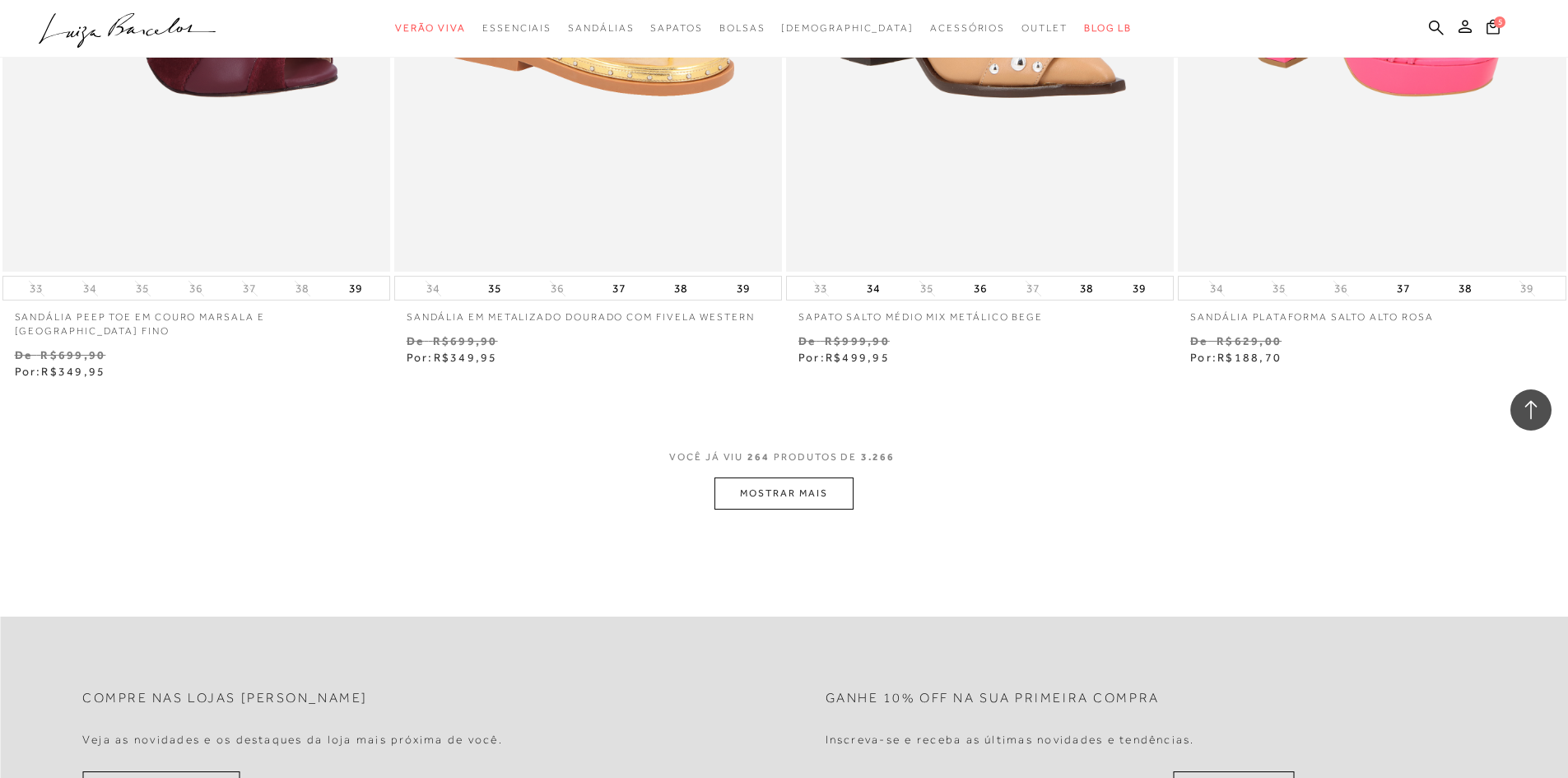
click at [829, 490] on button "MOSTRAR MAIS" at bounding box center [783, 493] width 138 height 32
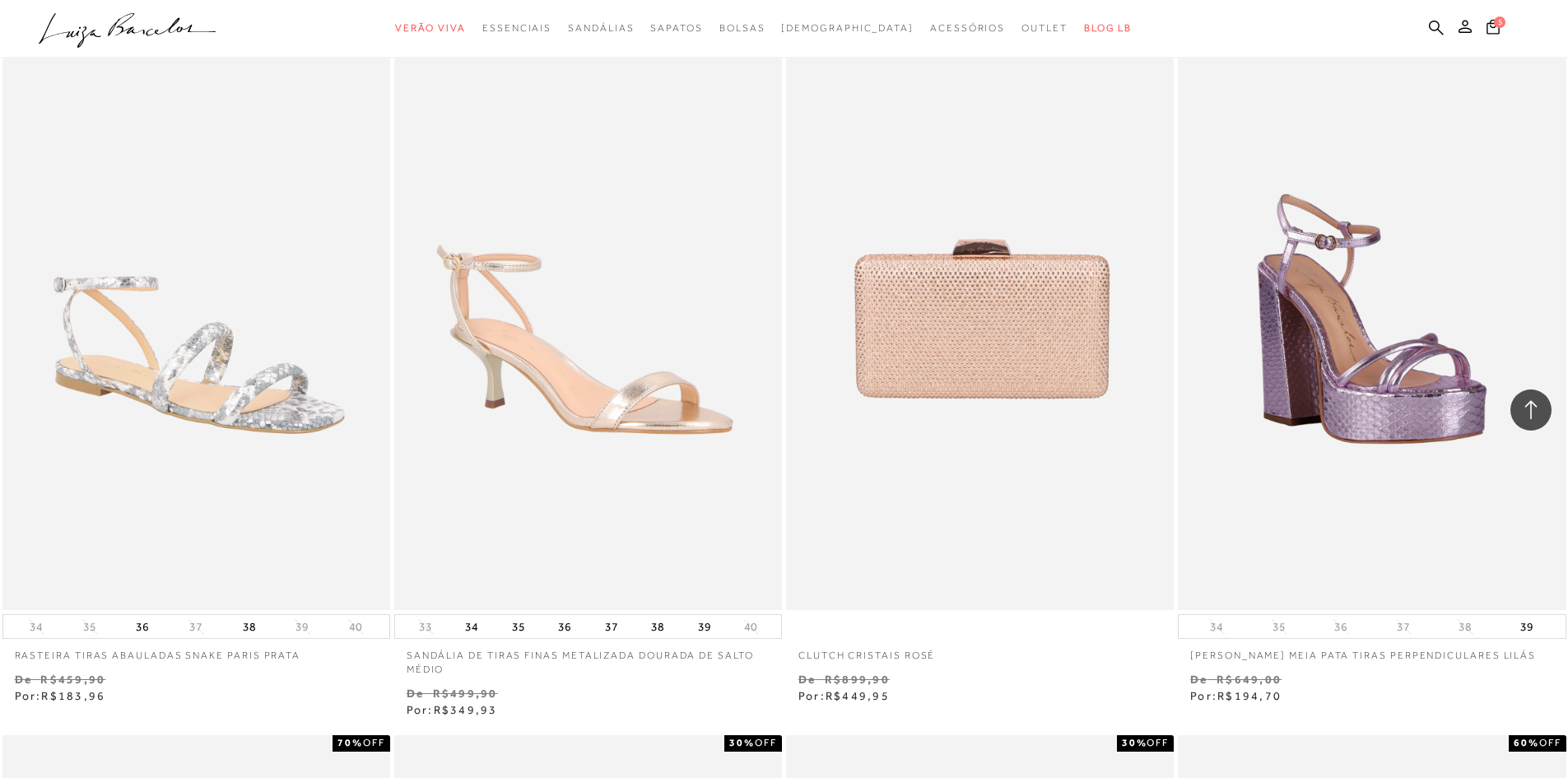
scroll to position [46577, 0]
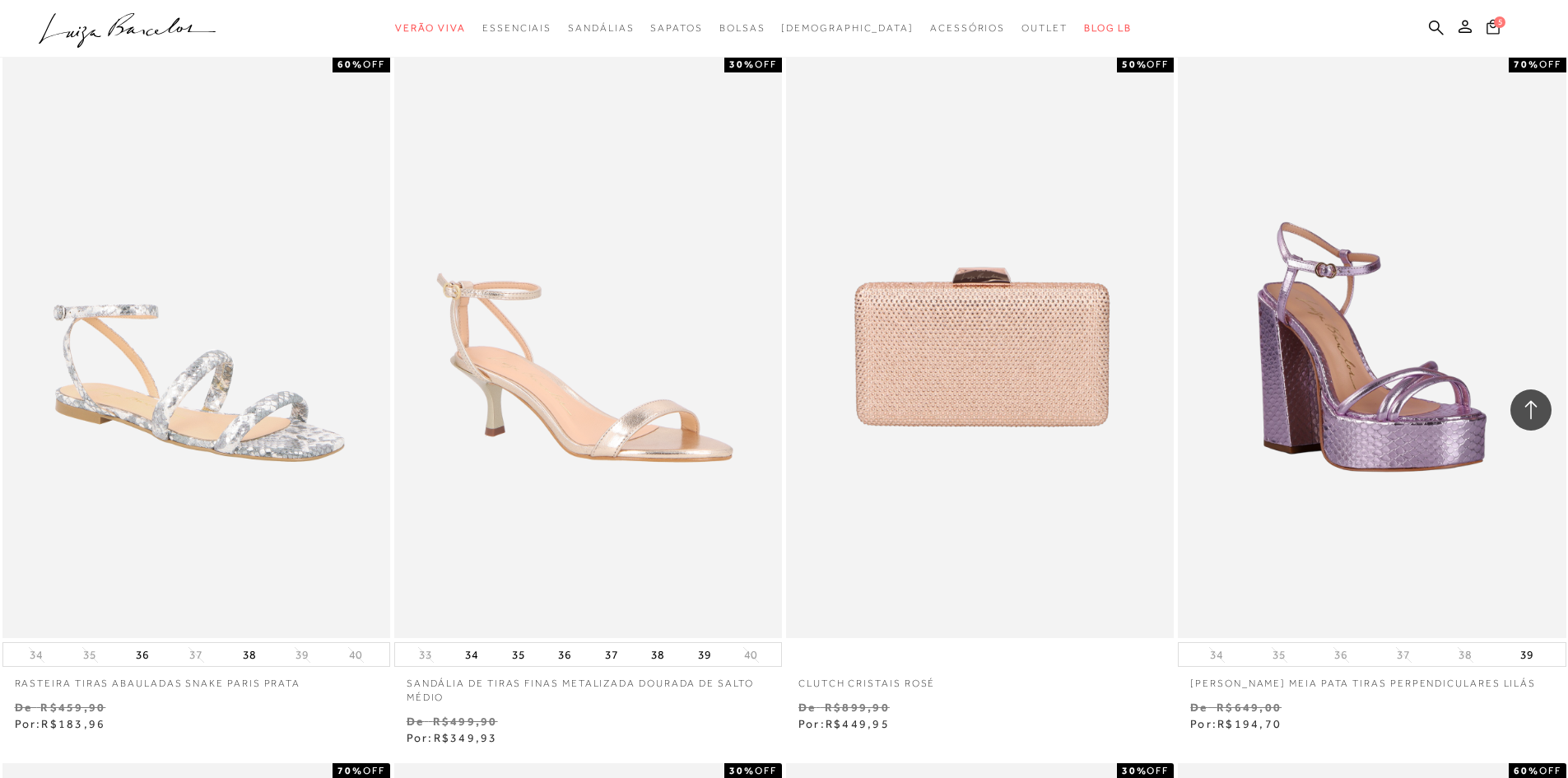
click at [1499, 29] on button "5" at bounding box center [1493, 29] width 23 height 22
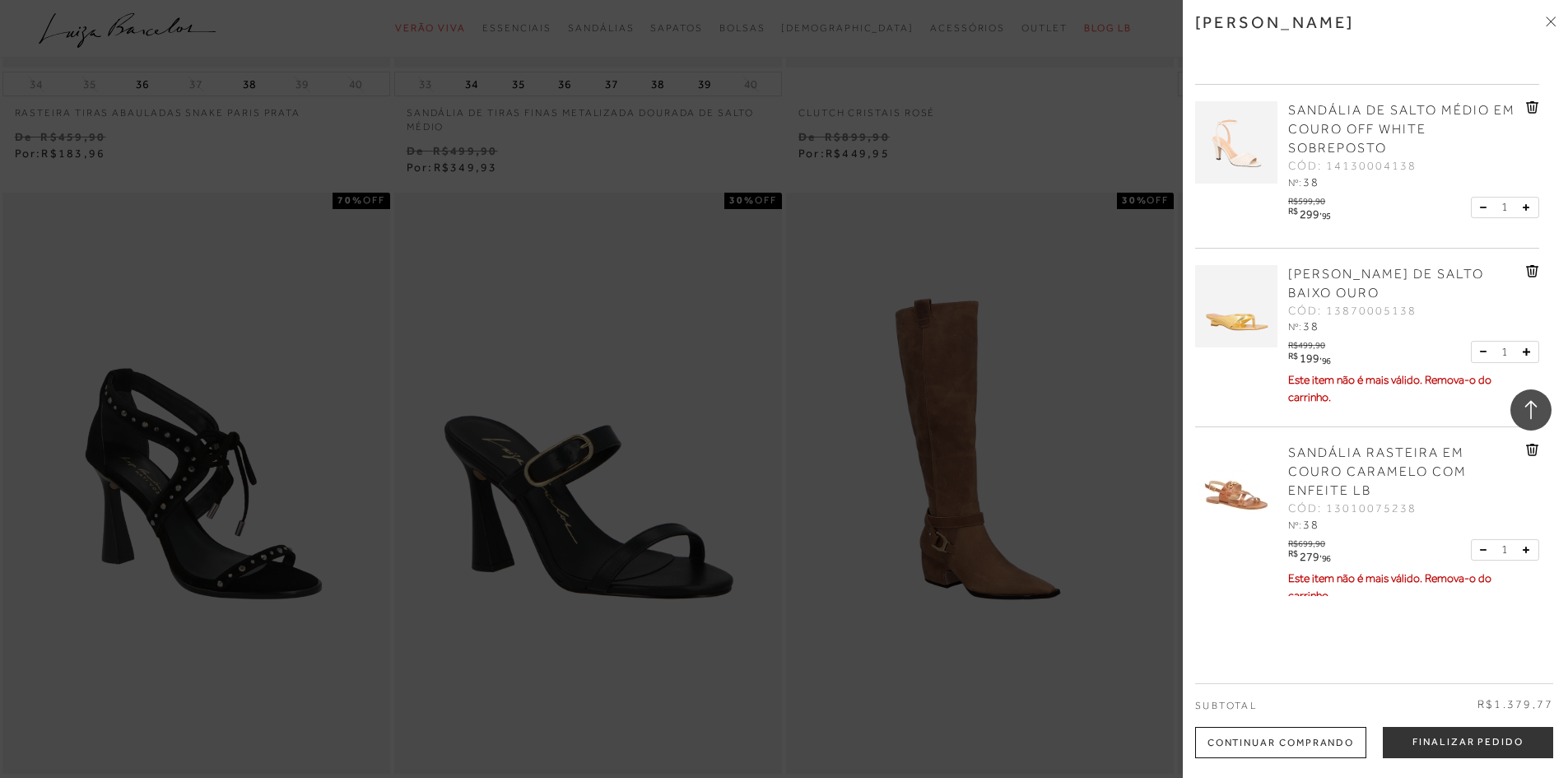
scroll to position [309, 0]
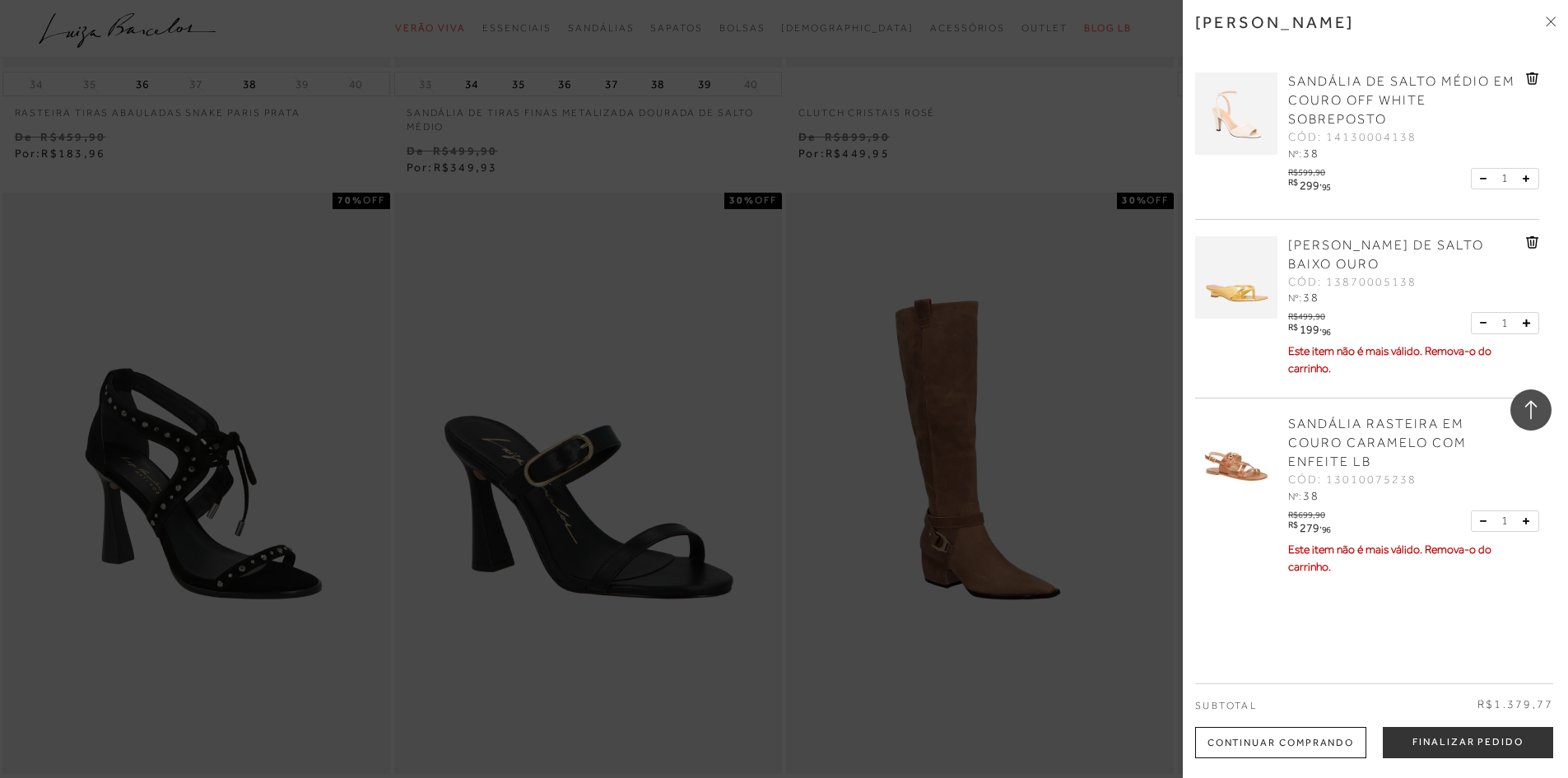
click at [1533, 241] on icon at bounding box center [1534, 243] width 2 height 6
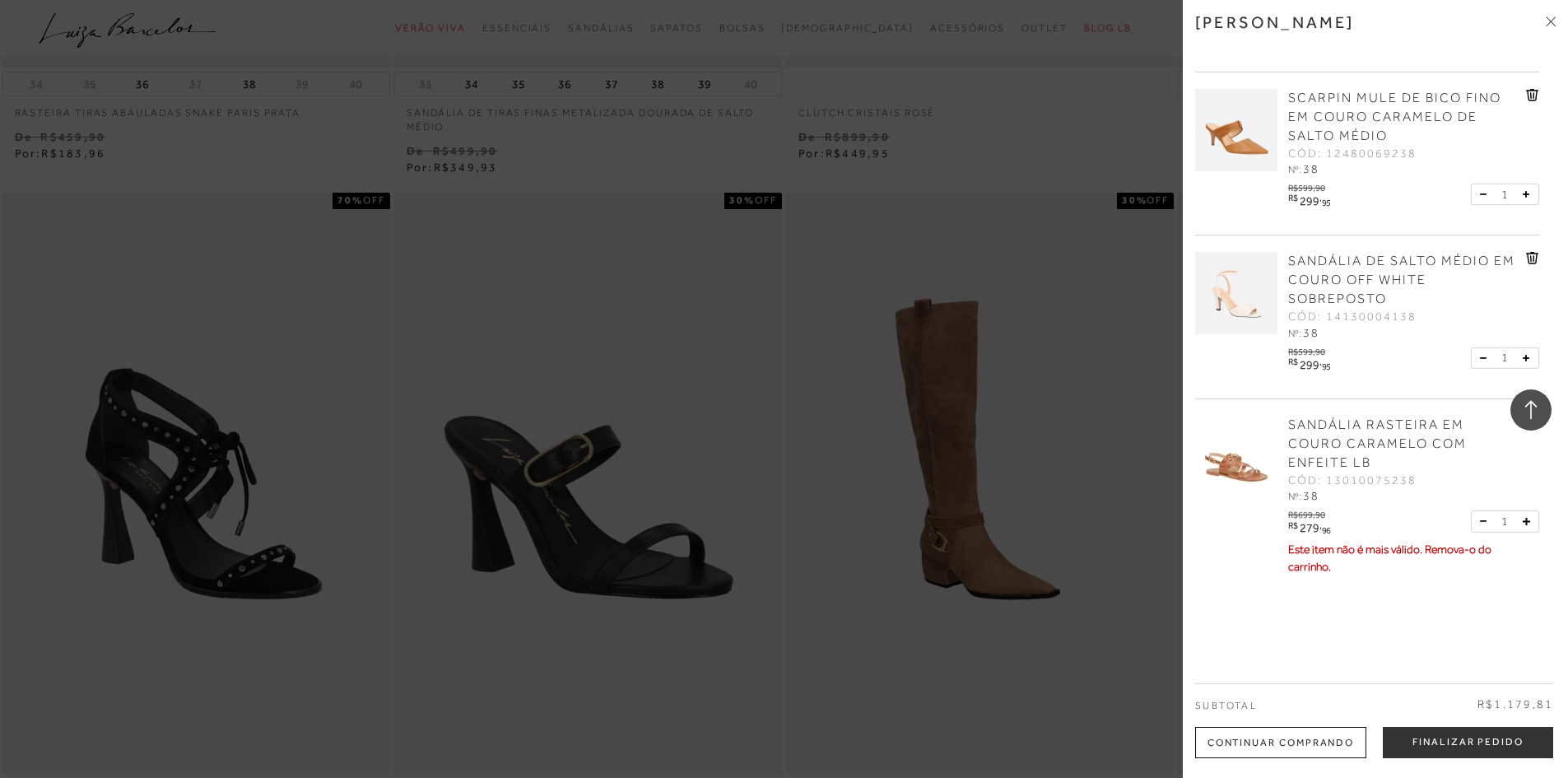
scroll to position [126, 0]
drag, startPoint x: 1551, startPoint y: 483, endPoint x: 1557, endPoint y: 440, distance: 43.4
click at [1557, 440] on div "[PERSON_NAME] SANDÁLIA DE SALTO MÉDIO EM COURO PRETO SOBREPOSTO CÓD: 1413000423…" at bounding box center [1375, 389] width 385 height 778
